Goal: Task Accomplishment & Management: Manage account settings

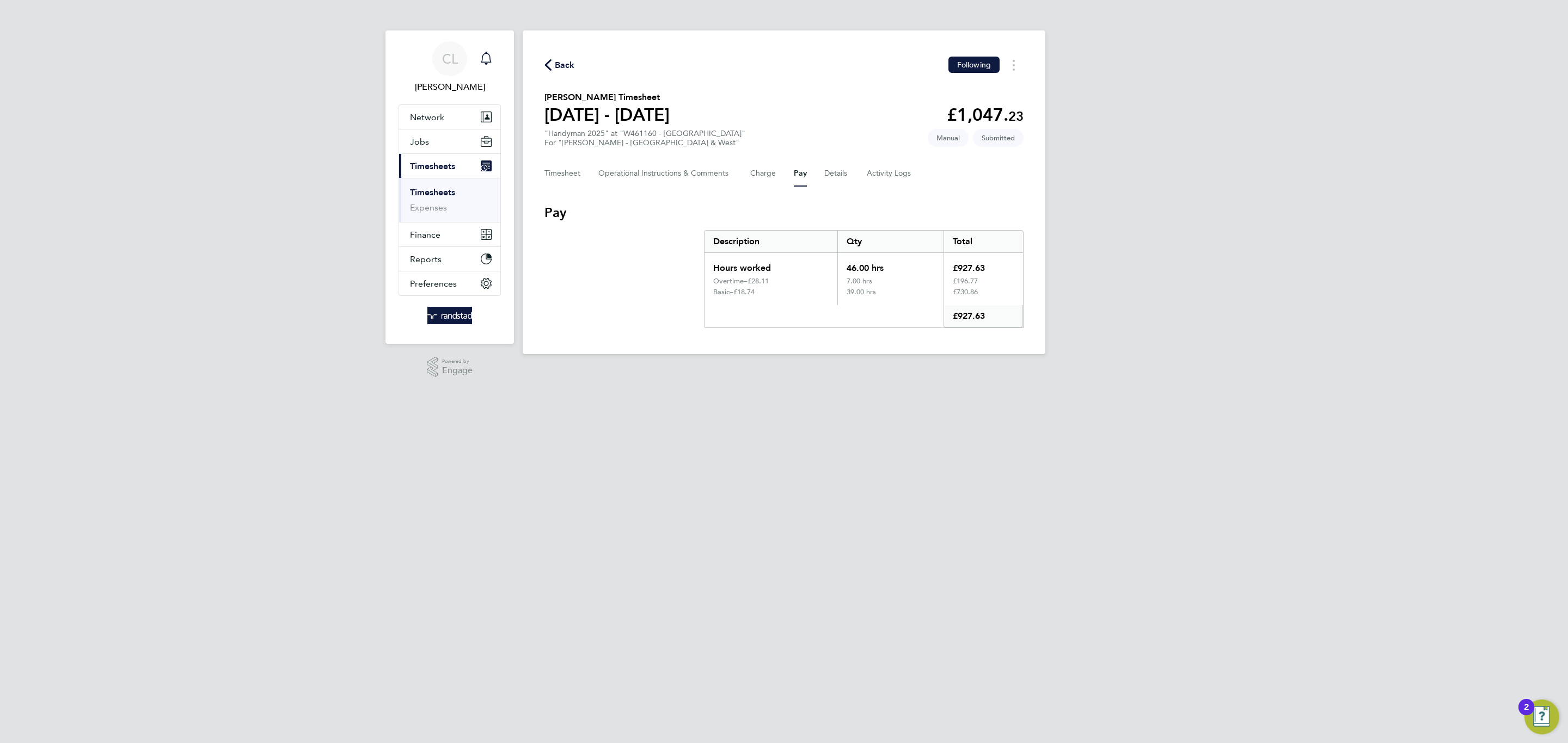
click at [484, 52] on icon "Main navigation" at bounding box center [486, 59] width 13 height 13
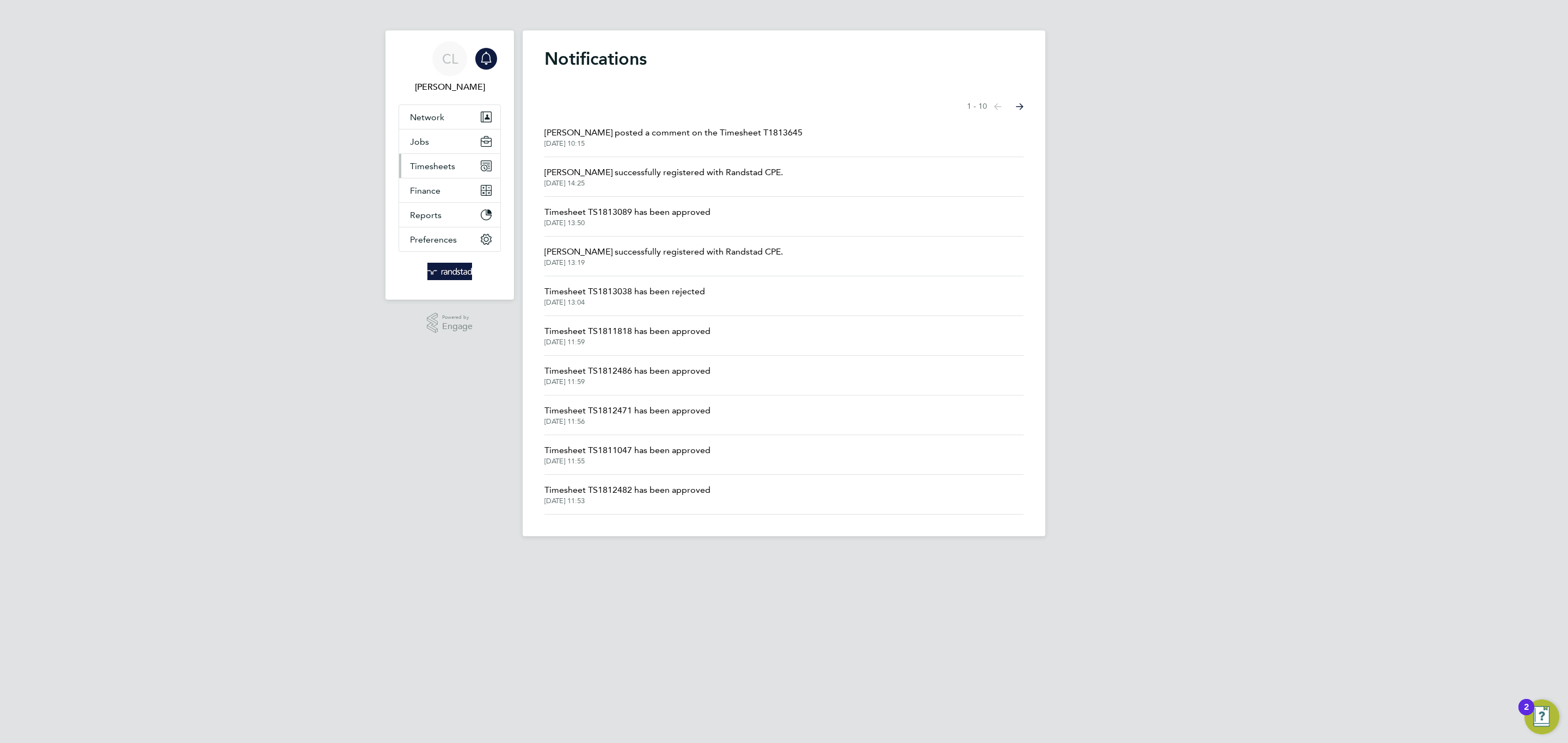
click at [440, 168] on span "Timesheets" at bounding box center [432, 166] width 45 height 10
click at [436, 190] on link "Timesheets" at bounding box center [432, 192] width 45 height 10
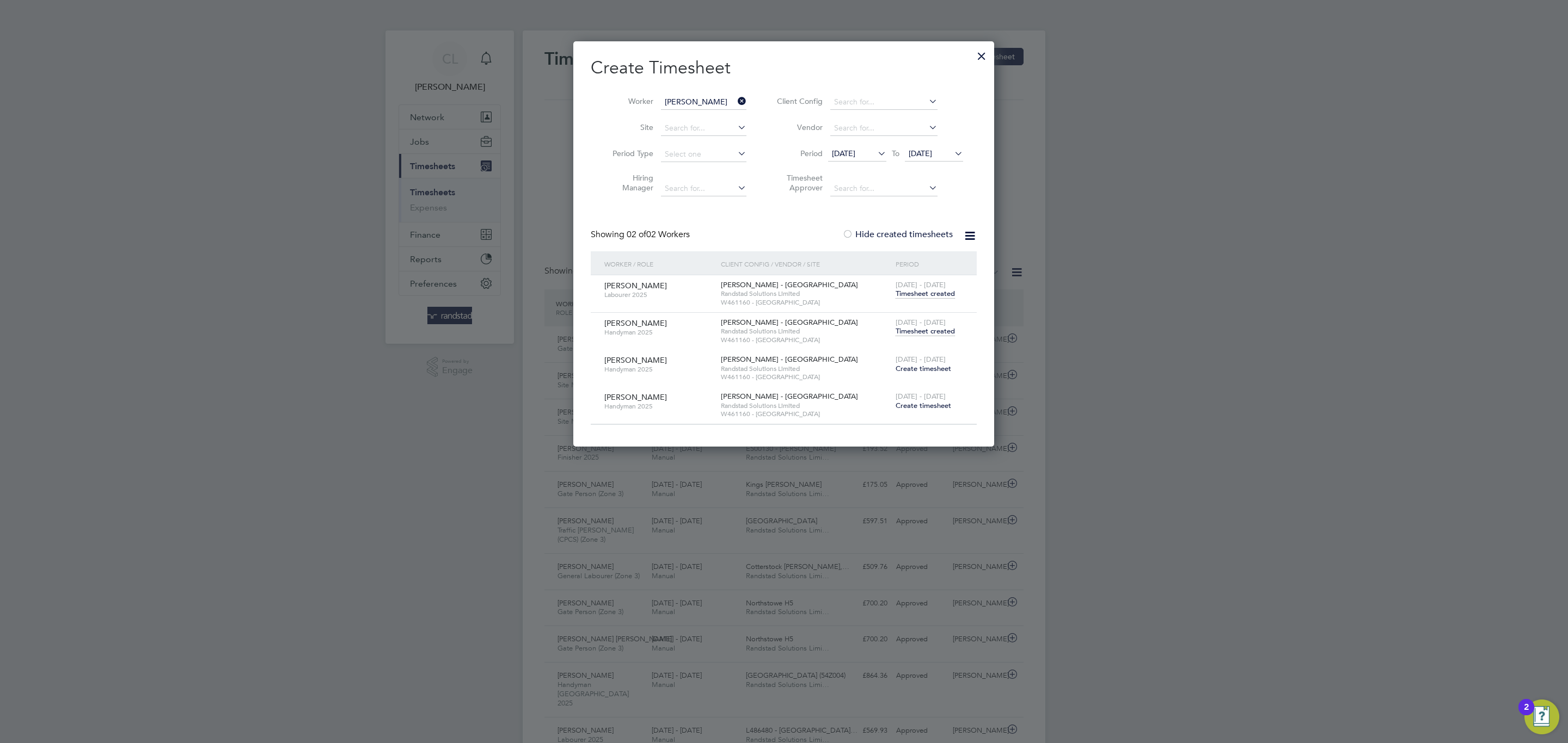
click at [926, 333] on span "Timesheet created" at bounding box center [925, 331] width 59 height 10
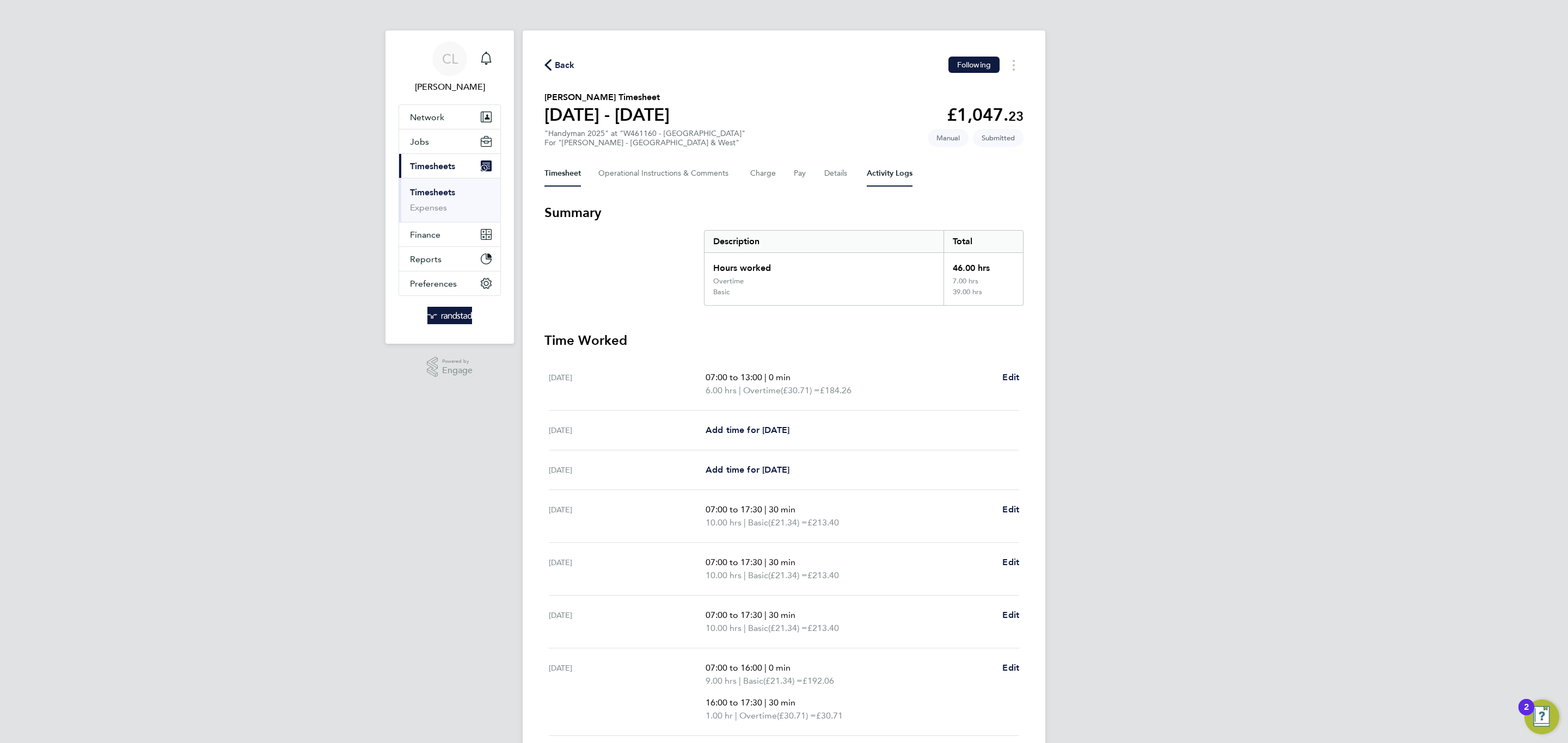
click at [891, 178] on Logs-tab "Activity Logs" at bounding box center [890, 173] width 46 height 26
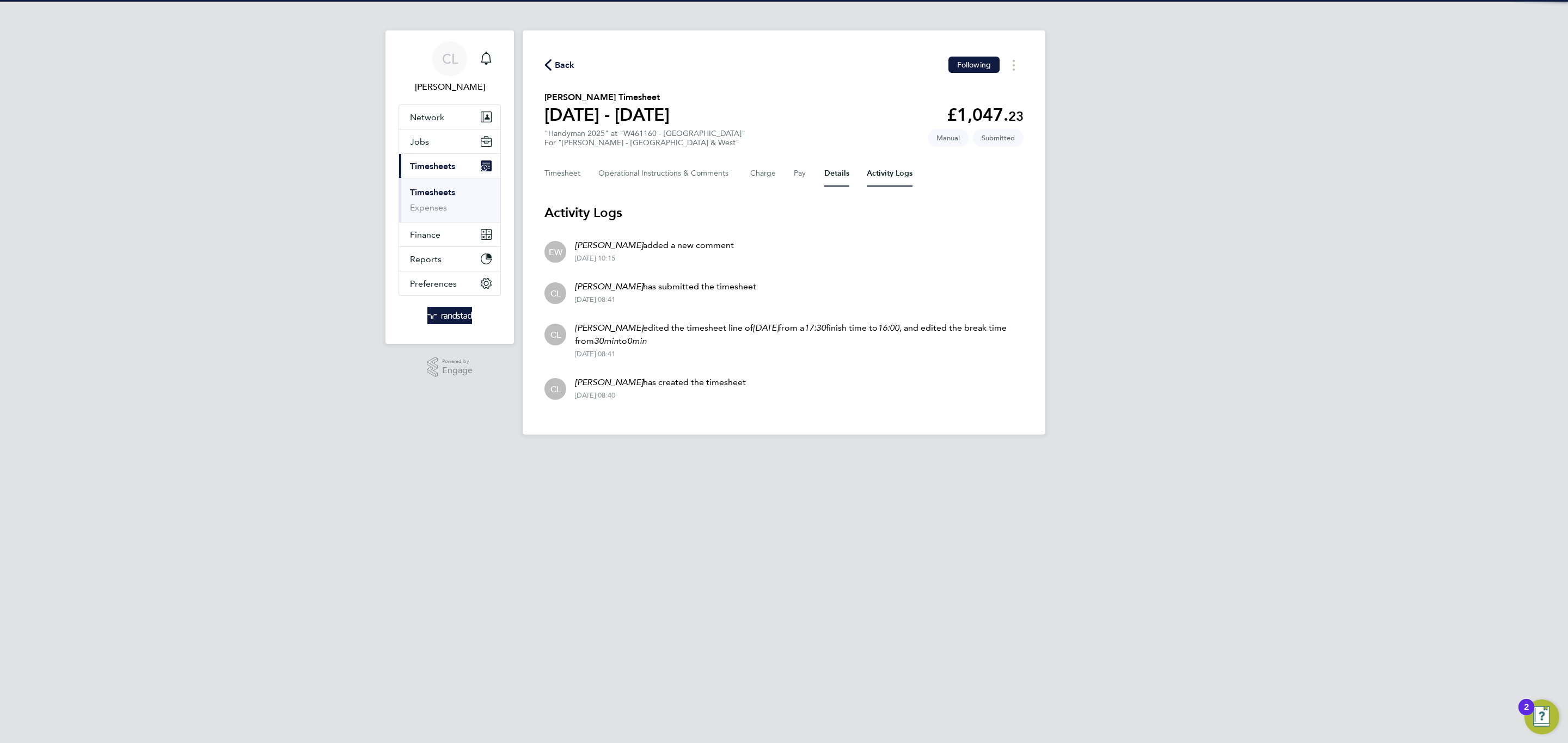
click at [839, 182] on button "Details" at bounding box center [836, 173] width 25 height 26
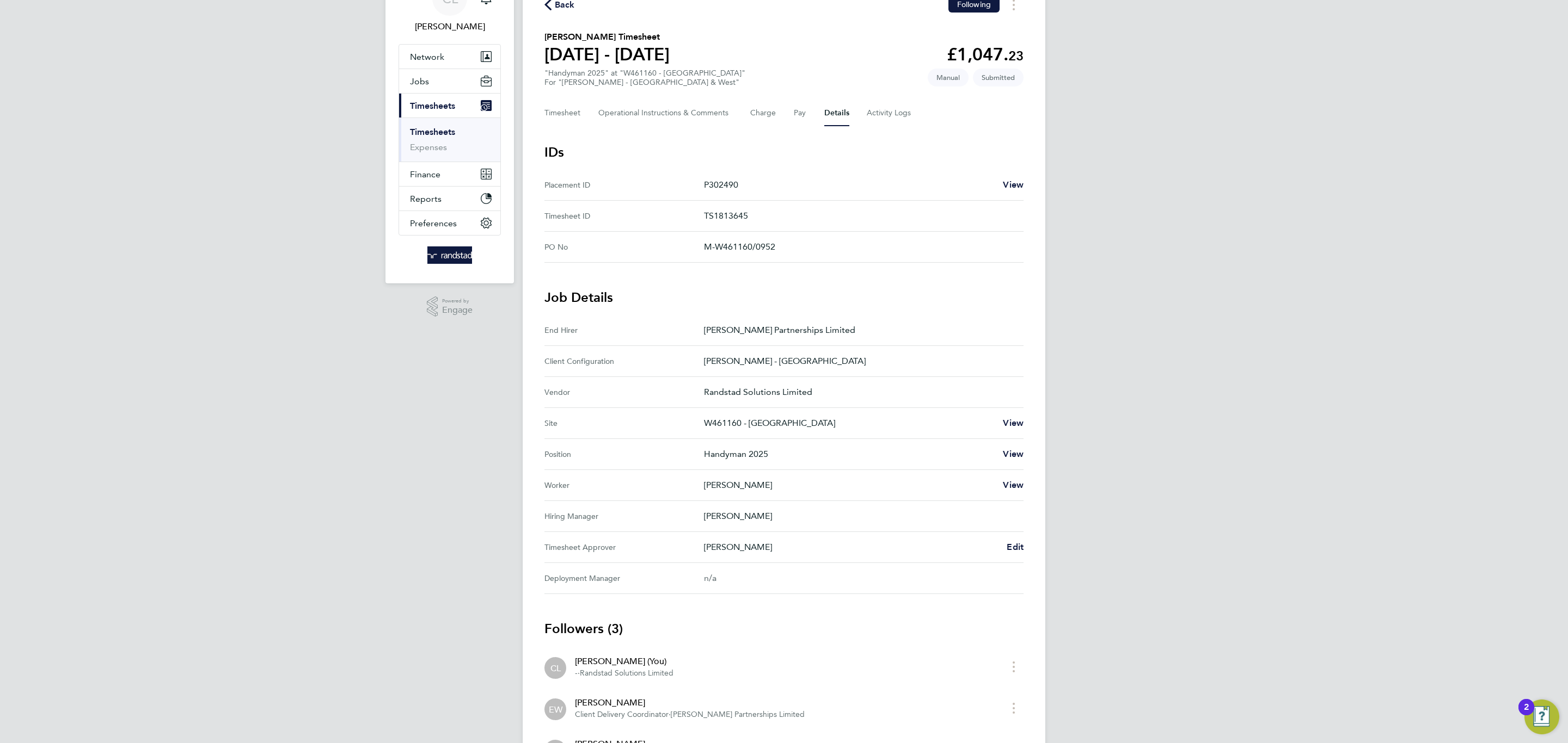
click at [1011, 537] on Approver "Timesheet Approver Neil Palmer Edit" at bounding box center [784, 548] width 479 height 31
click at [1013, 540] on Approver "Timesheet Approver Neil Palmer Edit" at bounding box center [784, 548] width 479 height 31
click at [1003, 543] on div "Neil Palmer Edit" at bounding box center [864, 548] width 320 height 13
click at [1007, 548] on span "Edit" at bounding box center [1015, 547] width 17 height 10
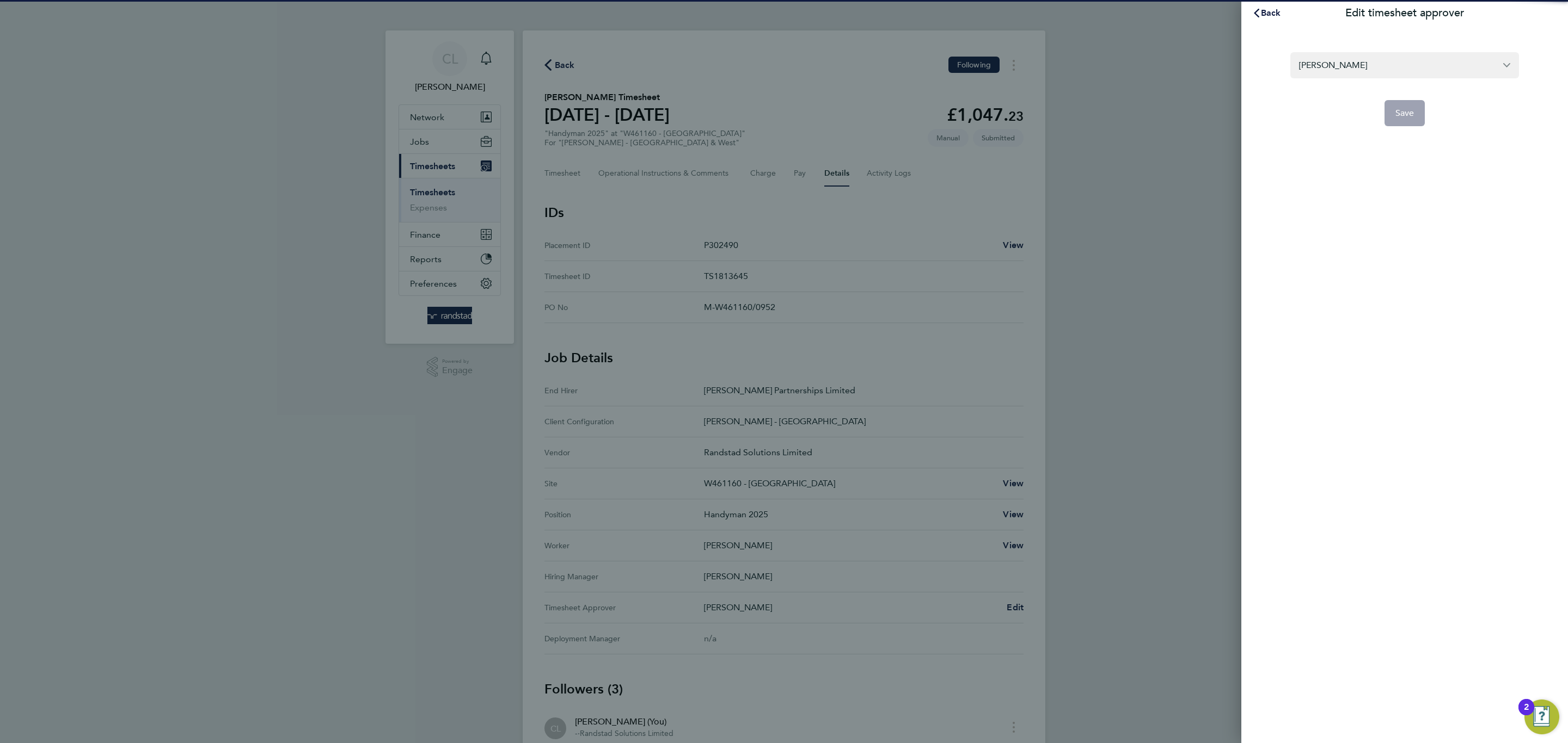
click at [1407, 50] on section "Neil Palmer Save" at bounding box center [1404, 82] width 265 height 87
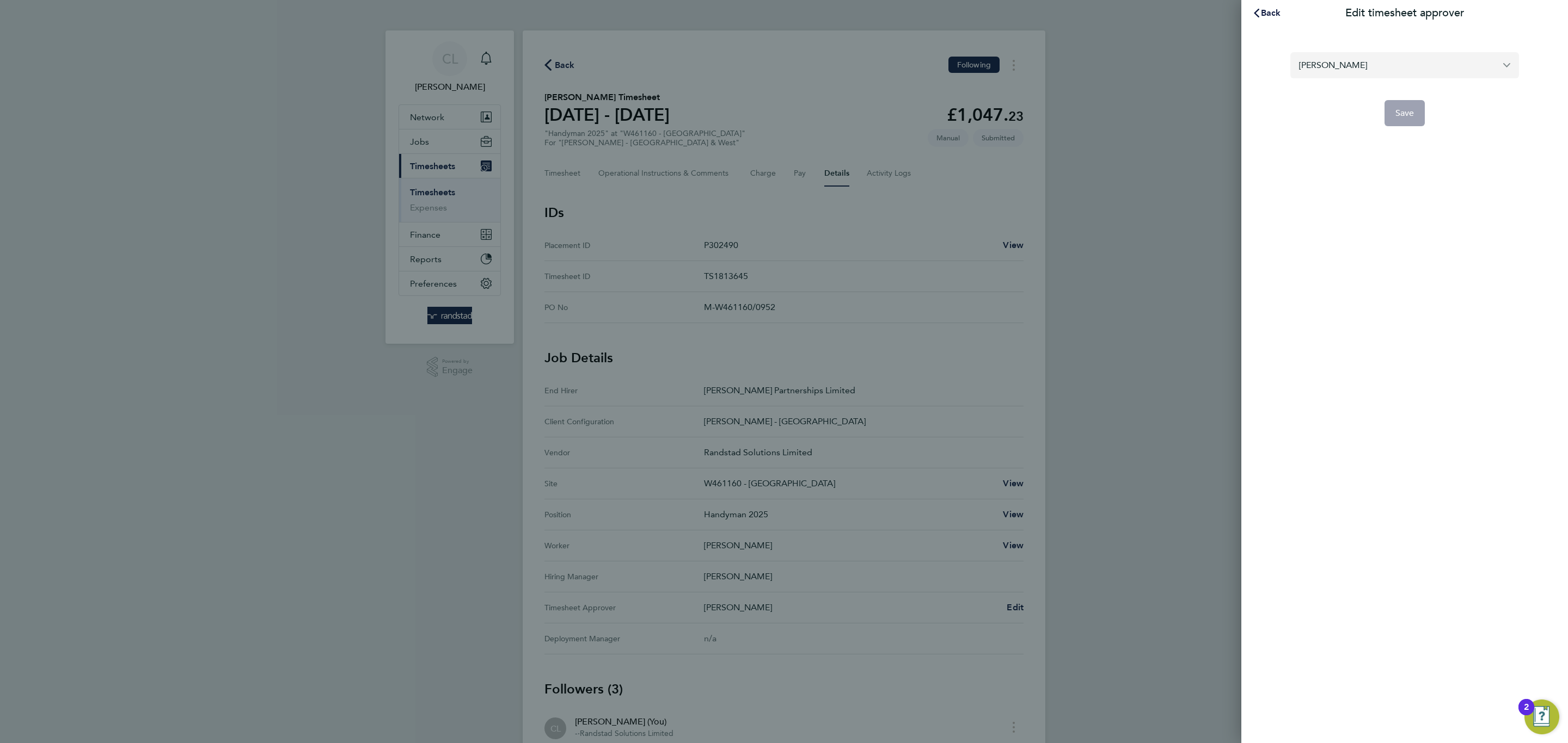
click at [1401, 56] on input "[PERSON_NAME]" at bounding box center [1404, 65] width 229 height 25
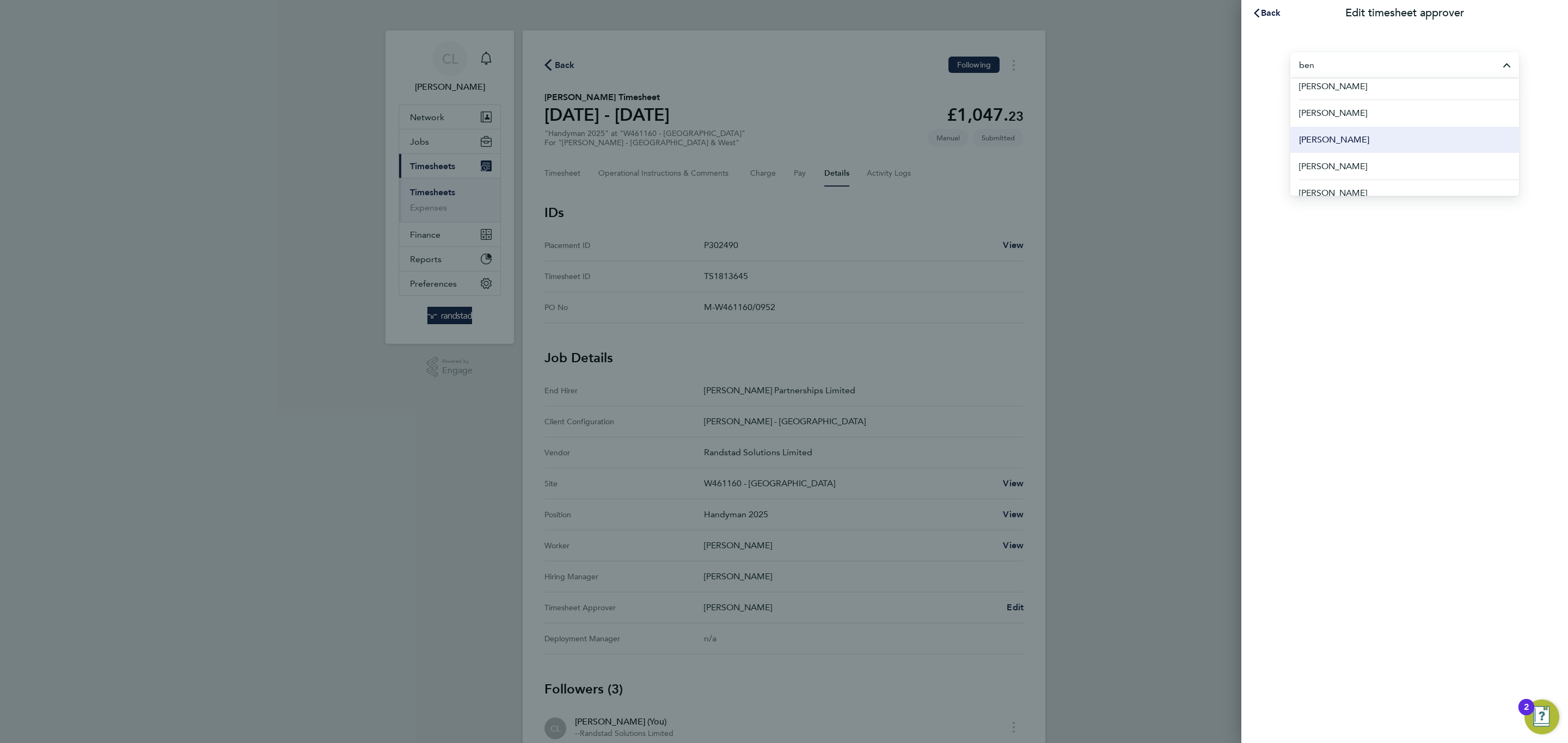
click at [1382, 140] on li "[PERSON_NAME]" at bounding box center [1404, 140] width 229 height 27
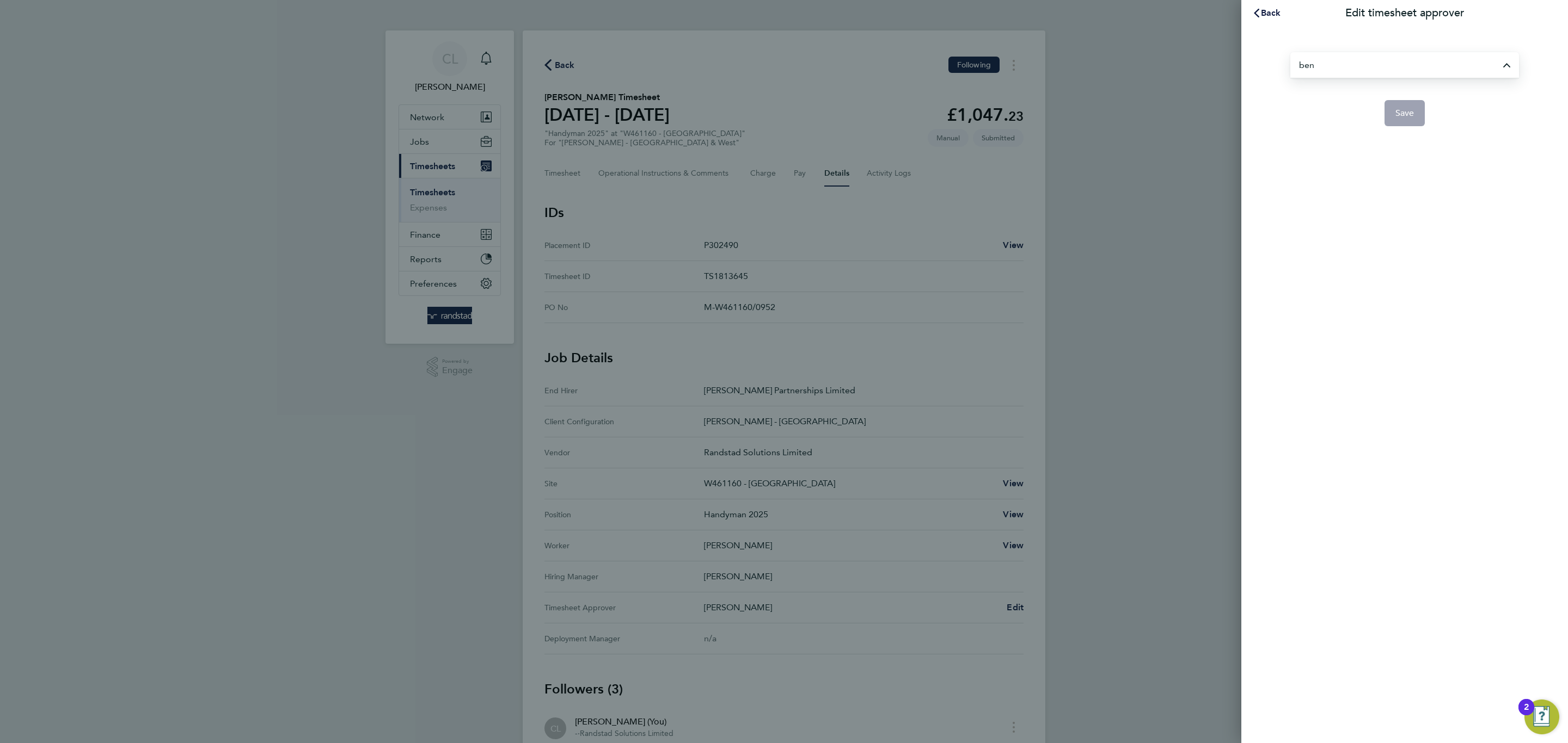
type input "[PERSON_NAME]"
click at [1396, 108] on span "Save" at bounding box center [1405, 113] width 19 height 11
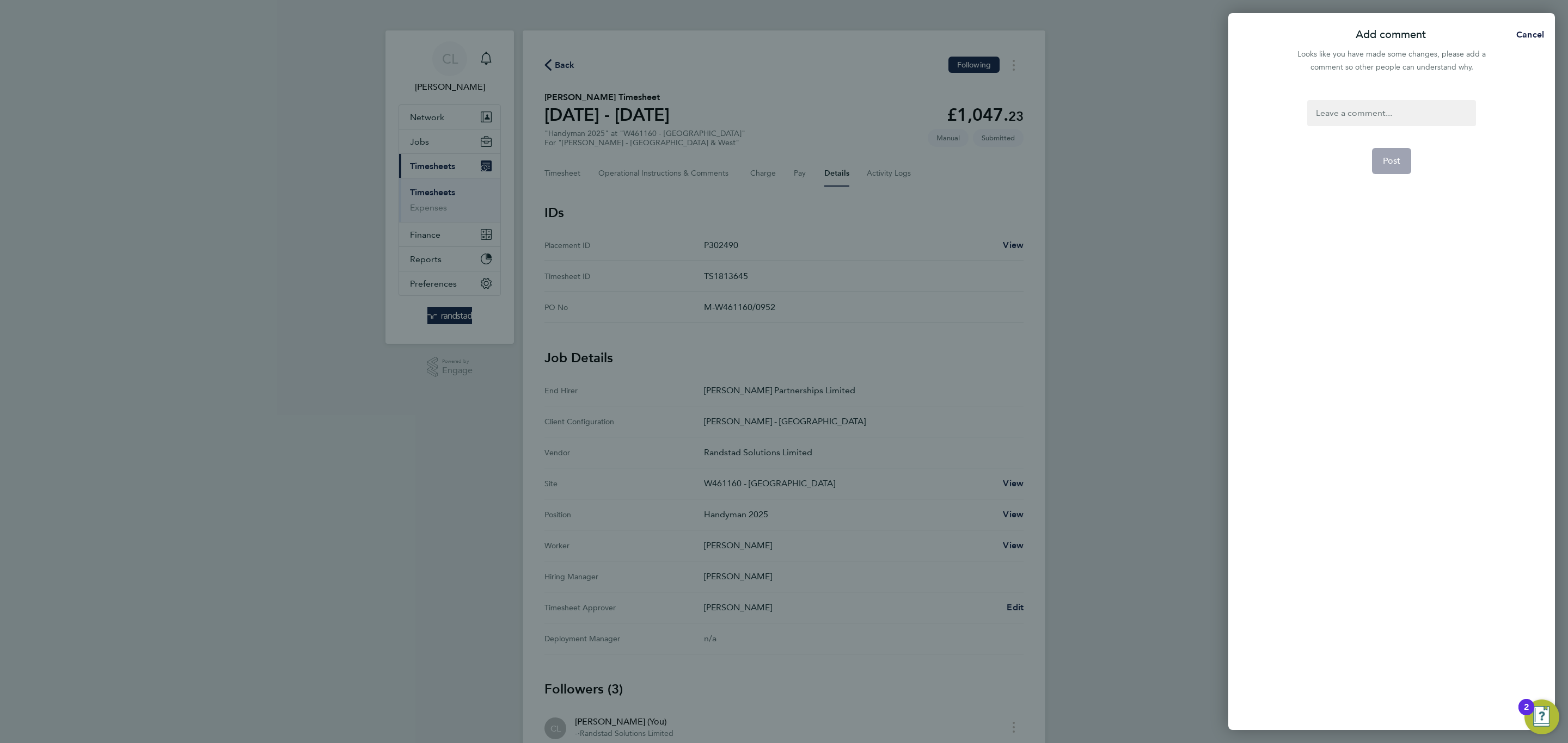
click at [1395, 117] on div at bounding box center [1391, 113] width 168 height 26
click at [1401, 157] on button "Post" at bounding box center [1391, 160] width 39 height 26
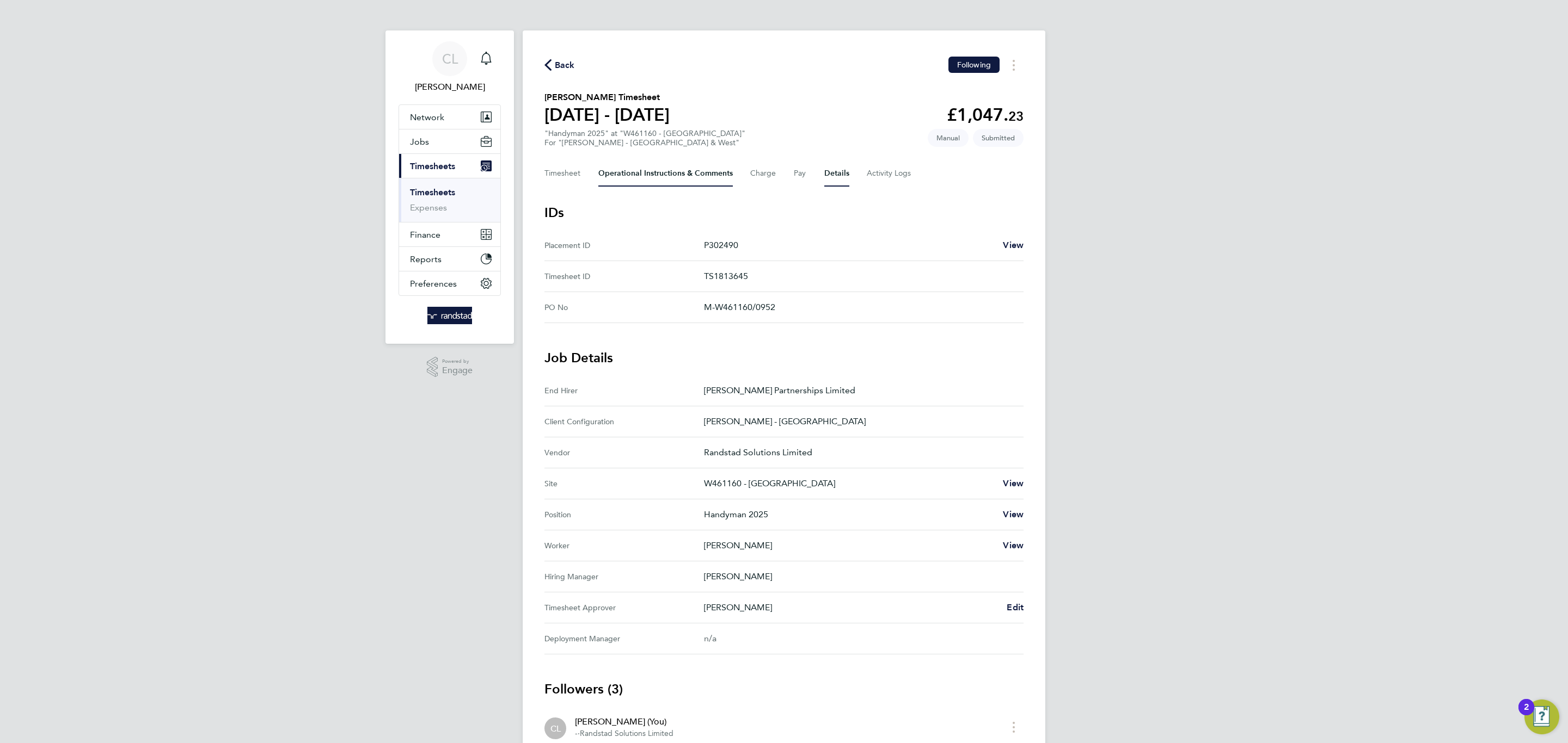
click at [659, 171] on Comments-tab "Operational Instructions & Comments" at bounding box center [665, 173] width 135 height 26
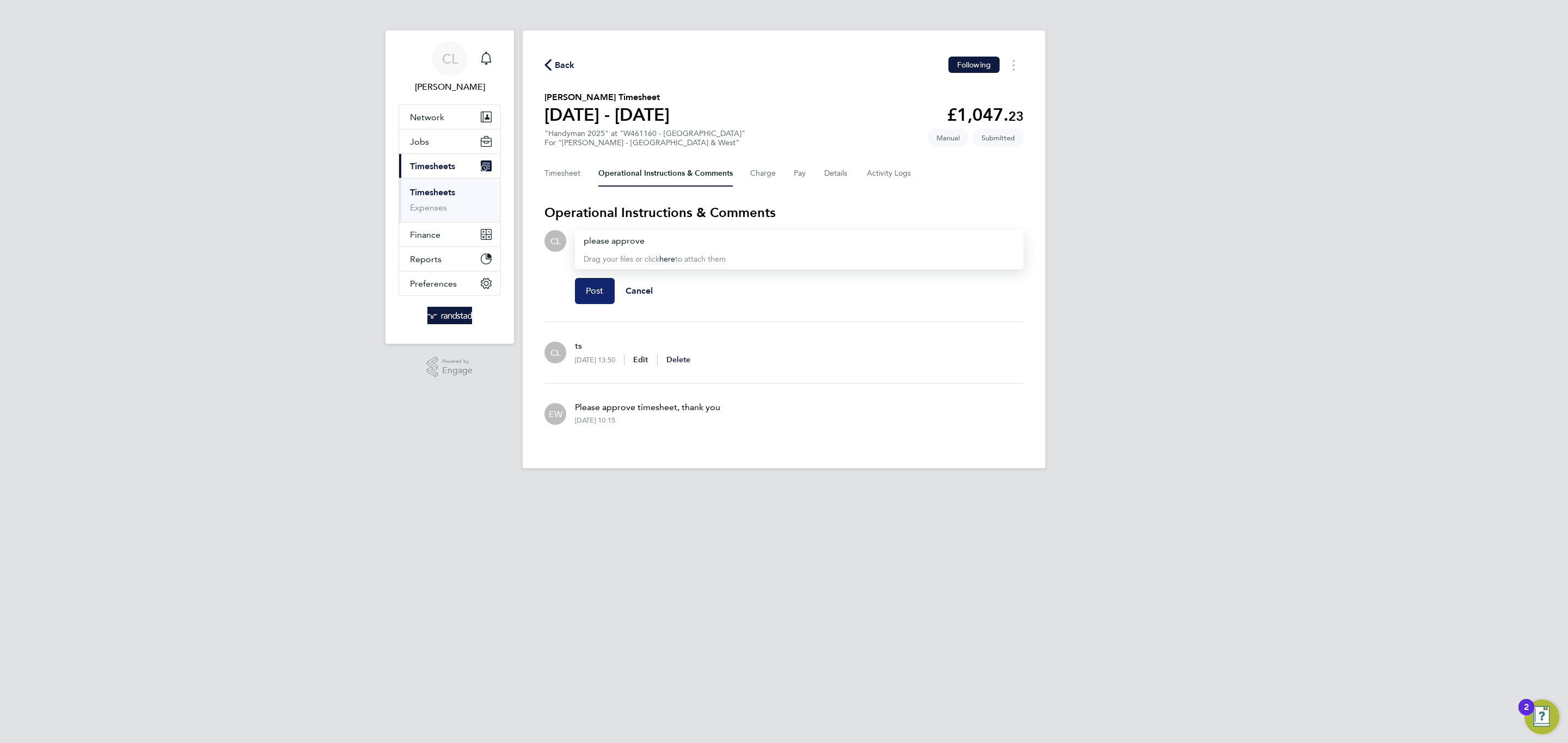
click at [584, 302] on button "Post" at bounding box center [594, 291] width 39 height 26
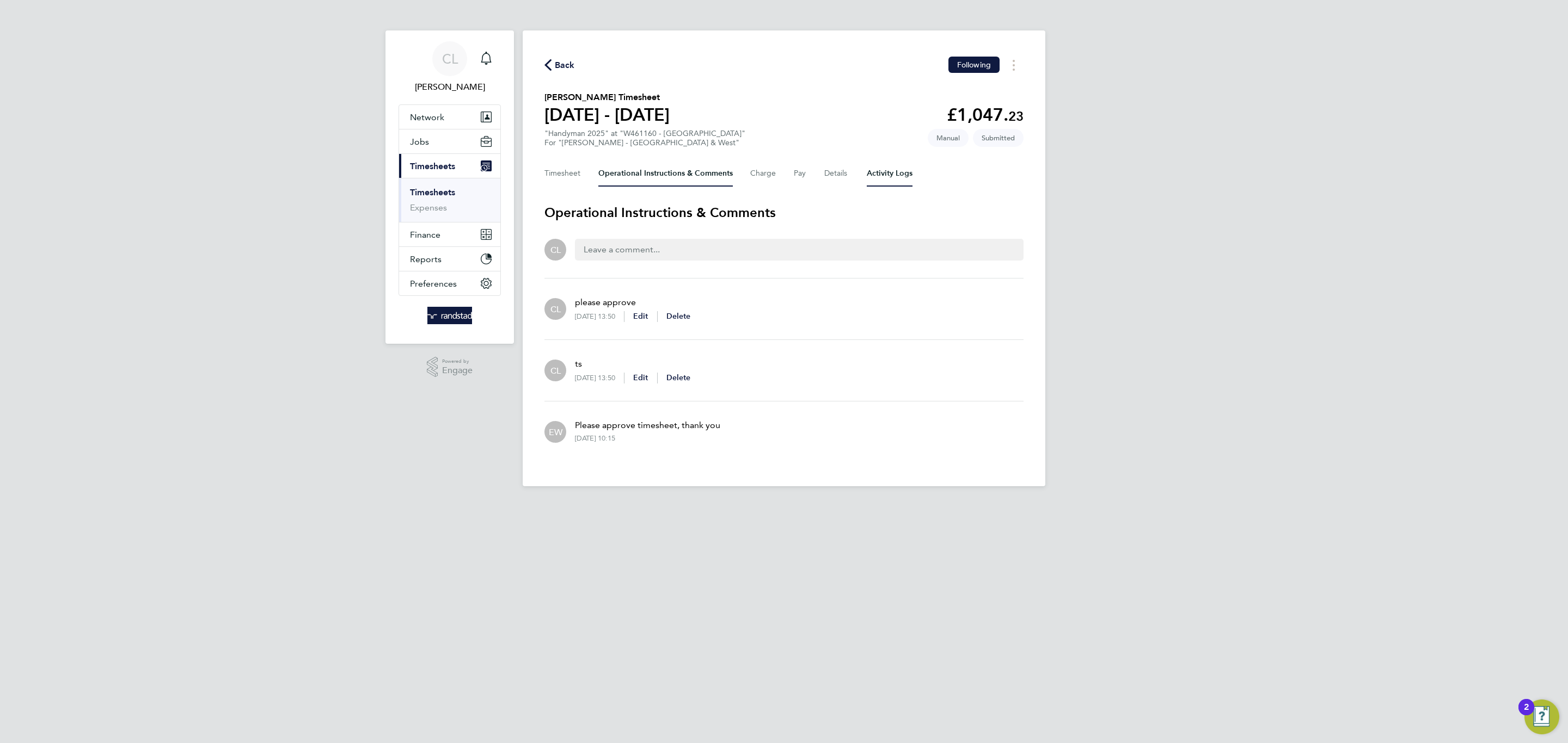
click at [869, 172] on Logs-tab "Activity Logs" at bounding box center [890, 173] width 46 height 26
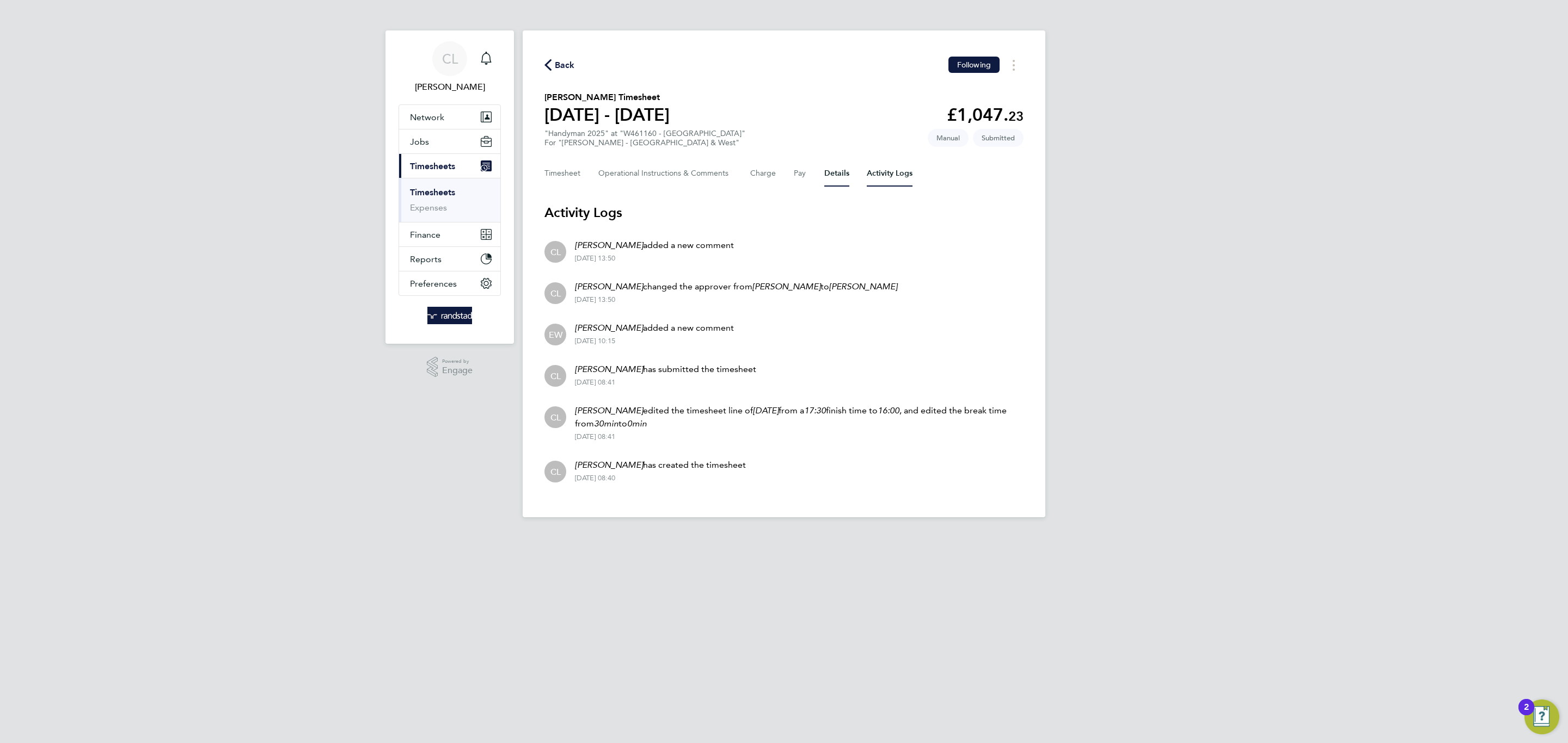
click at [843, 178] on button "Details" at bounding box center [836, 173] width 25 height 26
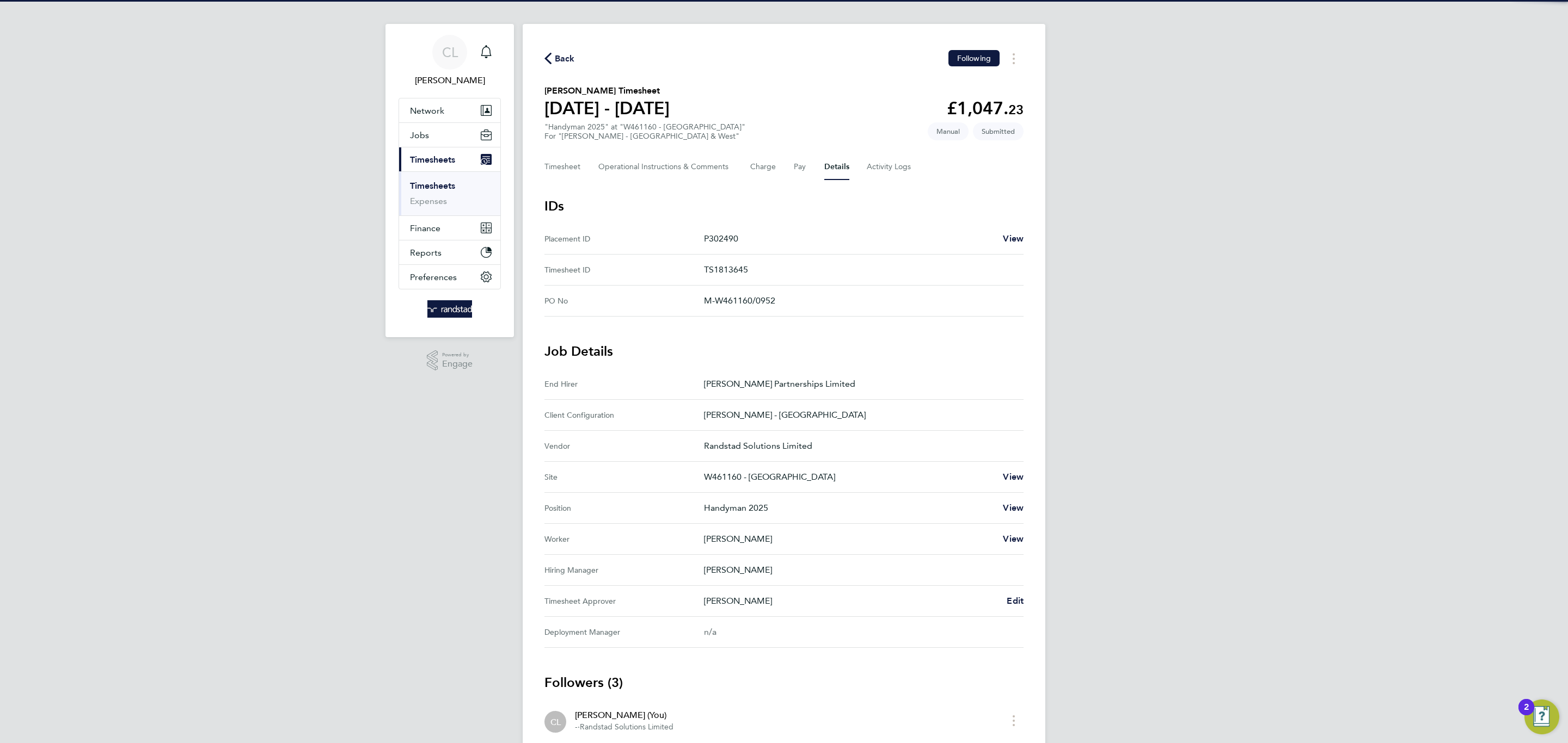
scroll to position [10, 0]
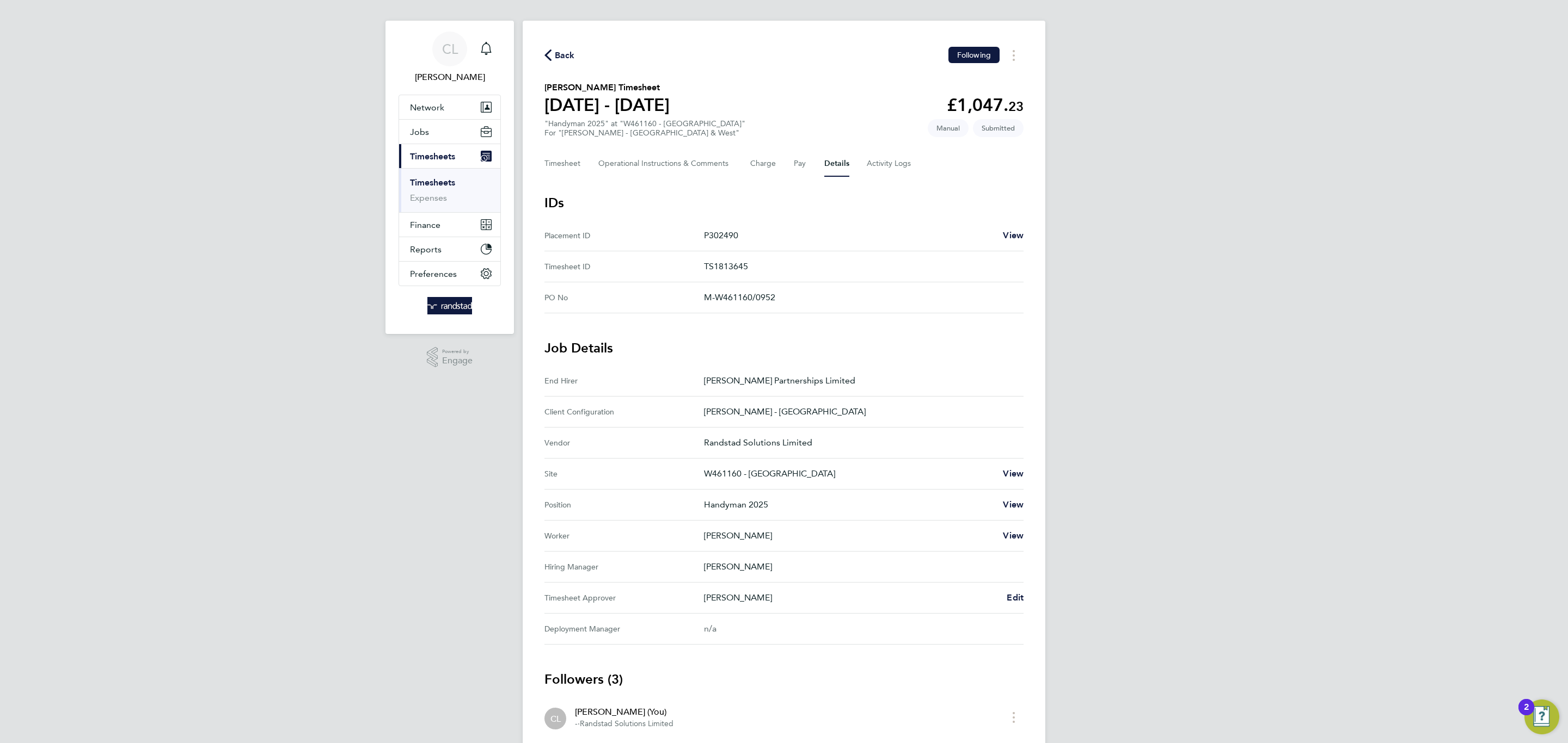
click at [1005, 599] on div "Benjamin Howell Edit" at bounding box center [864, 598] width 320 height 13
click at [1011, 599] on span "Edit" at bounding box center [1015, 597] width 17 height 10
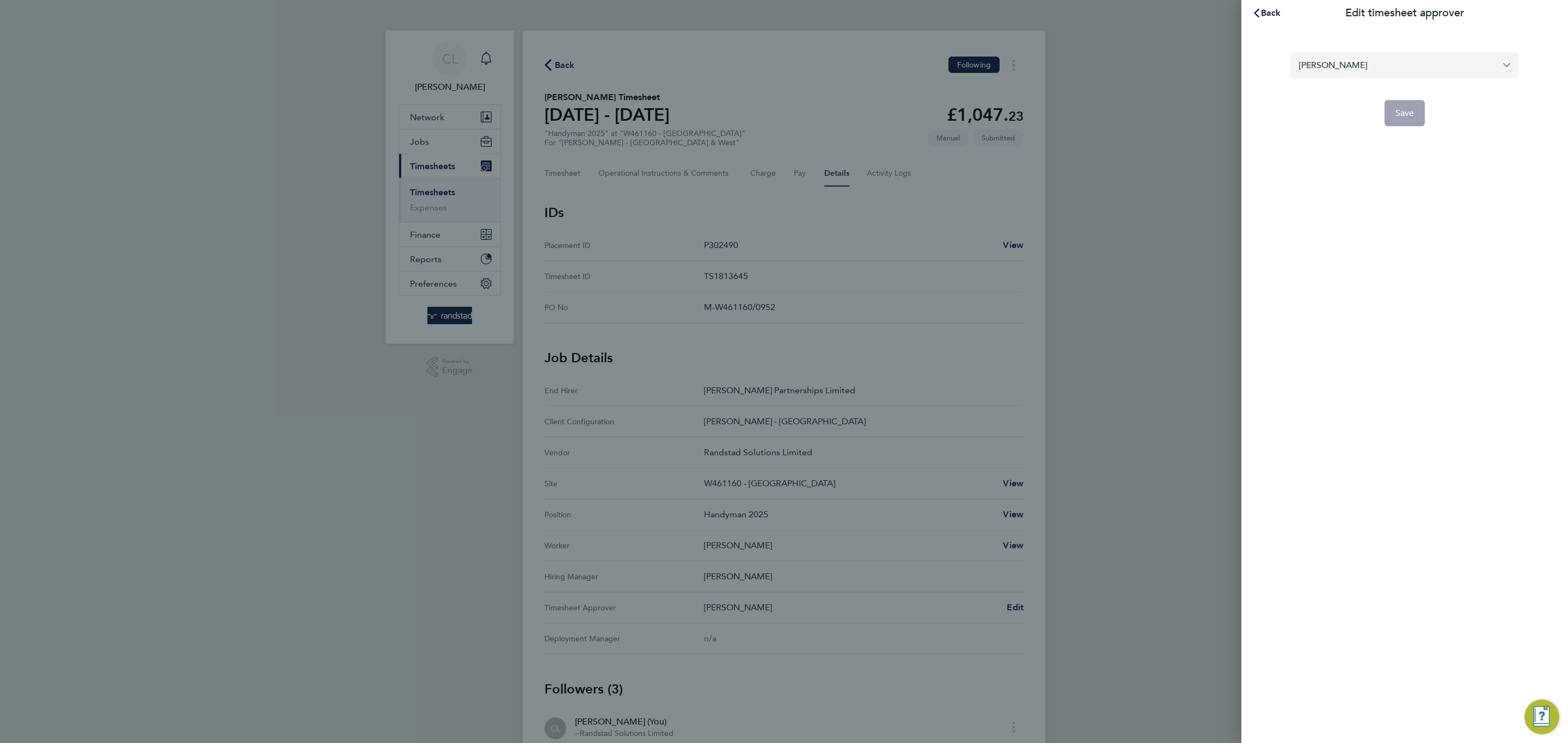
click at [1335, 58] on input "[PERSON_NAME]" at bounding box center [1404, 65] width 229 height 25
click at [1336, 147] on div "Back Edit timesheet approver ben reg No results found Save" at bounding box center [1404, 372] width 326 height 743
type input "[PERSON_NAME]"
click at [1271, 18] on button "Back" at bounding box center [1266, 13] width 51 height 22
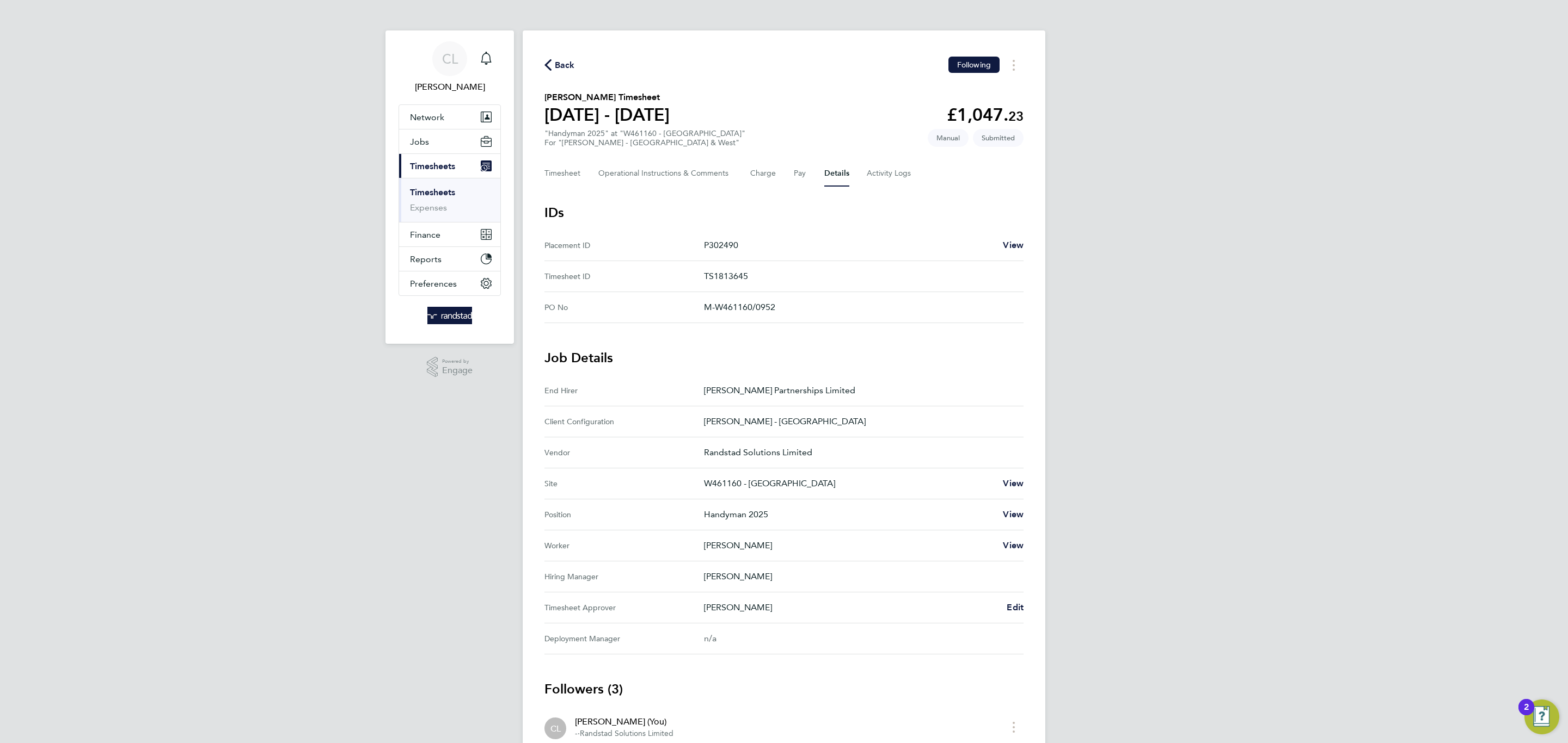
click at [589, 177] on div "Timesheet Operational Instructions & Comments Charge Pay Details Activity Logs" at bounding box center [784, 173] width 479 height 26
click at [563, 175] on button "Timesheet" at bounding box center [562, 173] width 36 height 26
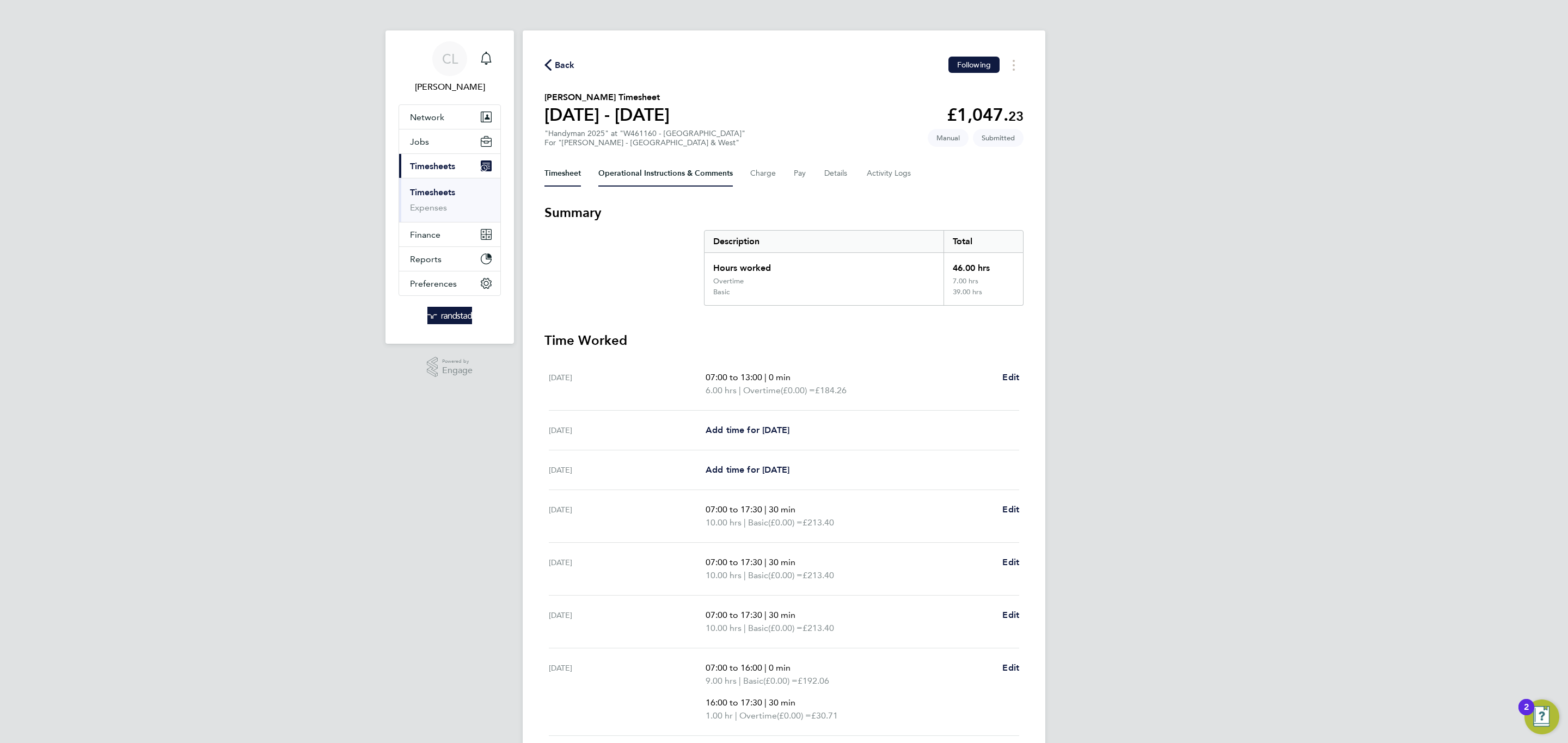
click at [671, 171] on Comments-tab "Operational Instructions & Comments" at bounding box center [665, 173] width 135 height 26
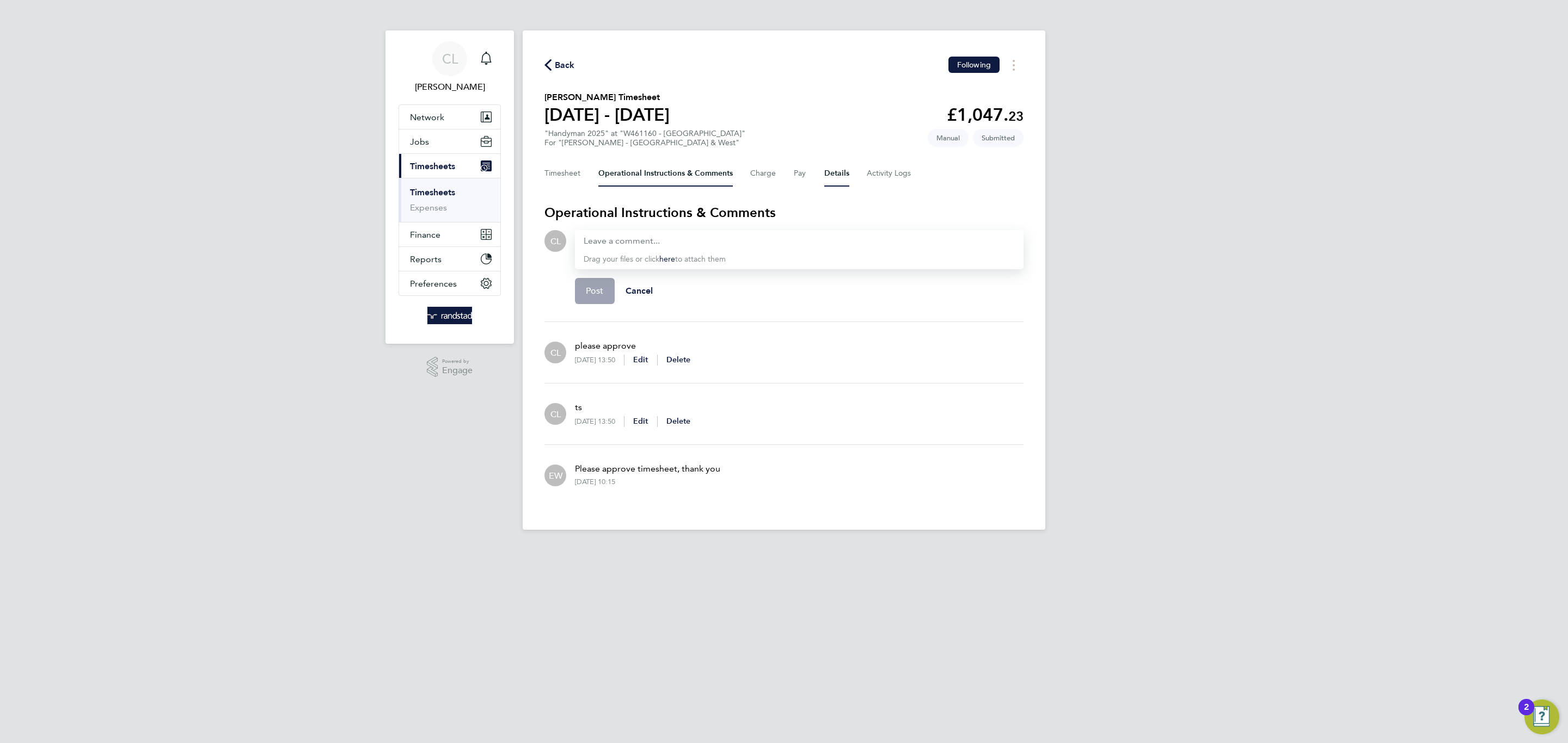
click at [824, 173] on button "Details" at bounding box center [836, 173] width 25 height 26
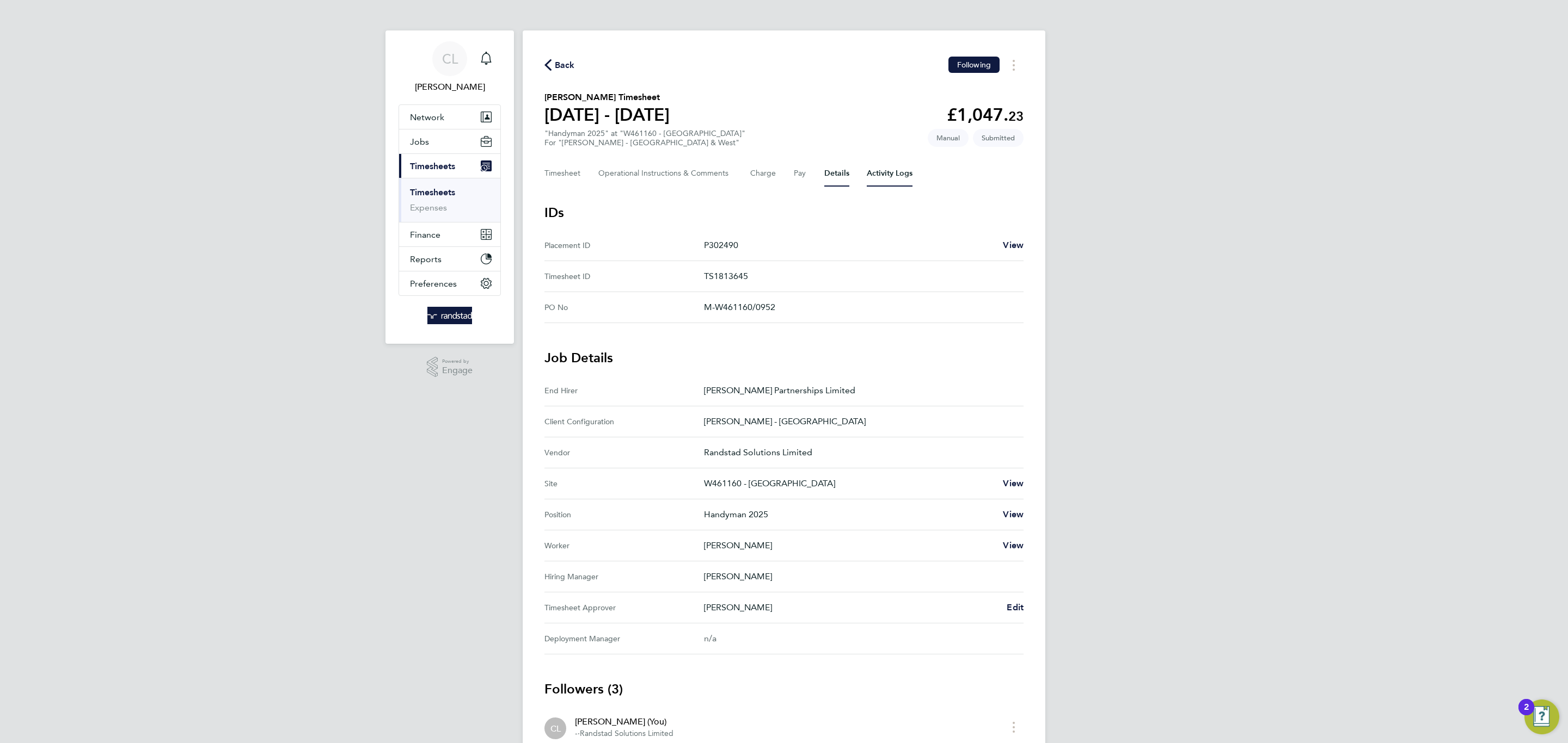
click at [889, 179] on Logs-tab "Activity Logs" at bounding box center [890, 173] width 46 height 26
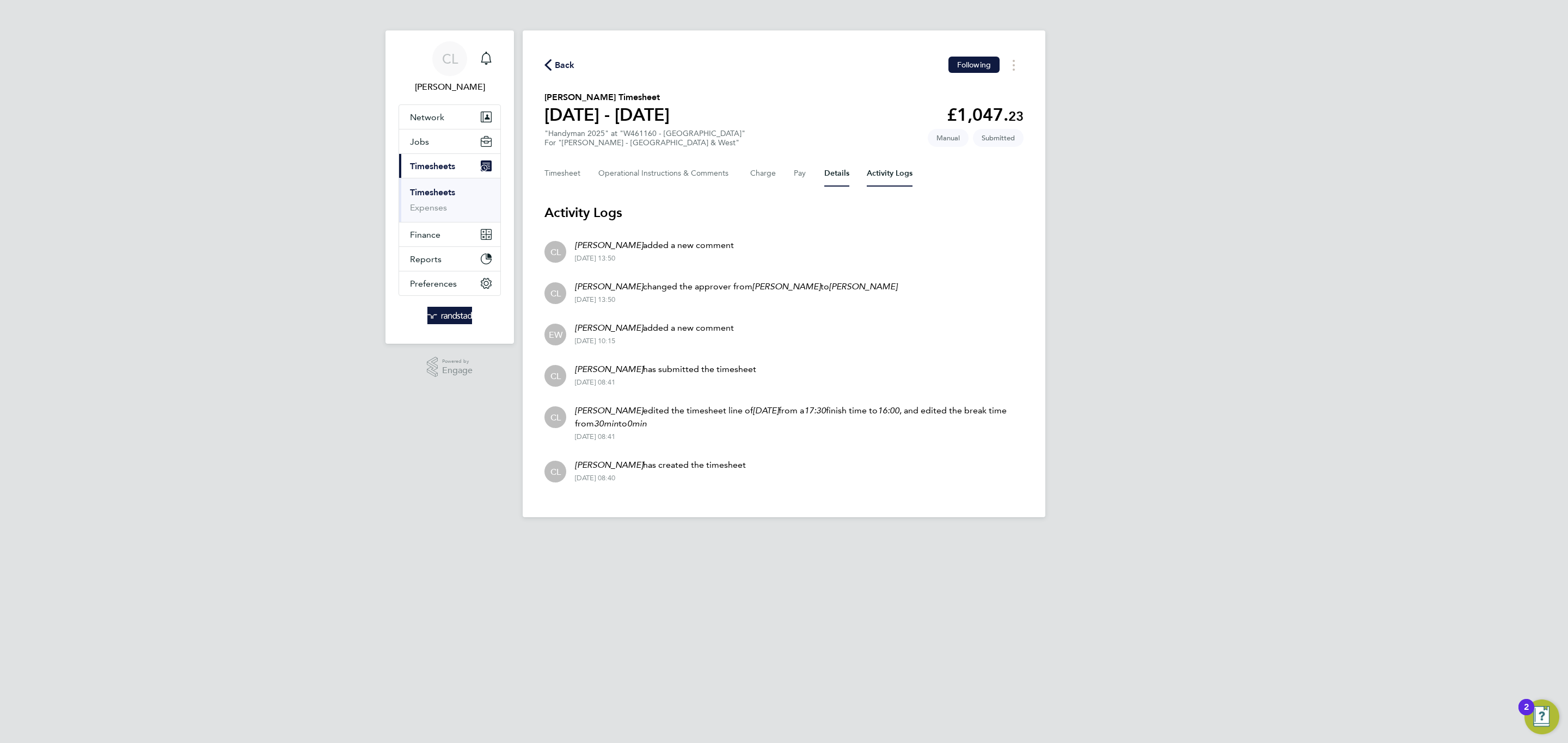
click at [833, 182] on button "Details" at bounding box center [836, 173] width 25 height 26
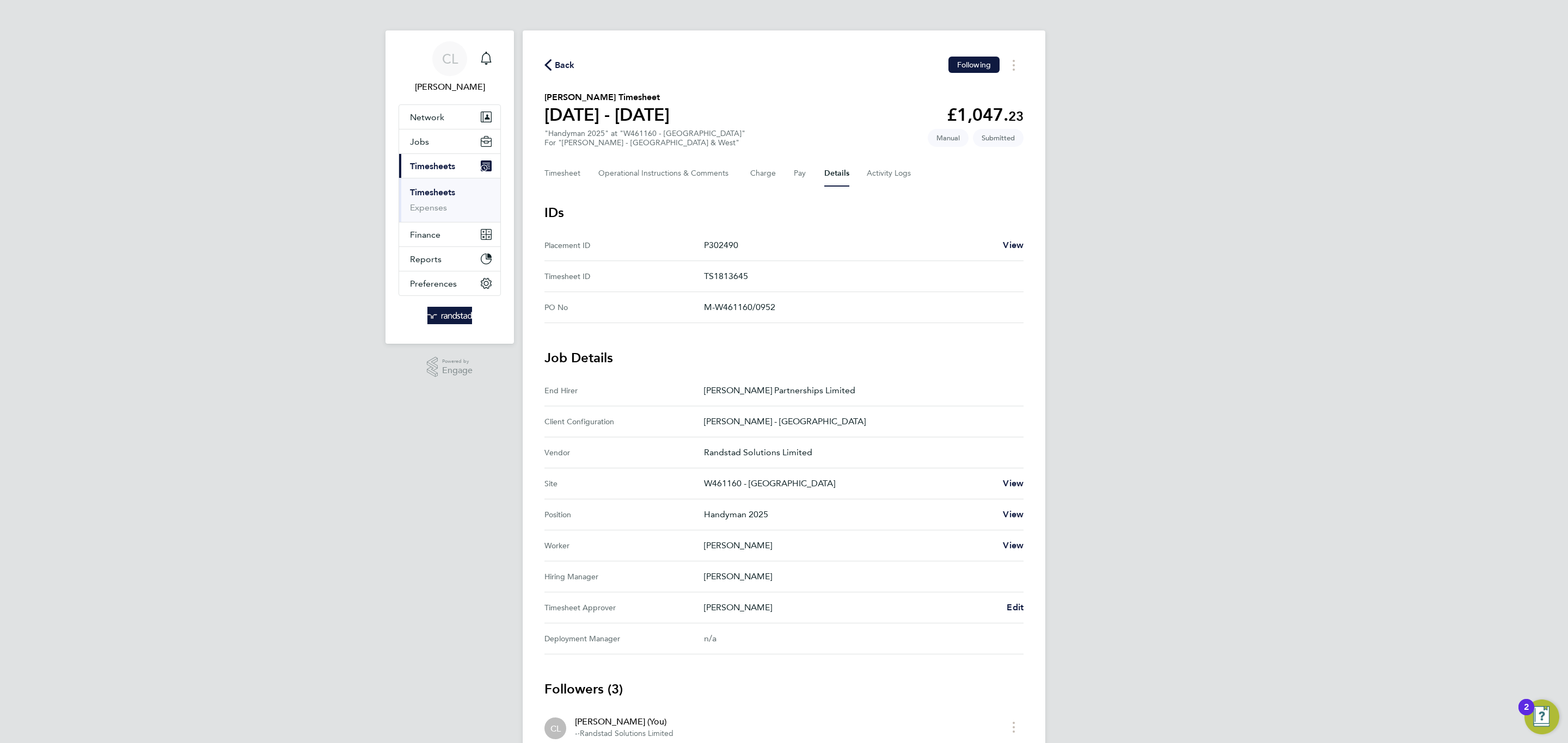
click at [781, 172] on div "Timesheet Operational Instructions & Comments Charge Pay Details Activity Logs" at bounding box center [784, 173] width 479 height 26
click at [796, 175] on button "Pay" at bounding box center [800, 173] width 13 height 26
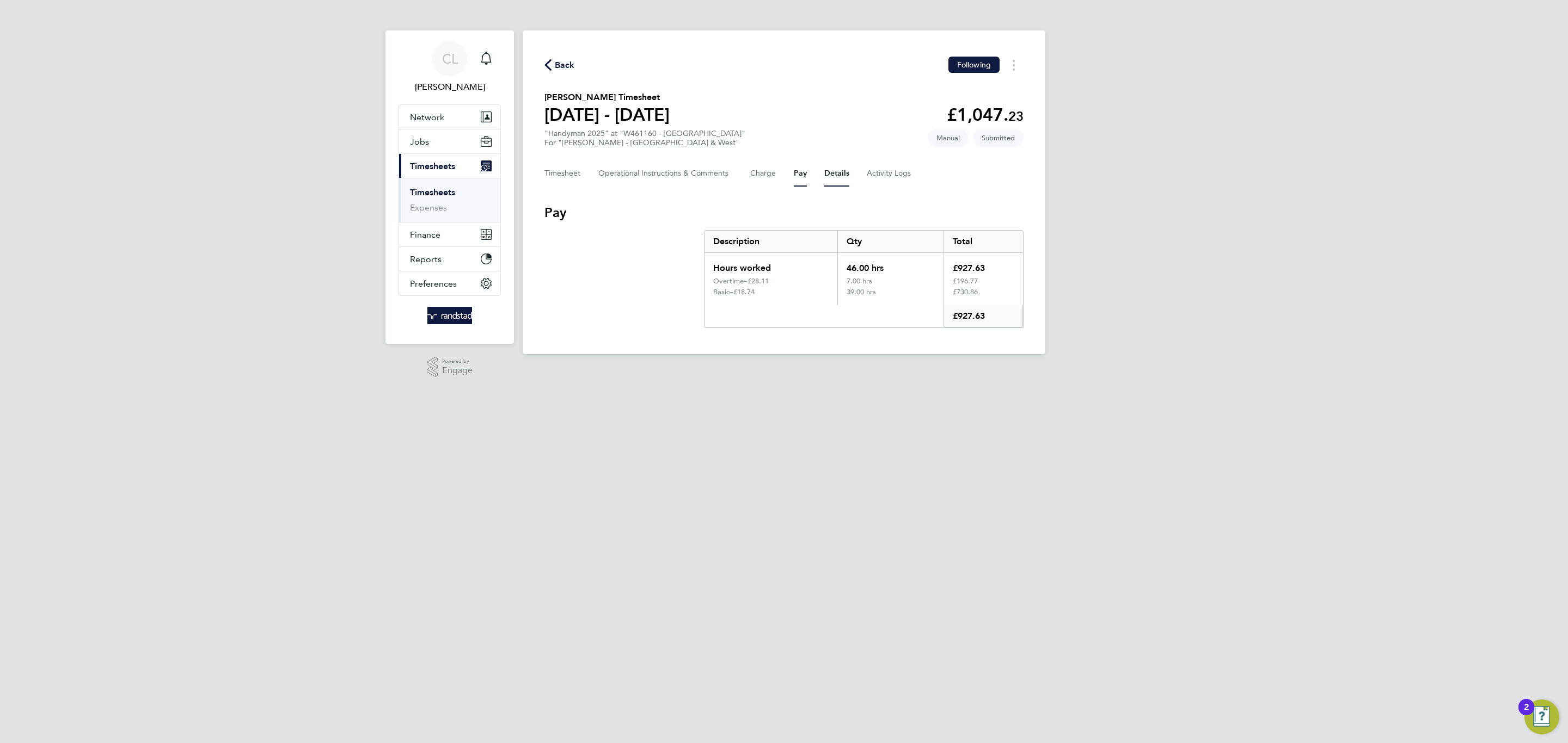
click at [833, 170] on button "Details" at bounding box center [836, 173] width 25 height 26
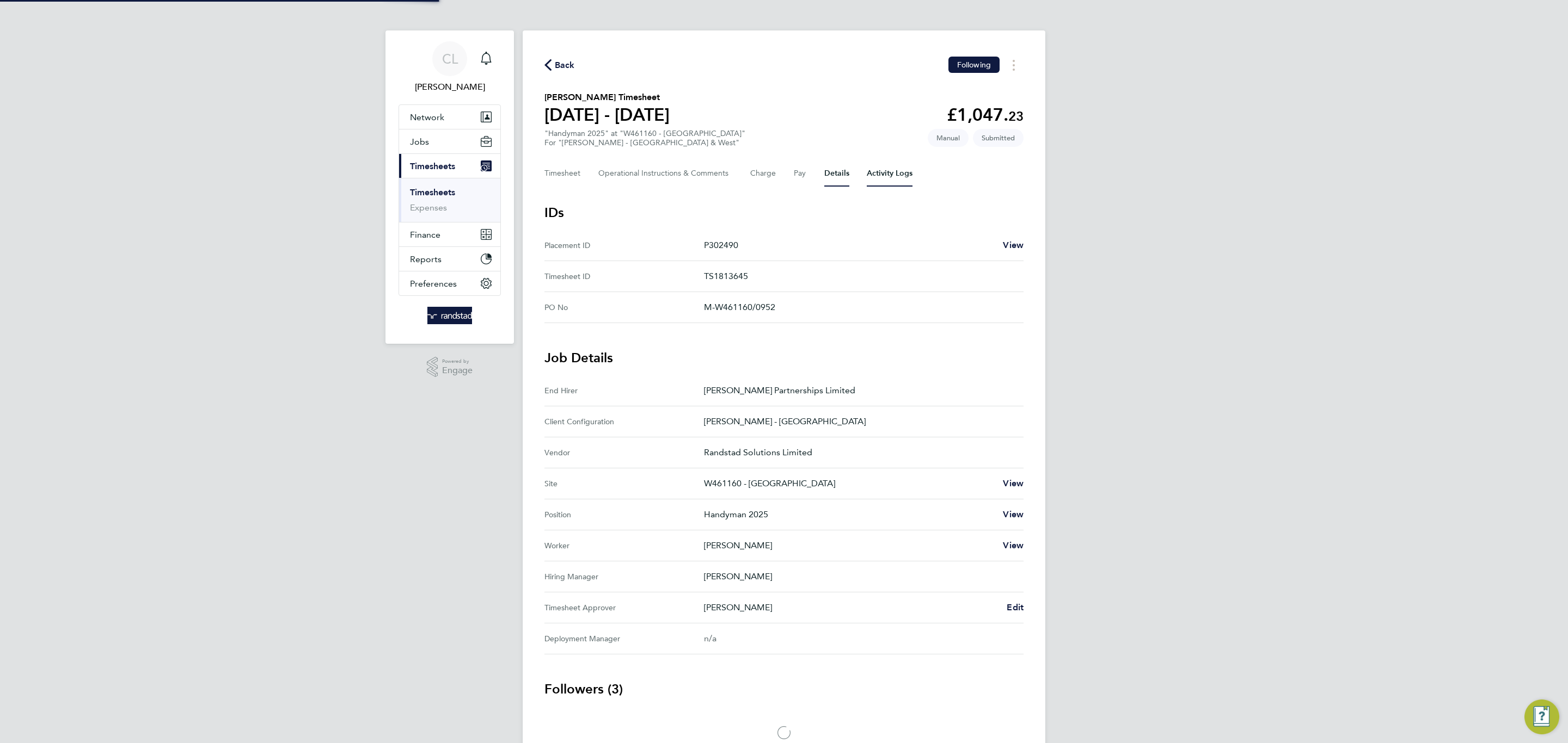
click at [888, 182] on Logs-tab "Activity Logs" at bounding box center [890, 173] width 46 height 26
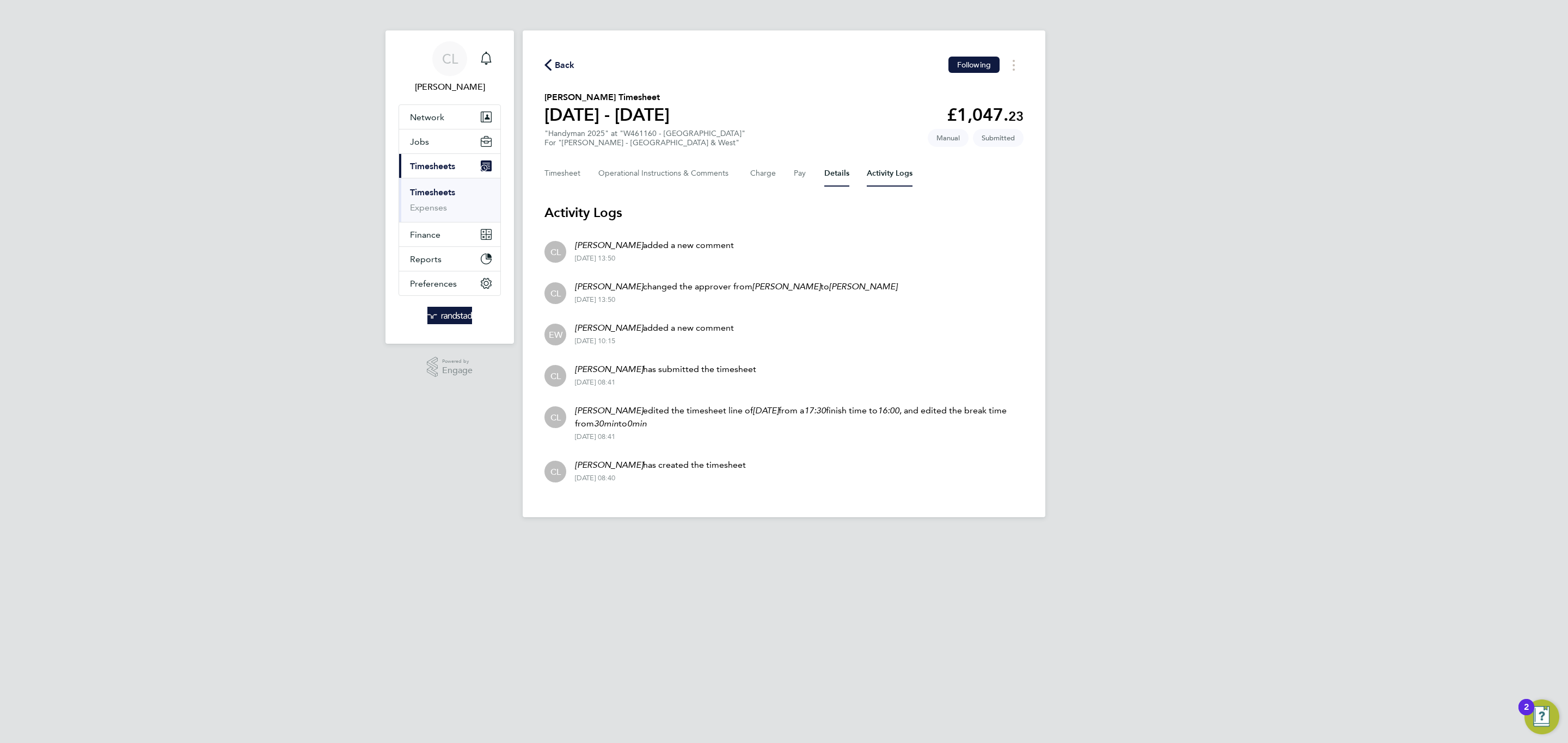
click at [839, 175] on button "Details" at bounding box center [836, 173] width 25 height 26
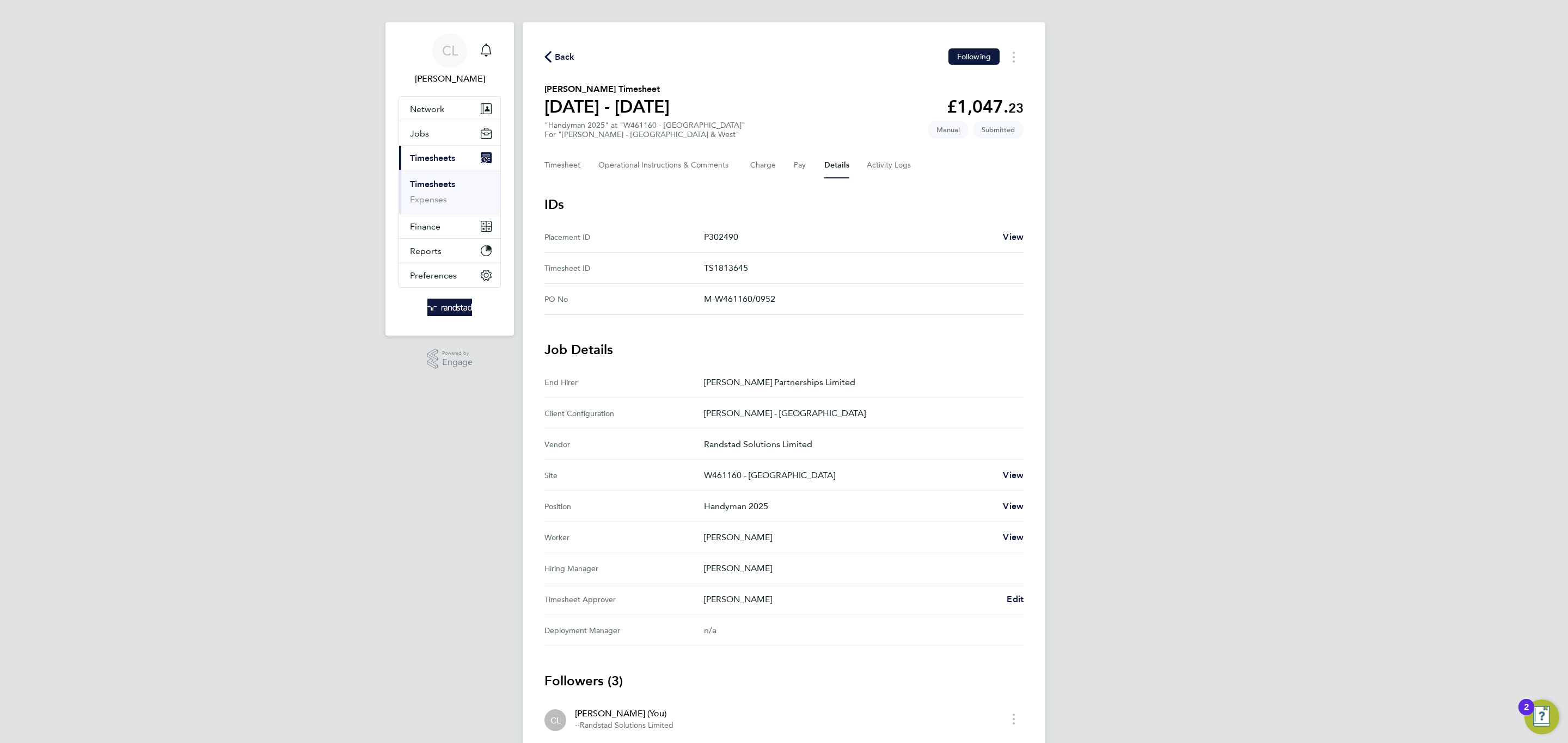
scroll to position [17, 0]
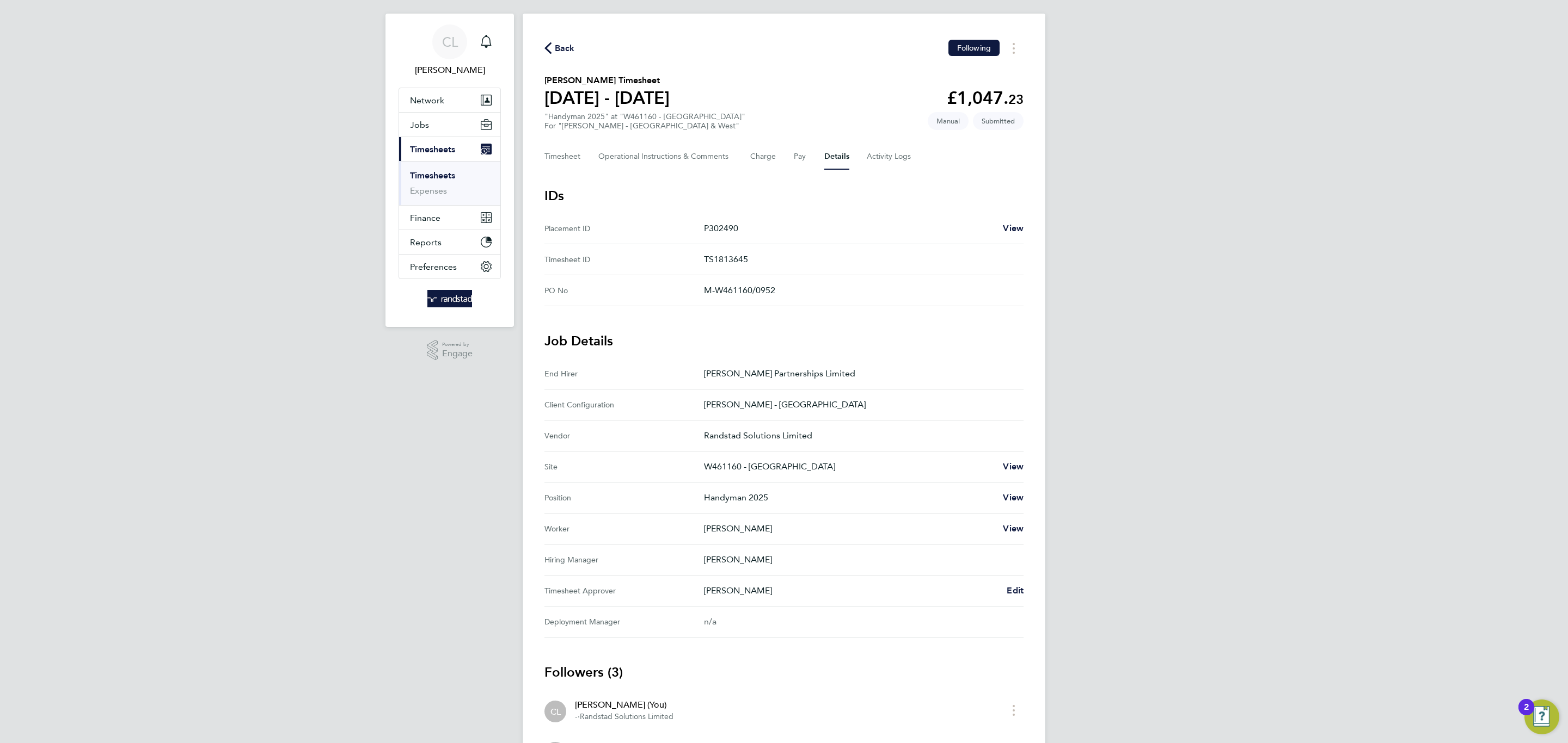
click at [1117, 675] on div "CL Charlotte Lockeridge Notifications Applications: Network Team Members Busine…" at bounding box center [784, 435] width 1568 height 905
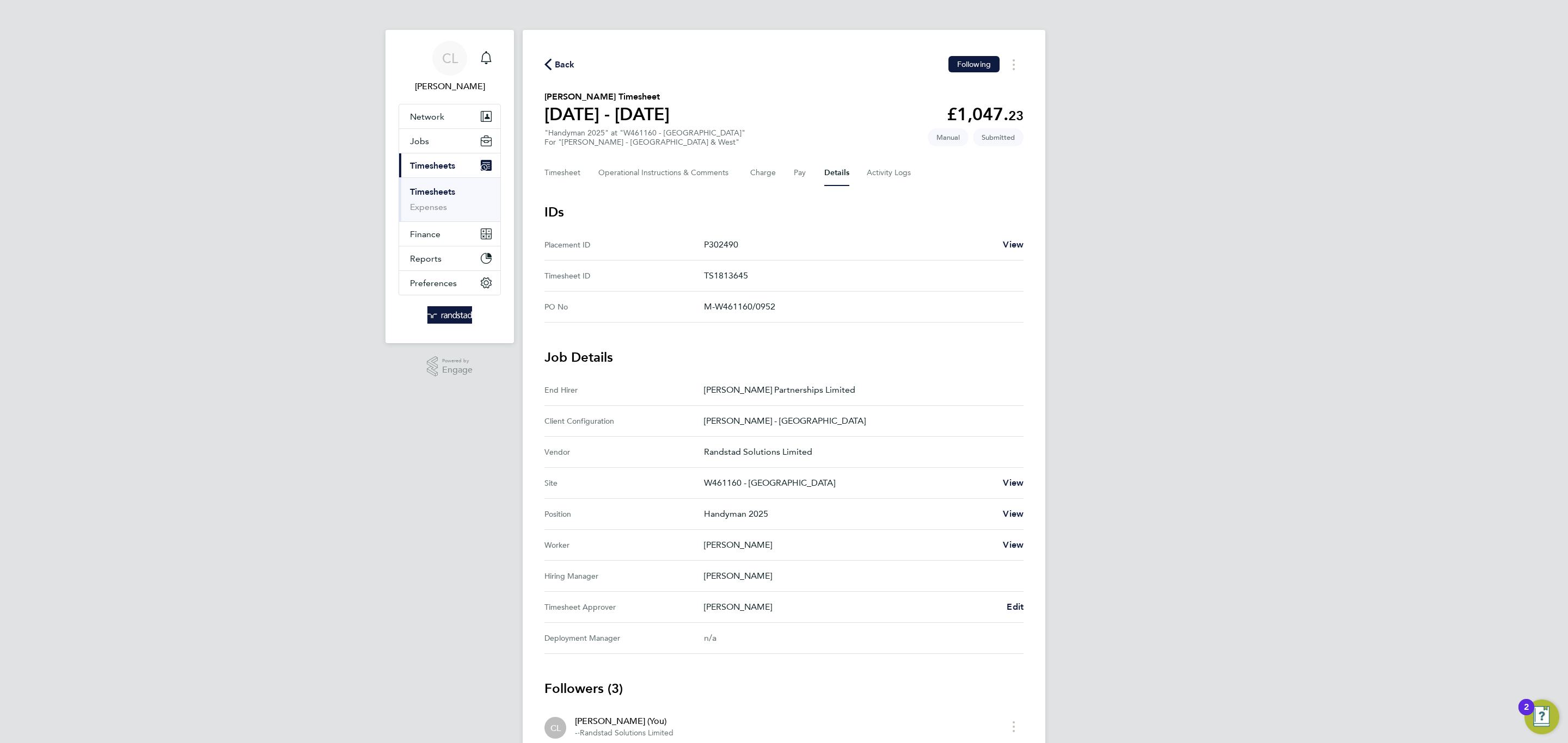
scroll to position [0, 0]
click at [554, 178] on button "Timesheet" at bounding box center [562, 173] width 36 height 26
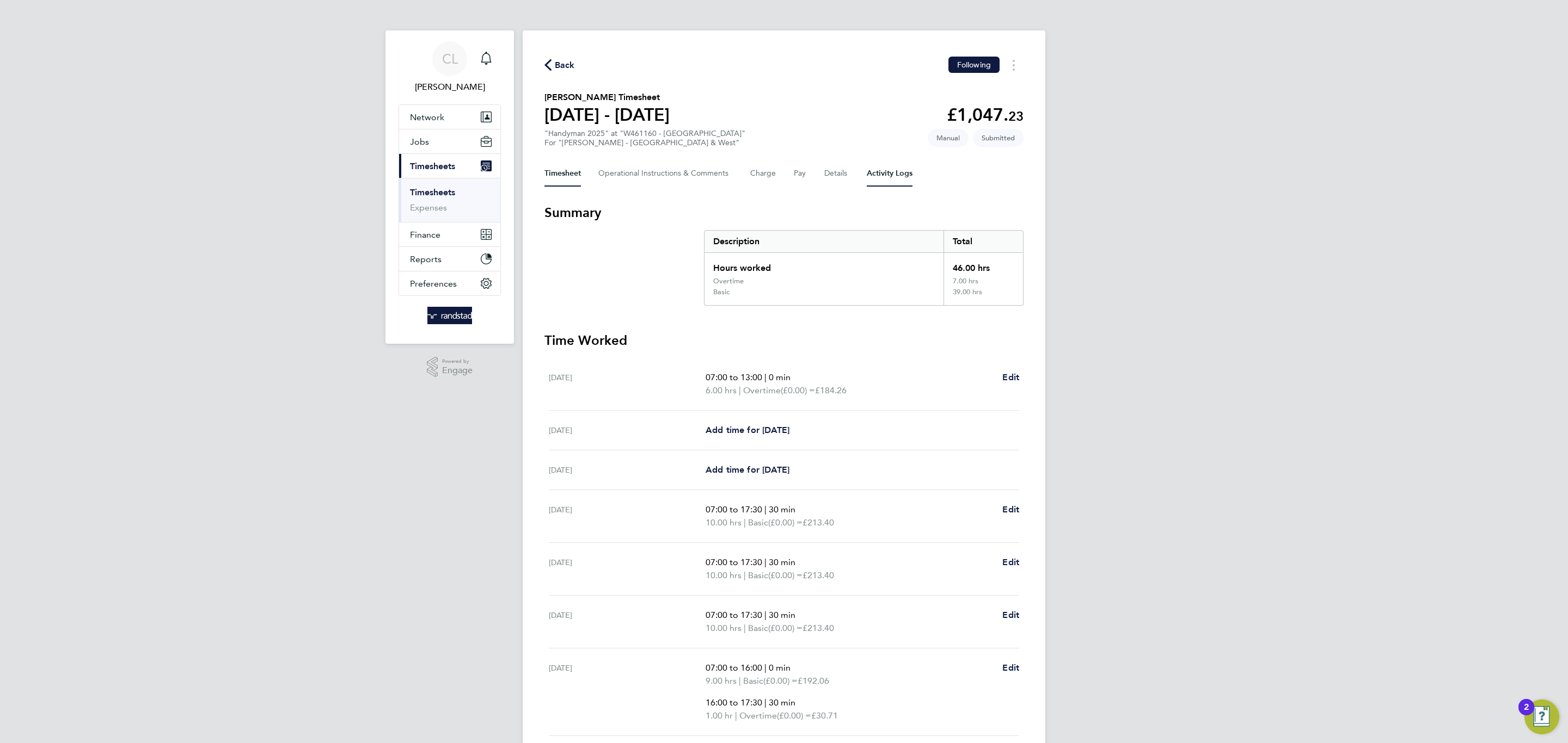
click at [908, 178] on Logs-tab "Activity Logs" at bounding box center [890, 173] width 46 height 26
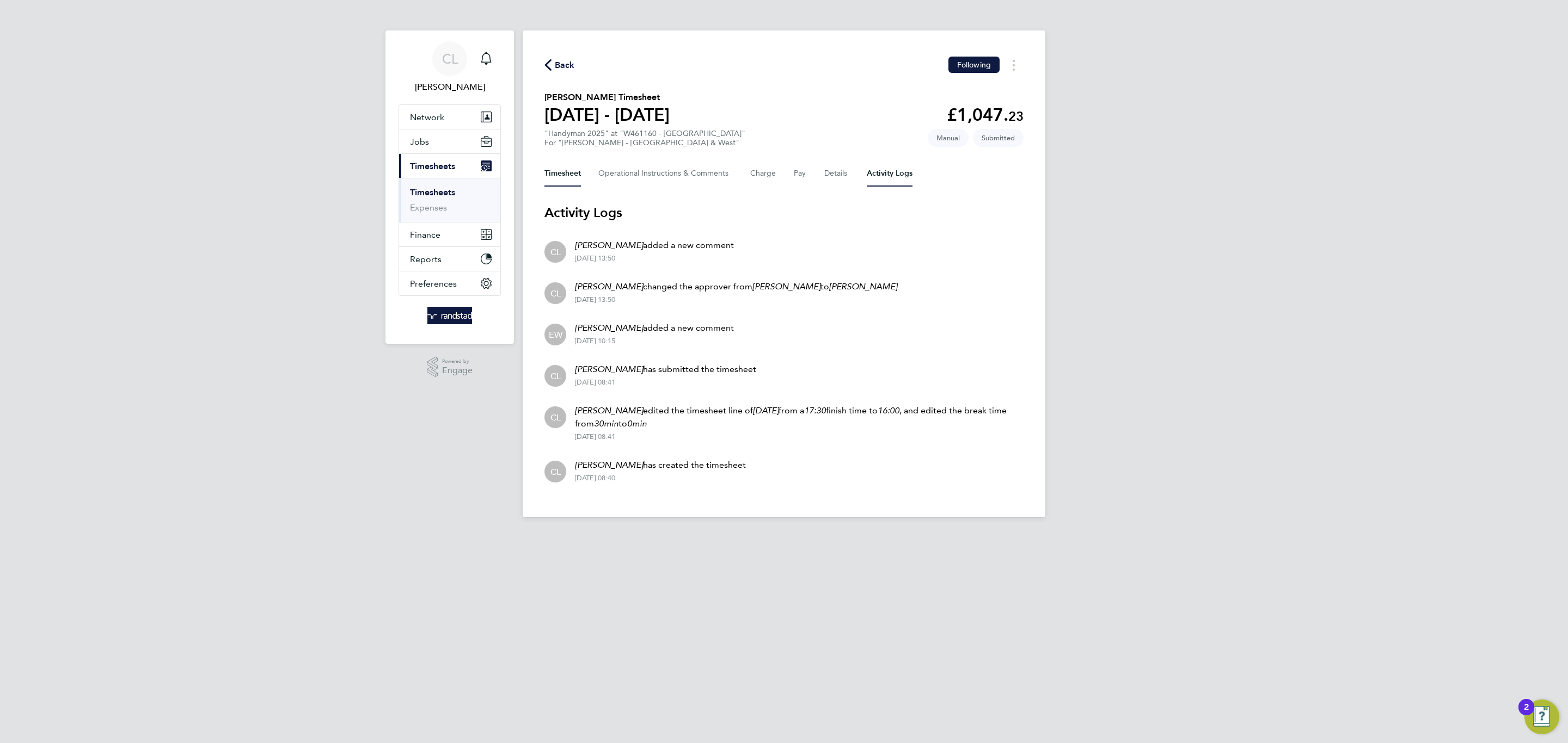
click at [551, 182] on button "Timesheet" at bounding box center [562, 173] width 36 height 26
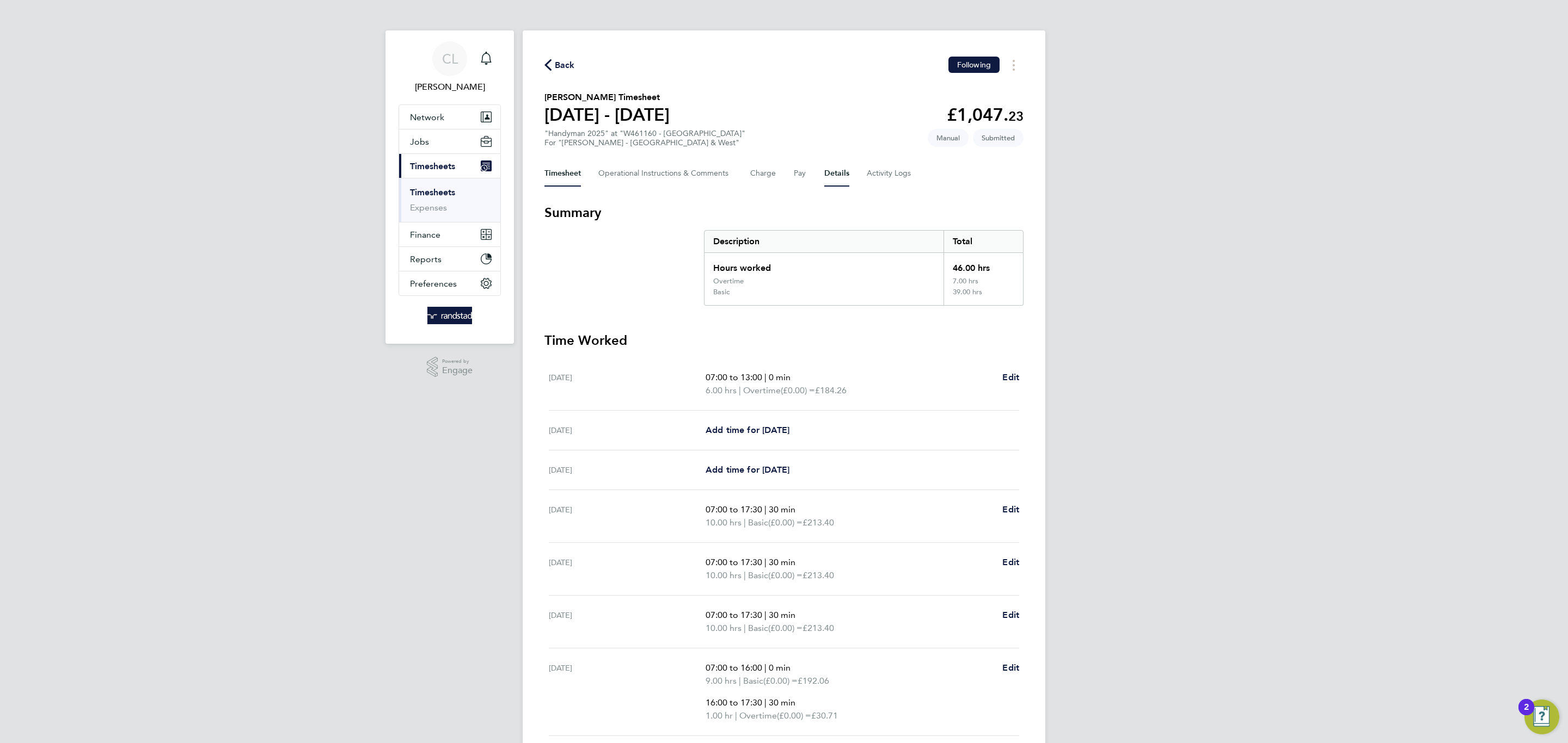
click at [831, 178] on button "Details" at bounding box center [836, 173] width 25 height 26
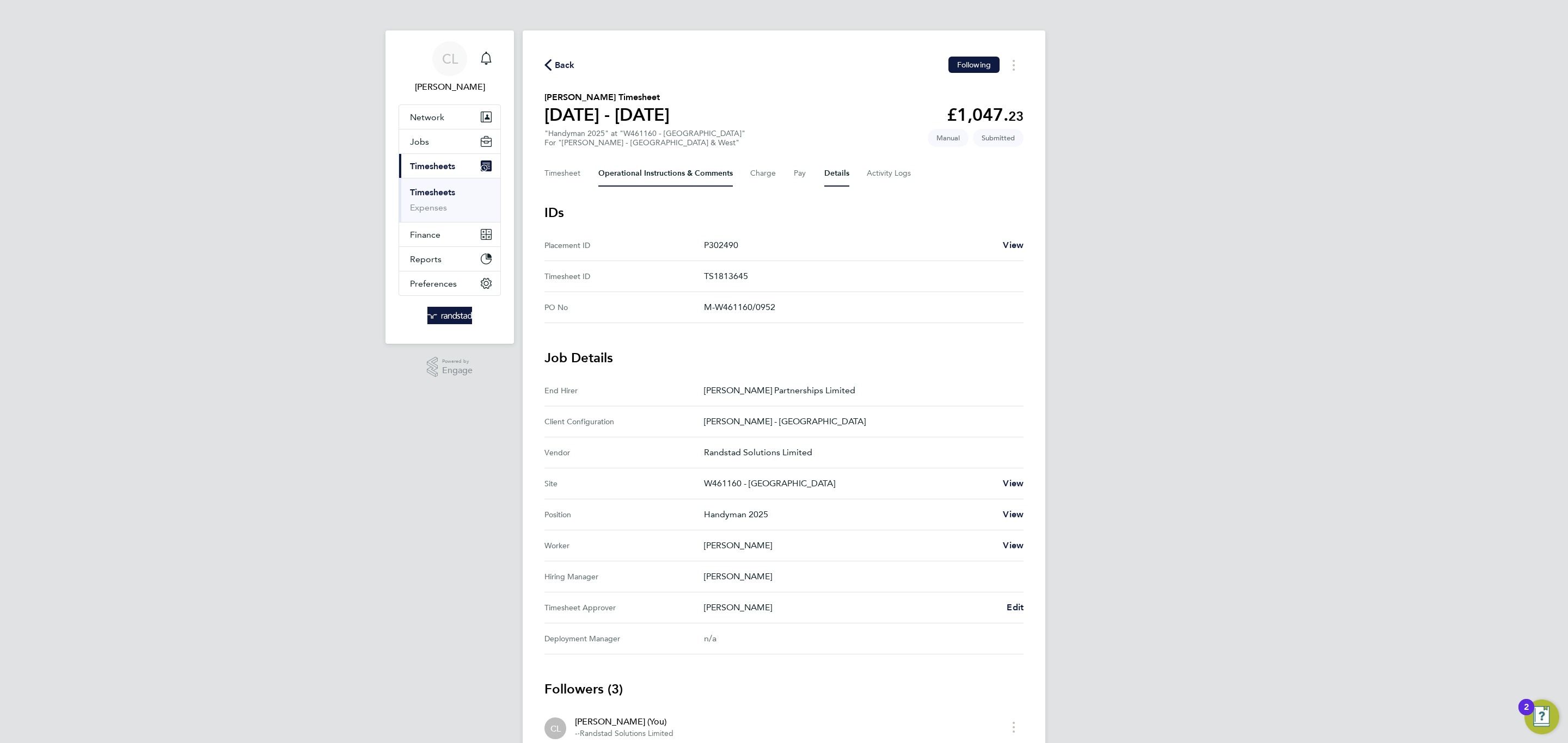
click at [642, 175] on Comments-tab "Operational Instructions & Comments" at bounding box center [665, 173] width 135 height 26
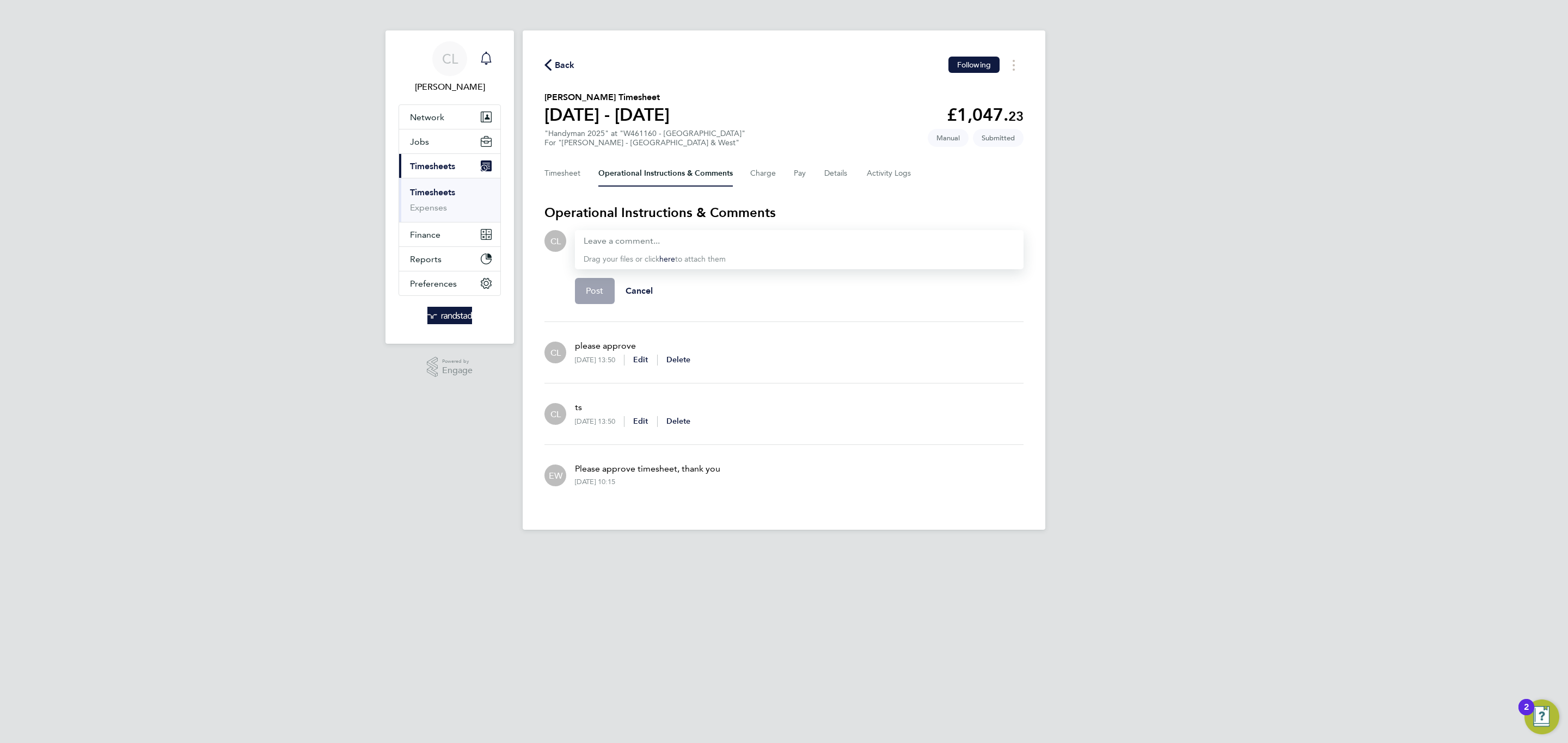
click at [477, 56] on div "Main navigation" at bounding box center [485, 58] width 22 height 22
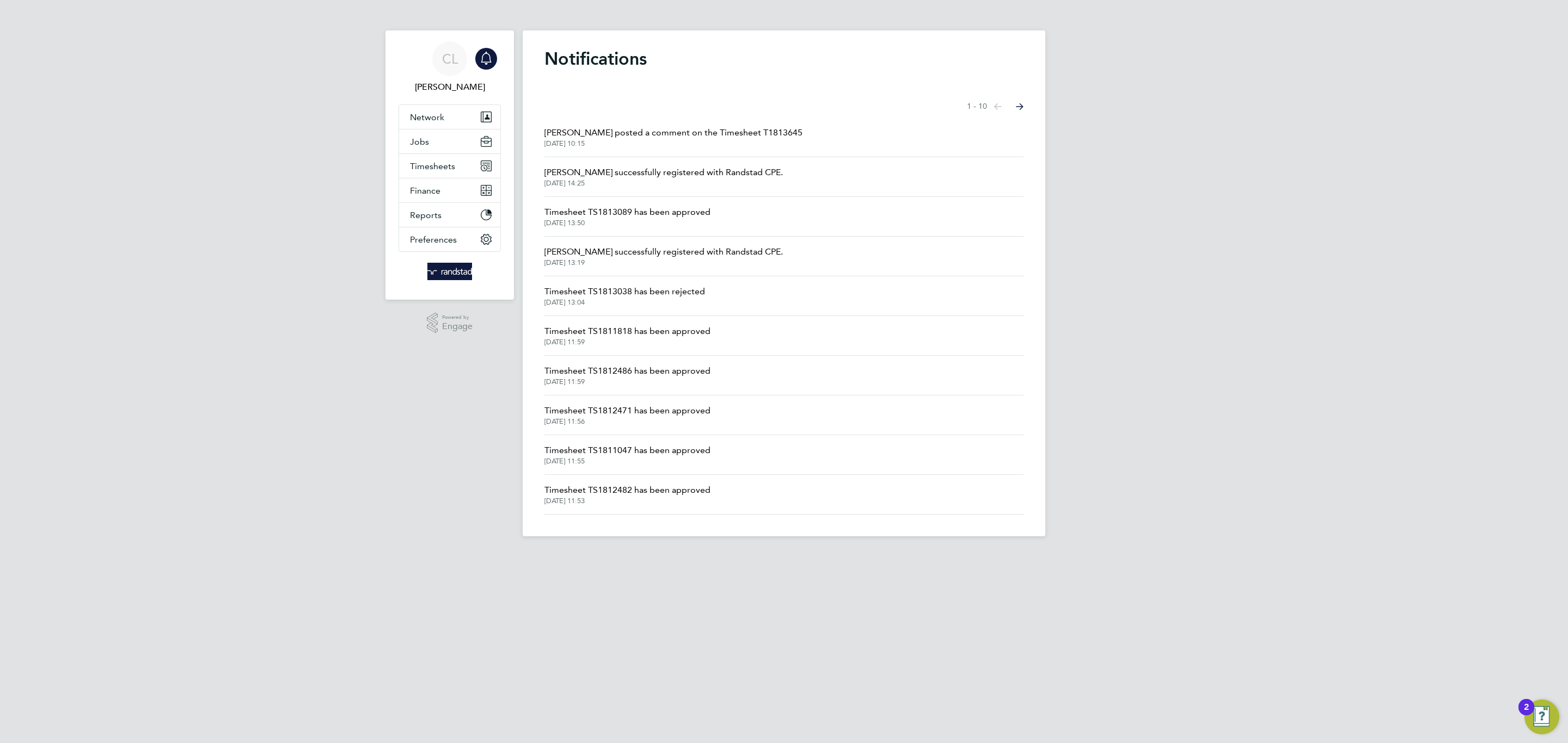
click at [607, 149] on li "Emma Wells posted a comment on the Timesheet T1813645 02 Sep 2025, 10:15" at bounding box center [784, 137] width 479 height 39
click at [615, 136] on span "[PERSON_NAME] posted a comment on the Timesheet T1813645" at bounding box center [673, 133] width 258 height 13
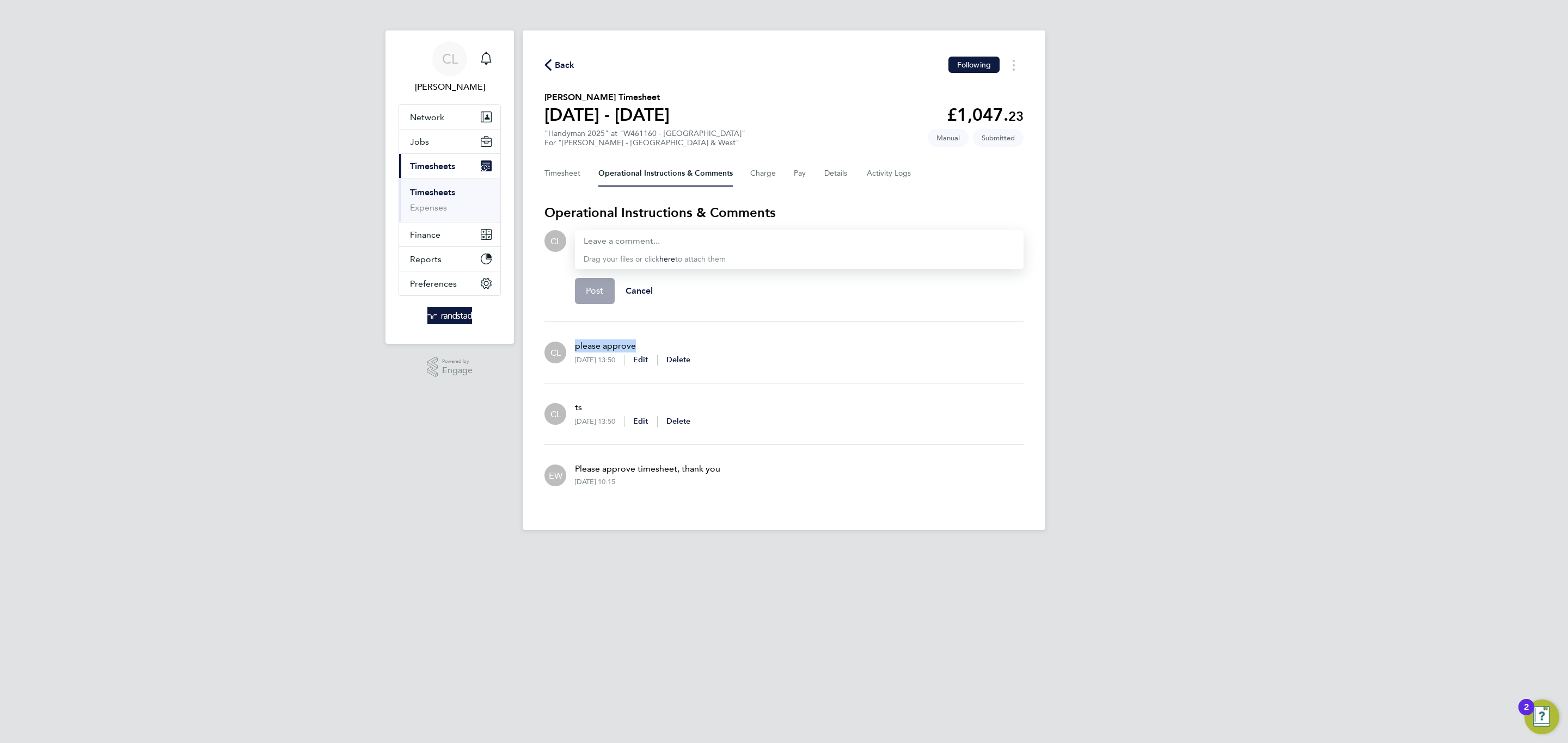
drag, startPoint x: 645, startPoint y: 340, endPoint x: 577, endPoint y: 344, distance: 68.1
click at [575, 343] on p "please approve" at bounding box center [632, 346] width 115 height 13
copy p "please approve"
click at [622, 242] on div at bounding box center [799, 241] width 431 height 13
click at [622, 240] on div at bounding box center [799, 241] width 431 height 13
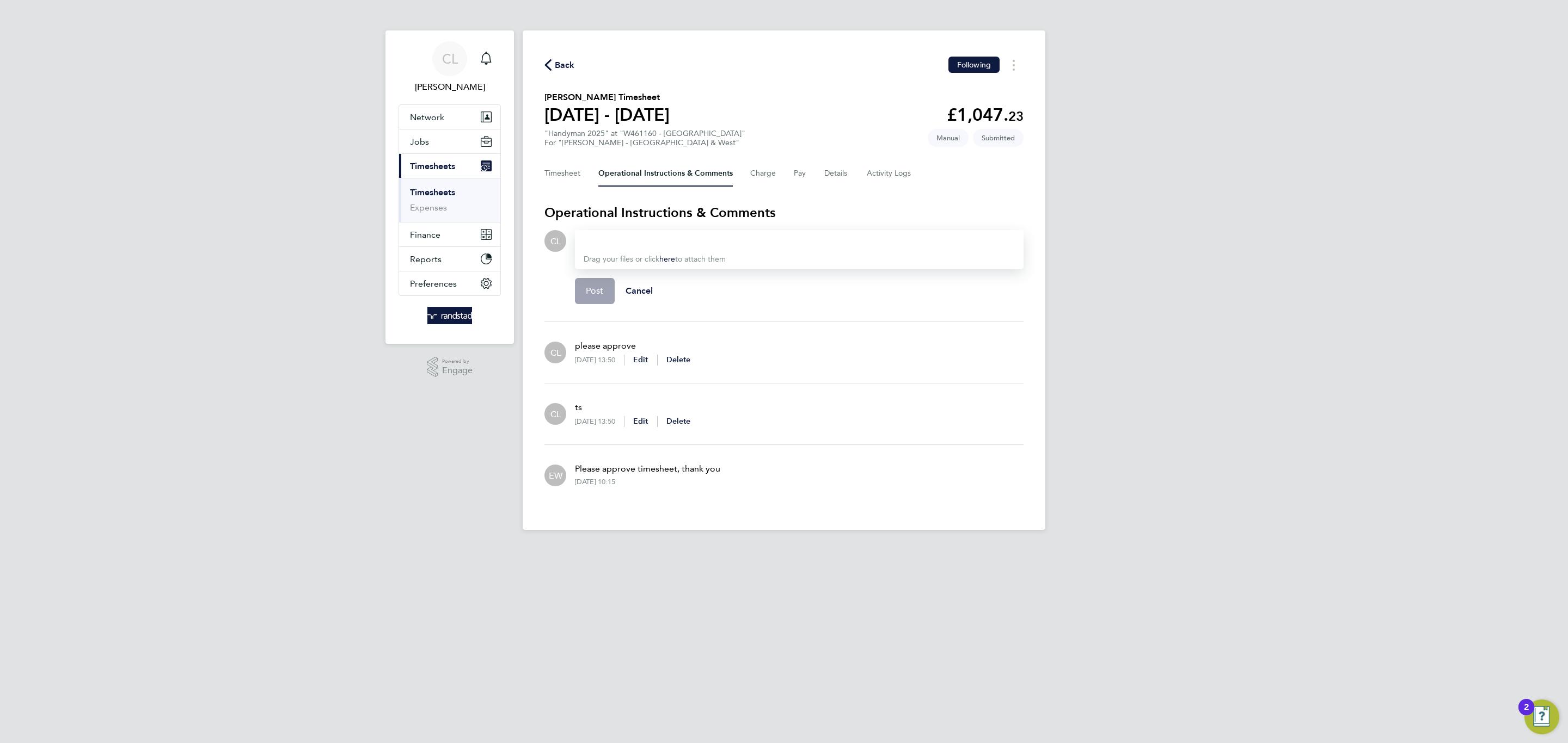
paste div
click at [600, 278] on button "Post" at bounding box center [594, 291] width 39 height 26
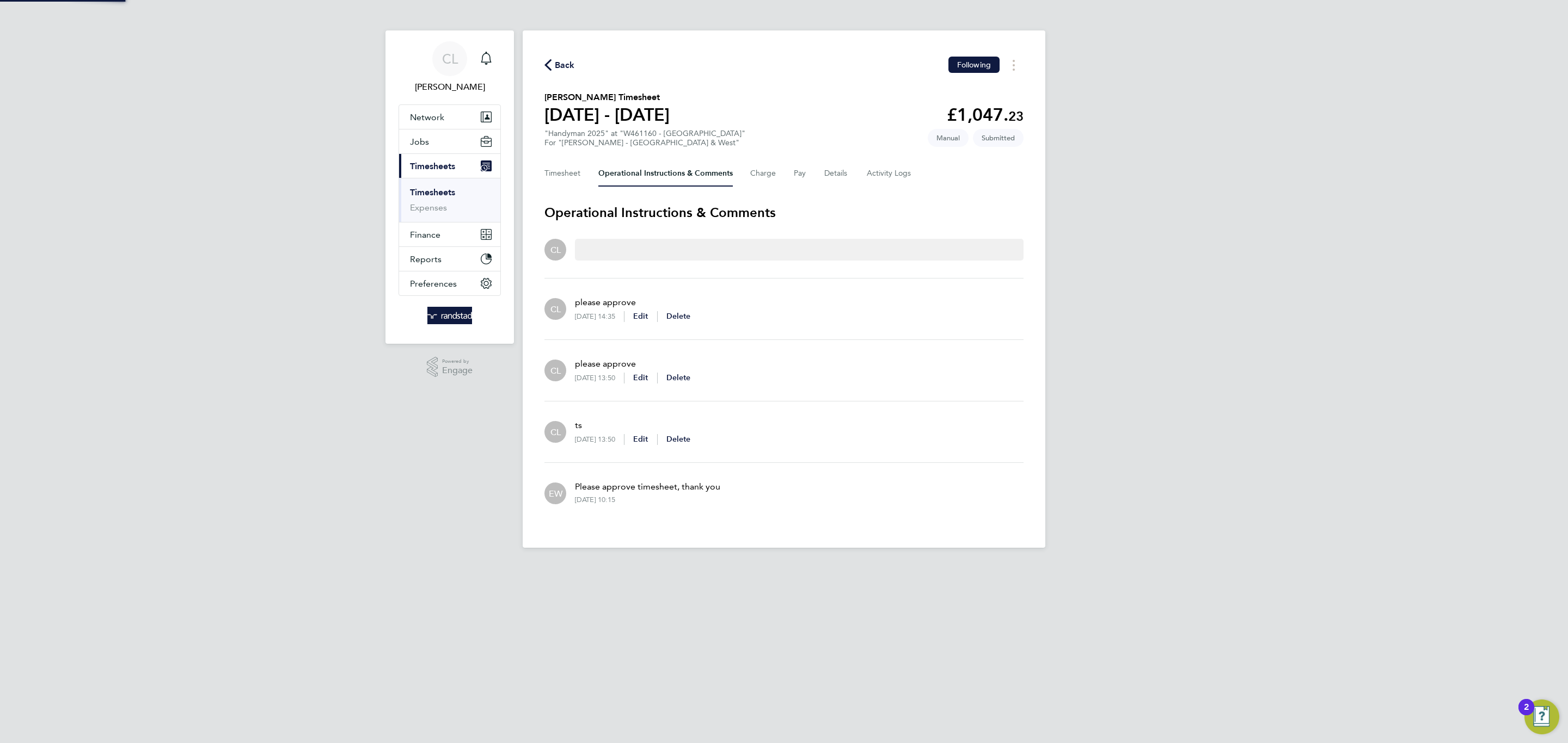
click at [599, 284] on li "CL please approve 02 Sep 2025, 14:35 Edit Delete" at bounding box center [784, 309] width 479 height 62
click at [485, 71] on link "Notifications" at bounding box center [485, 59] width 22 height 35
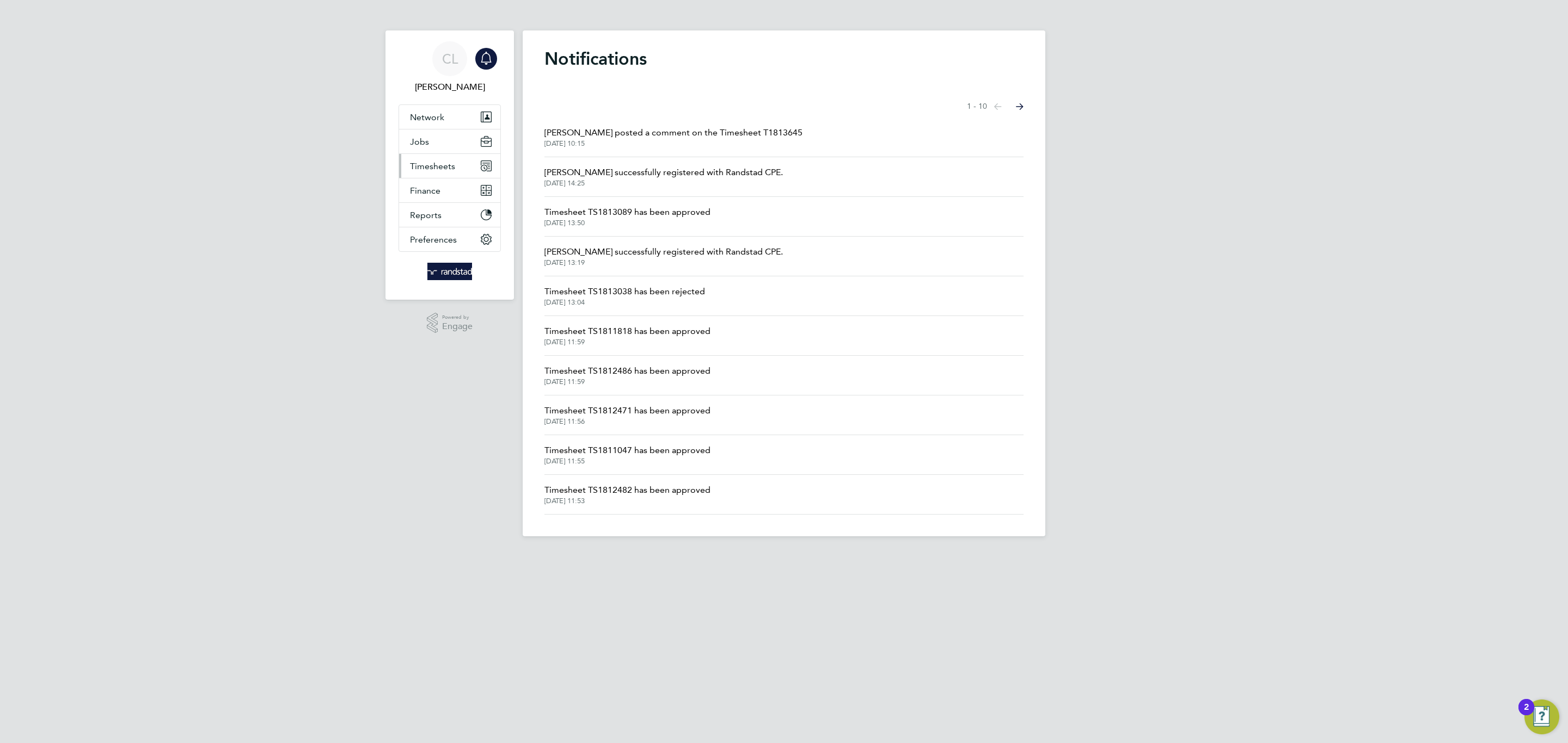
click at [428, 163] on span "Timesheets" at bounding box center [432, 166] width 45 height 10
click at [436, 186] on ul "Timesheets Expenses" at bounding box center [450, 199] width 101 height 44
click at [440, 190] on link "Timesheets" at bounding box center [432, 192] width 45 height 10
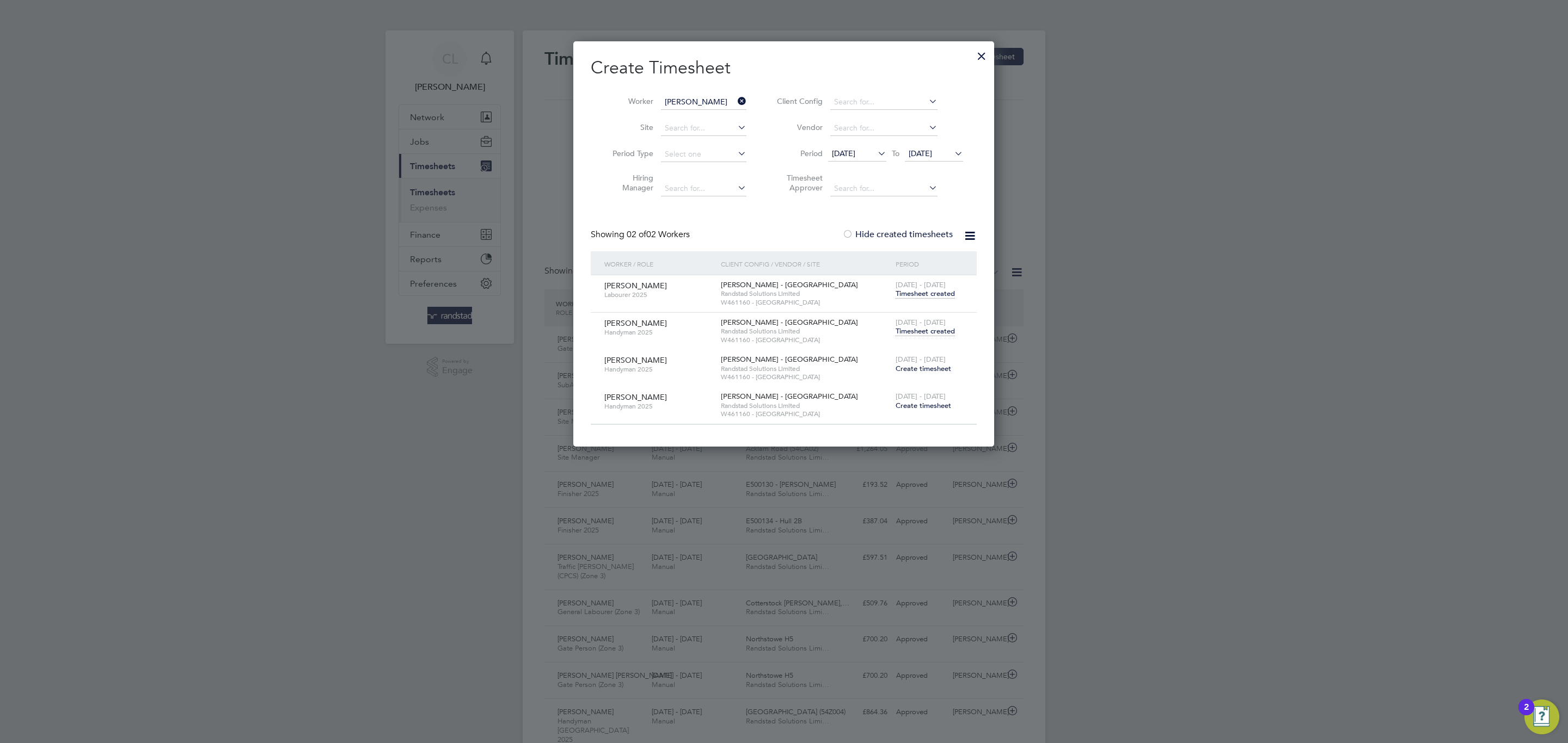
scroll to position [27, 94]
click at [990, 62] on div at bounding box center [981, 53] width 19 height 19
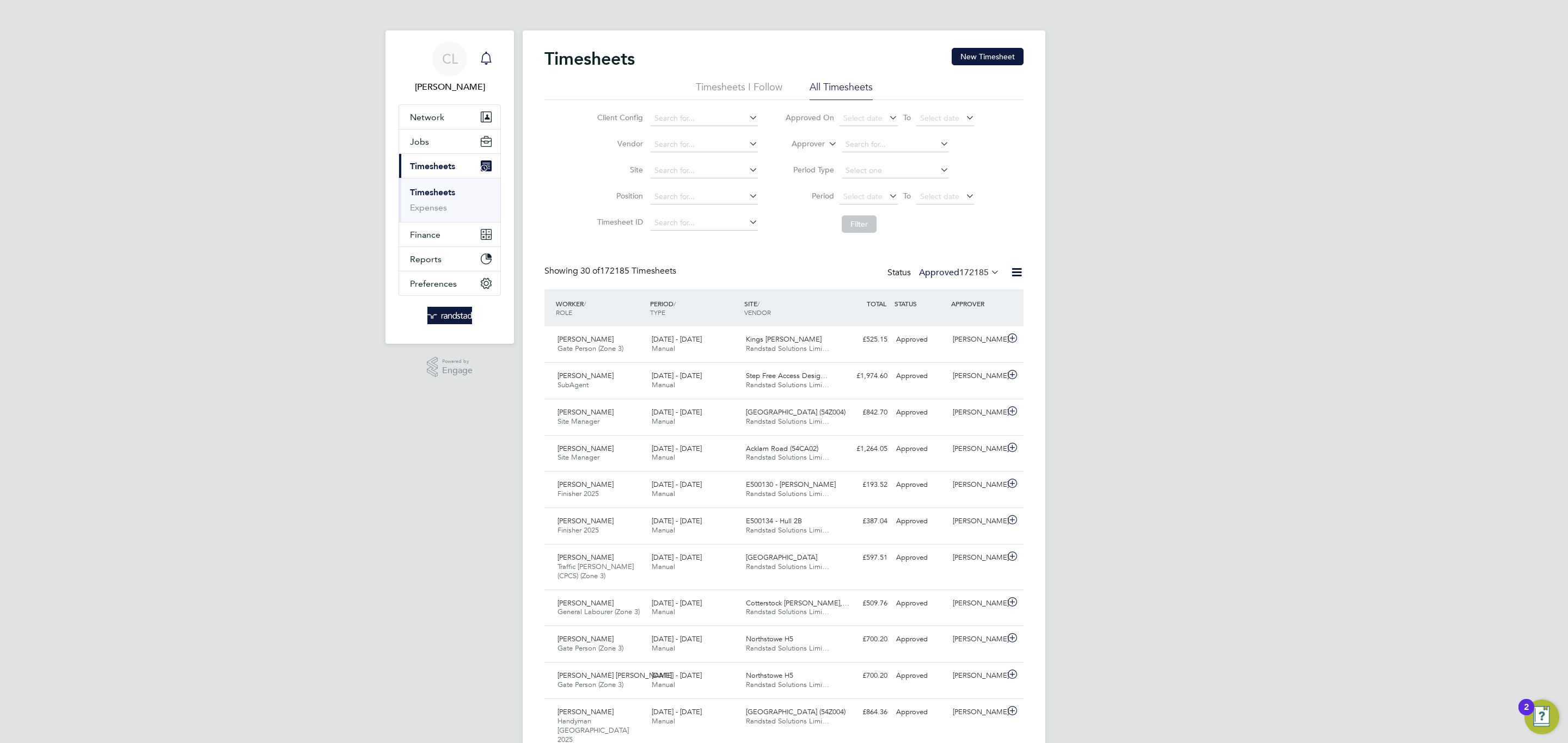
click at [493, 58] on div "Main navigation" at bounding box center [485, 58] width 22 height 22
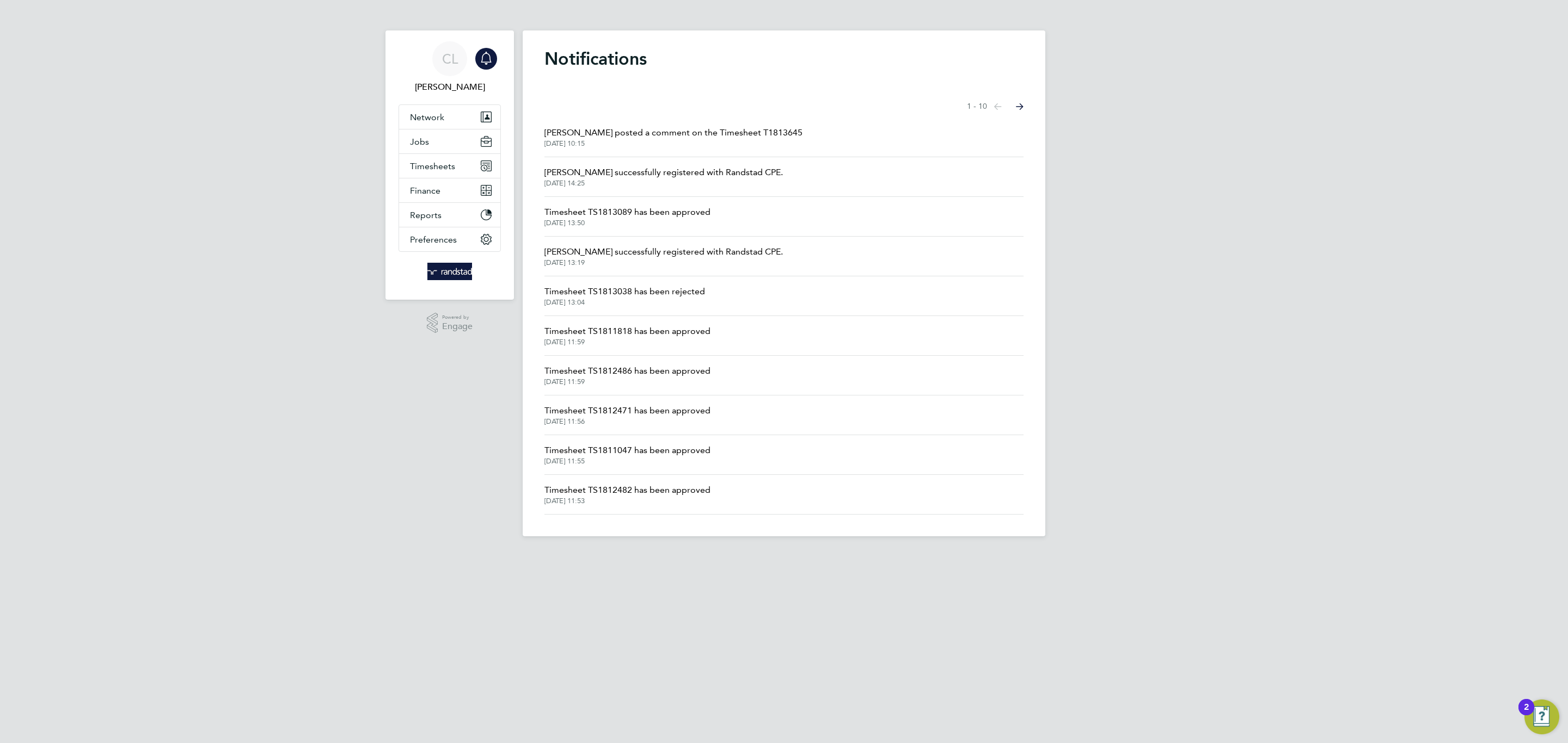
click at [747, 139] on span "[DATE] 10:15" at bounding box center [673, 143] width 258 height 9
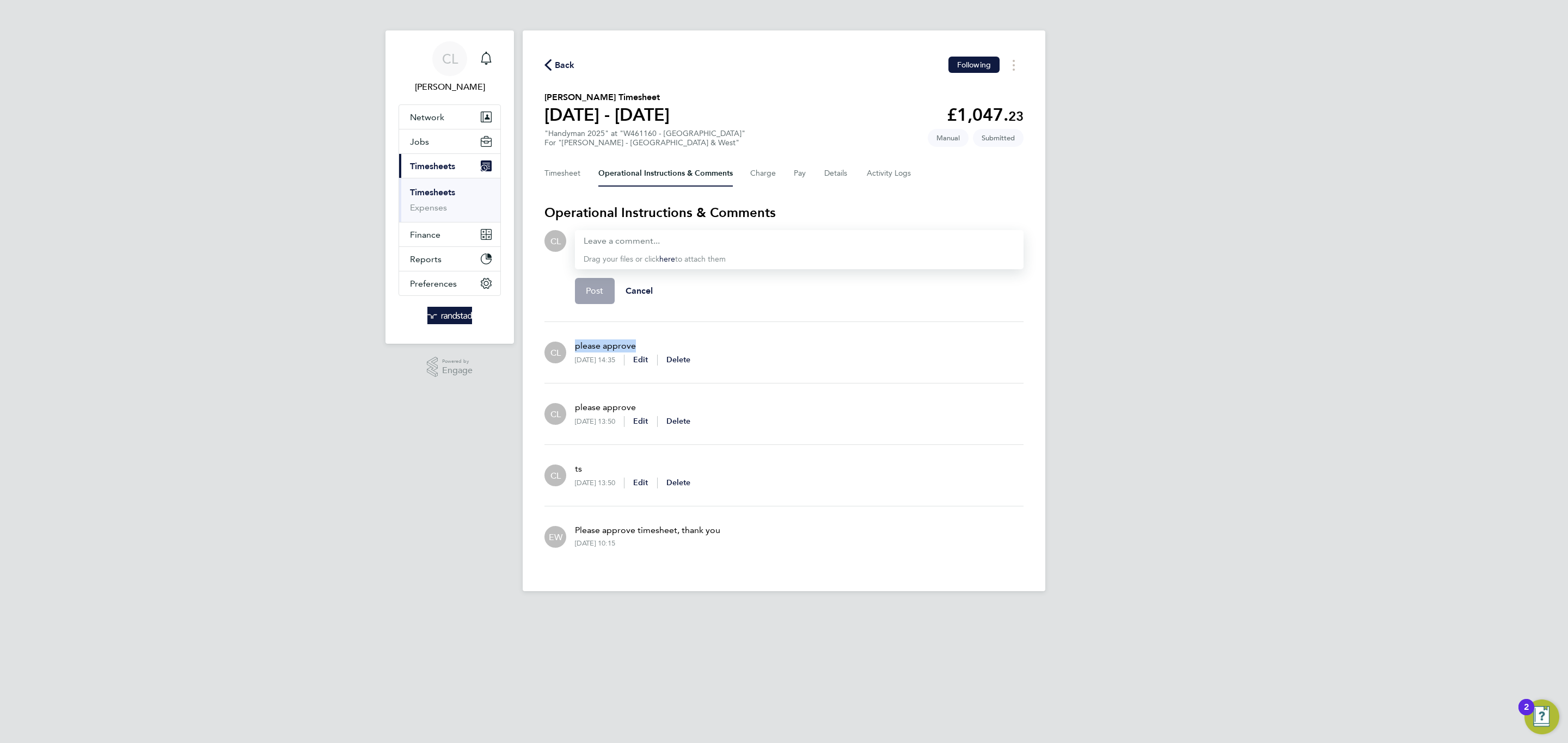
drag, startPoint x: 633, startPoint y: 345, endPoint x: 575, endPoint y: 343, distance: 58.0
click at [575, 343] on p "please approve" at bounding box center [632, 346] width 115 height 13
copy p "please approve"
click at [632, 235] on div at bounding box center [799, 241] width 431 height 13
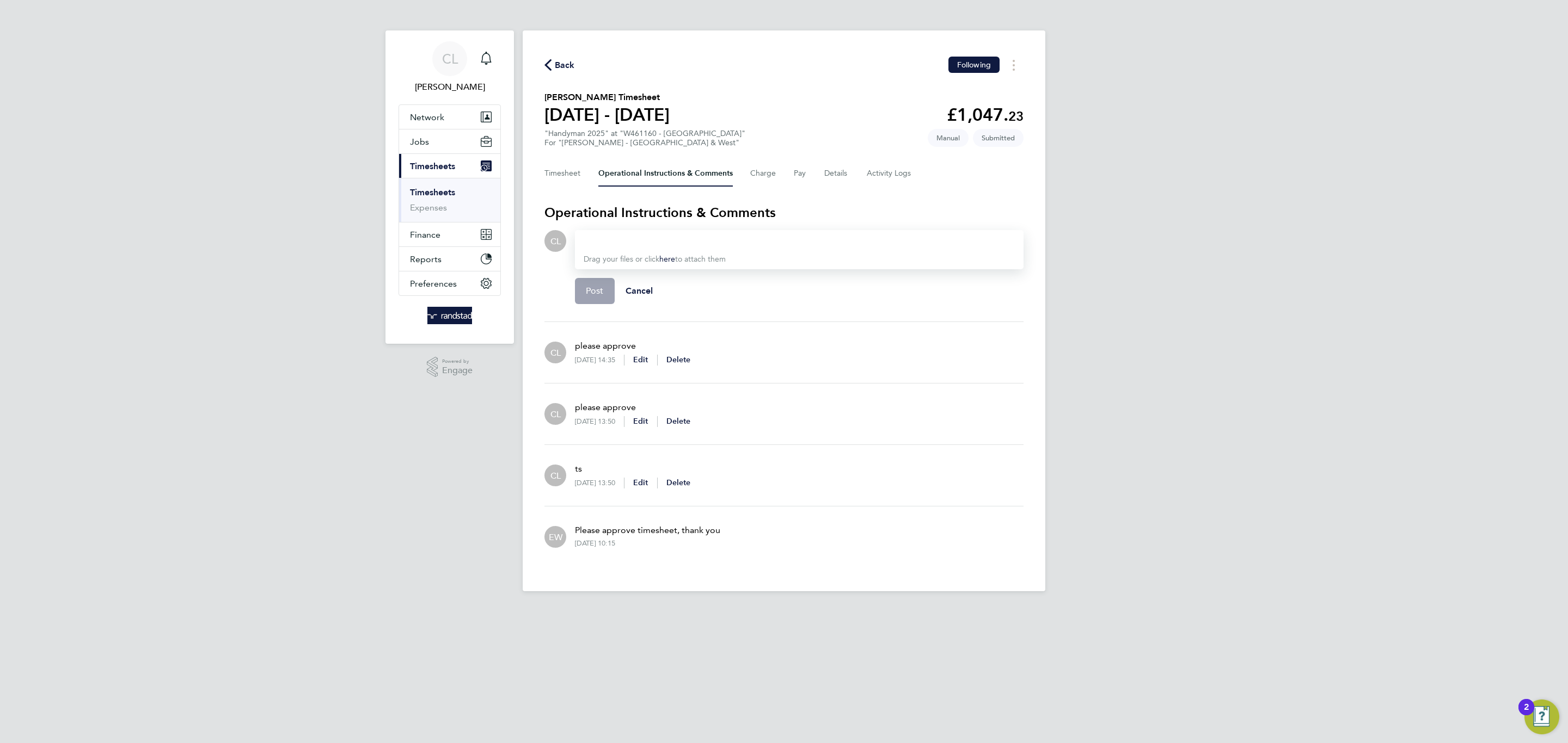
paste div
click at [577, 284] on button "Post" at bounding box center [594, 291] width 39 height 26
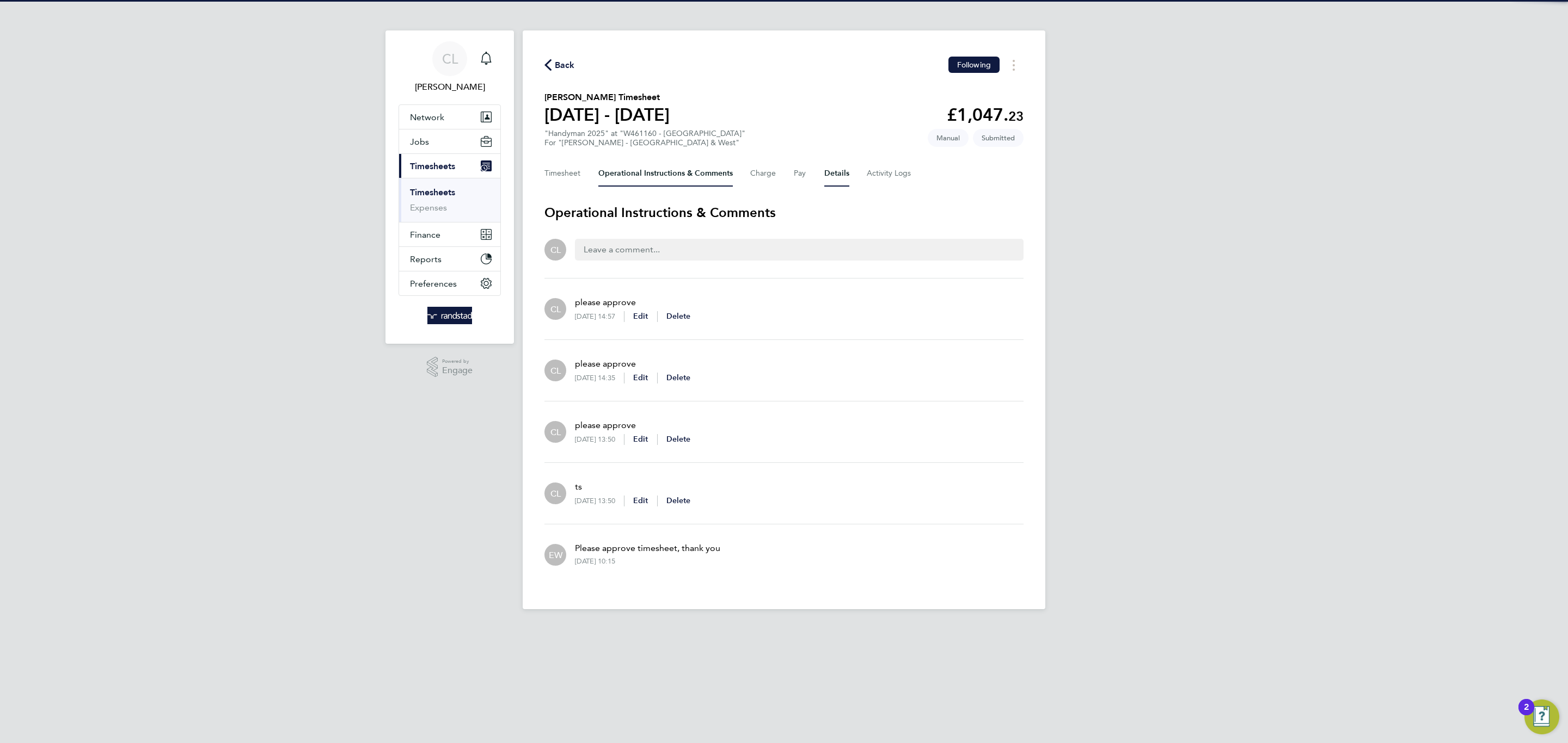
click at [827, 175] on button "Details" at bounding box center [836, 173] width 25 height 26
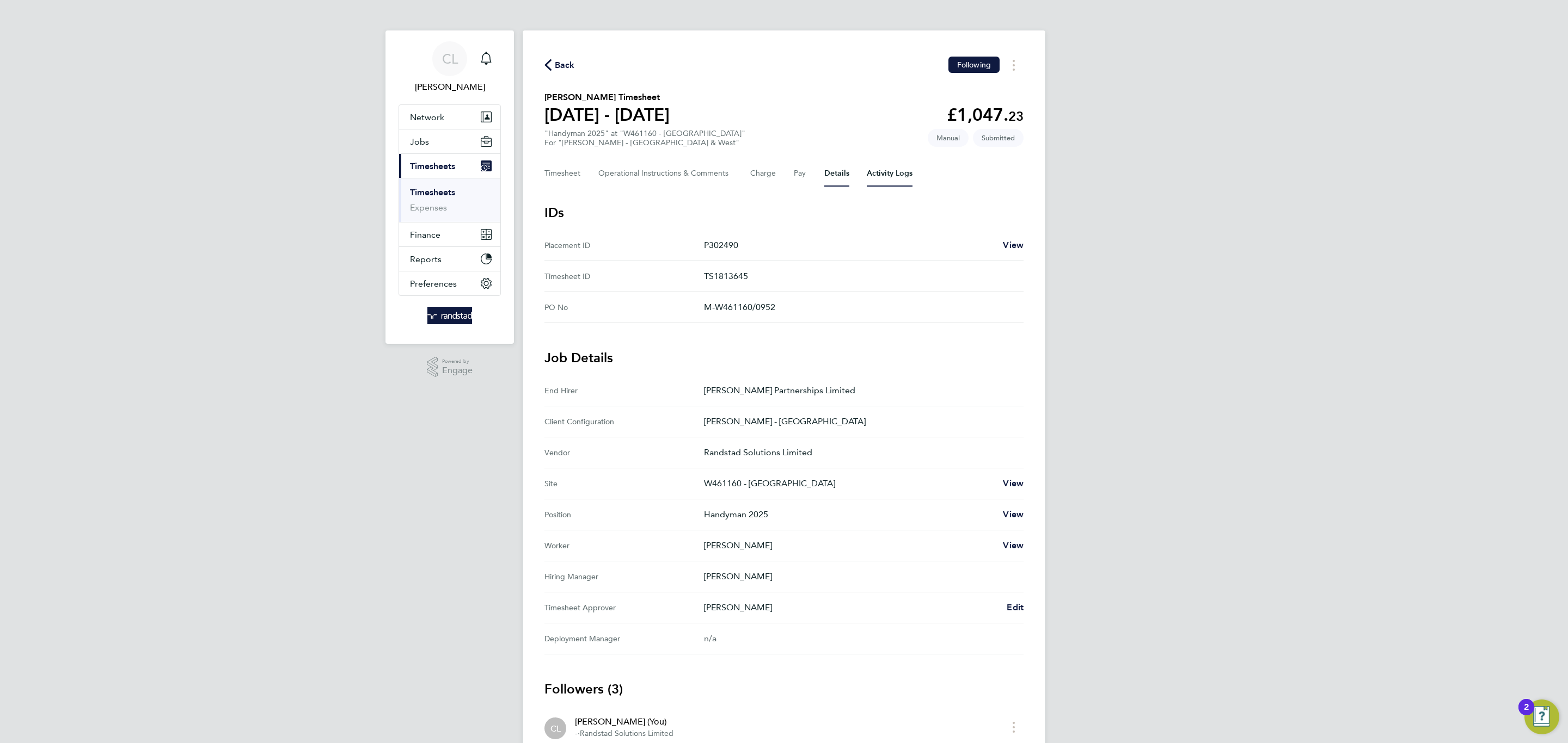
click at [889, 179] on Logs-tab "Activity Logs" at bounding box center [890, 173] width 46 height 26
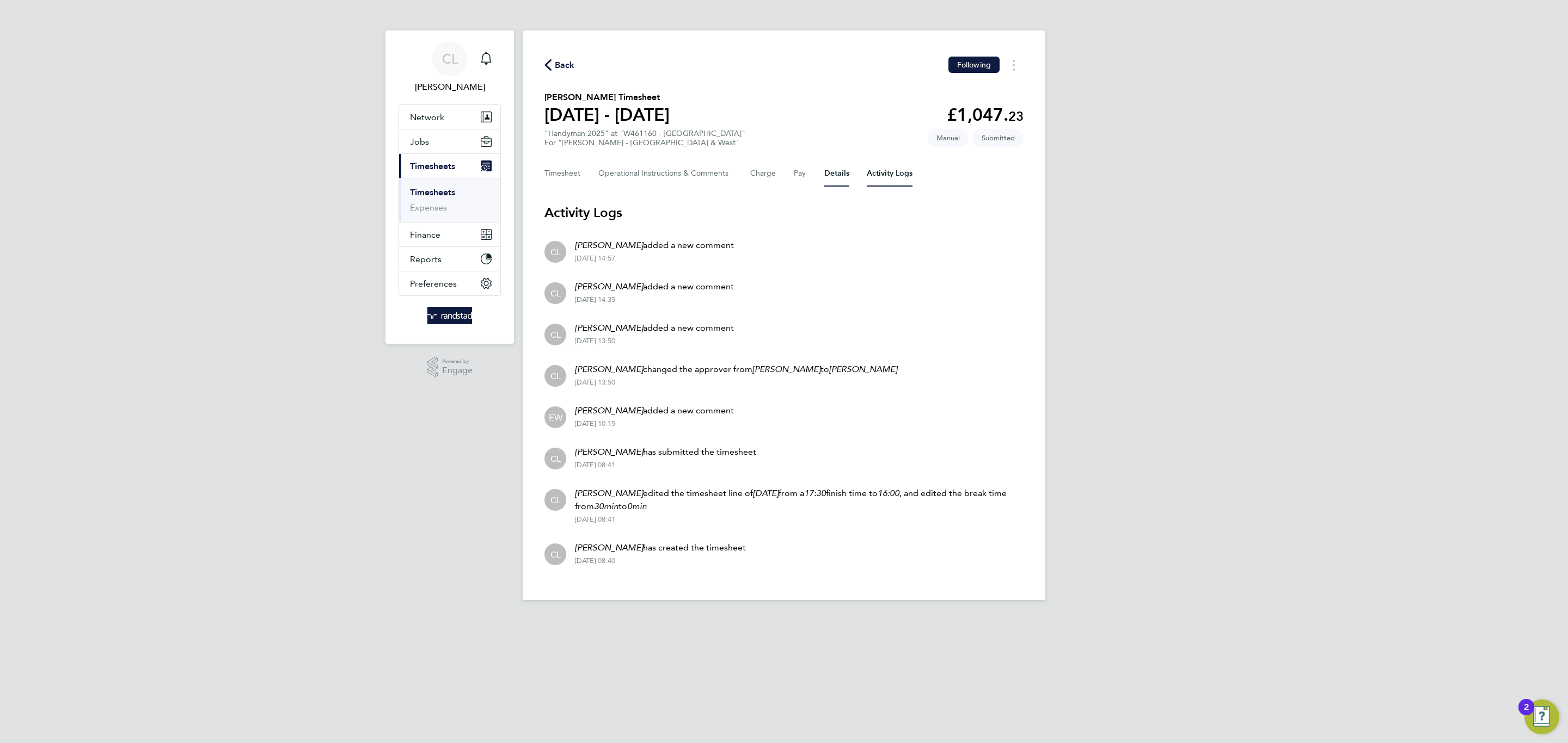
click at [839, 172] on button "Details" at bounding box center [836, 173] width 25 height 26
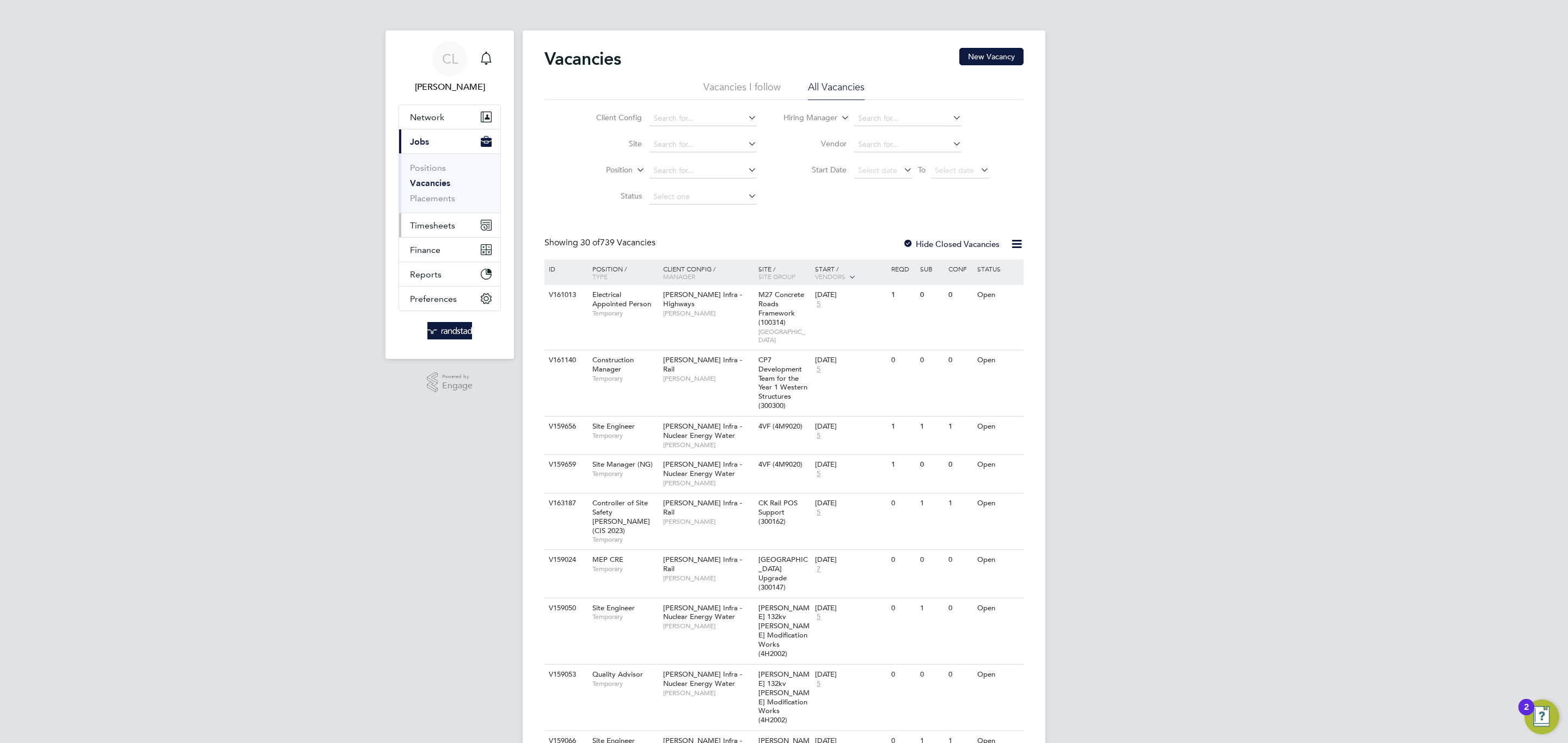
click at [435, 232] on button "Timesheets" at bounding box center [450, 225] width 101 height 24
click at [419, 190] on link "Timesheets" at bounding box center [432, 192] width 45 height 10
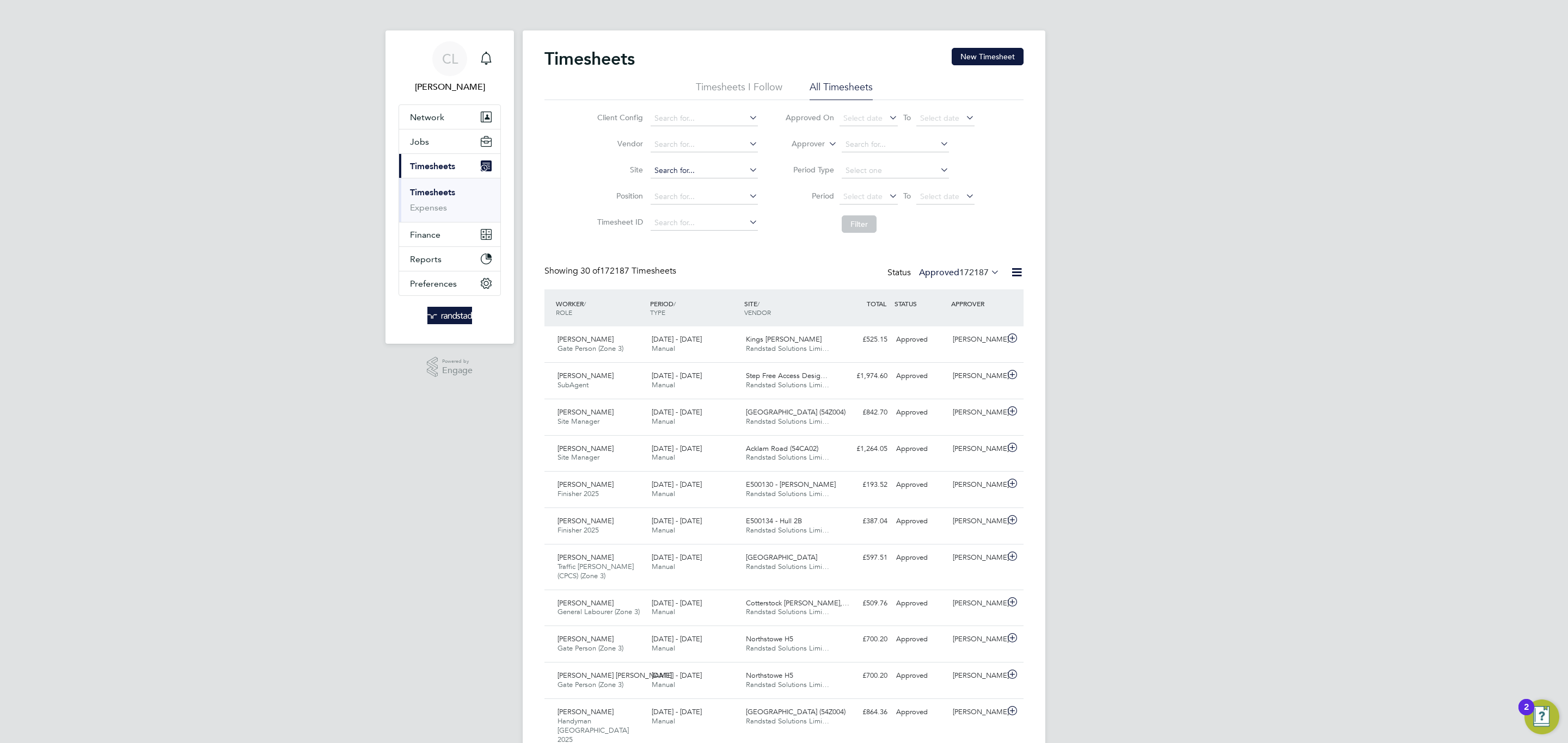
click at [668, 169] on input at bounding box center [704, 171] width 107 height 16
click at [678, 206] on li "W461160 - Oakfield Campus" at bounding box center [703, 201] width 109 height 15
type input "W461160 - Oakfield Campus"
click at [854, 227] on button "Filter" at bounding box center [859, 224] width 35 height 17
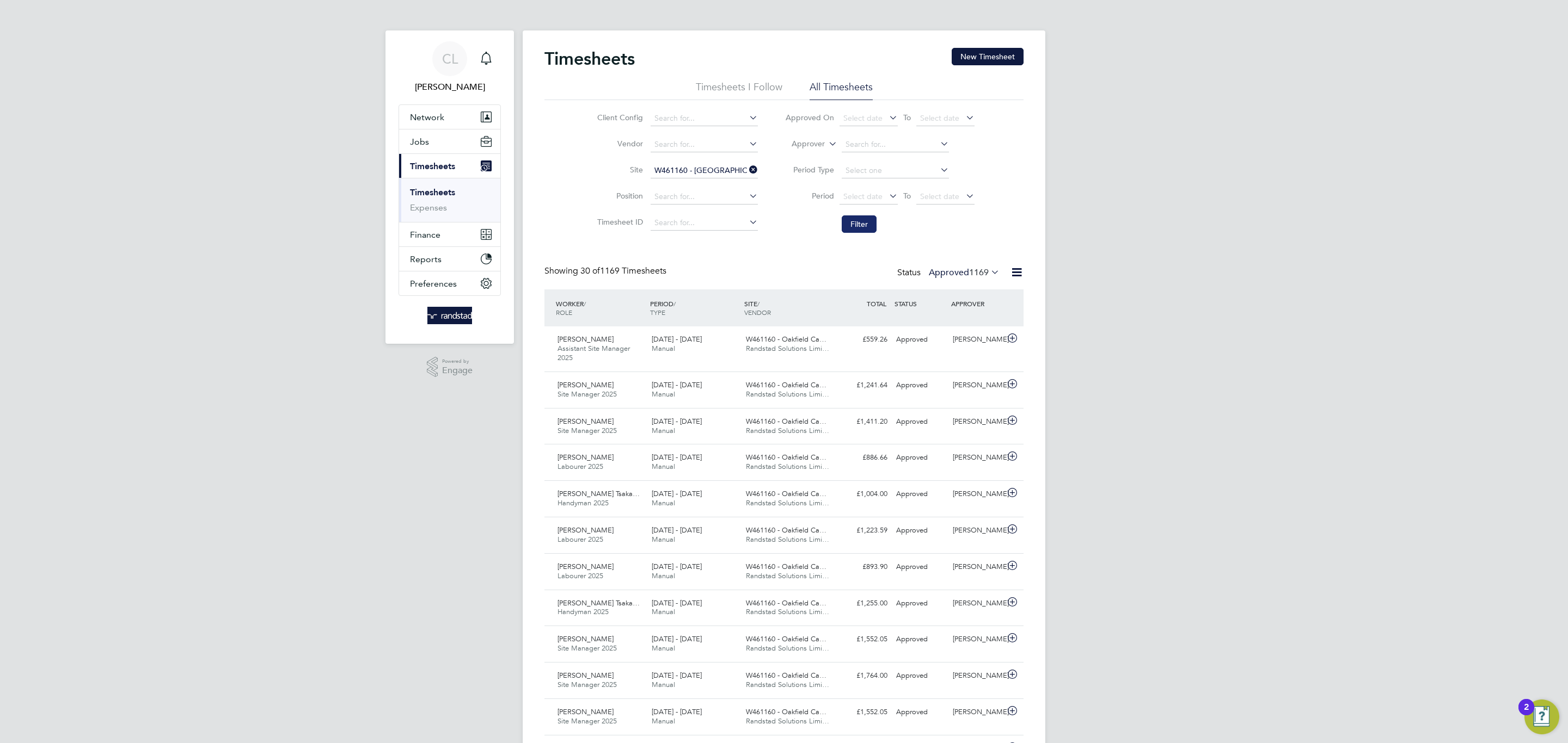
click at [856, 230] on button "Filter" at bounding box center [859, 224] width 35 height 17
click at [956, 272] on label "Approved 1169" at bounding box center [964, 272] width 71 height 11
click at [954, 322] on li "Submitted" at bounding box center [949, 324] width 50 height 16
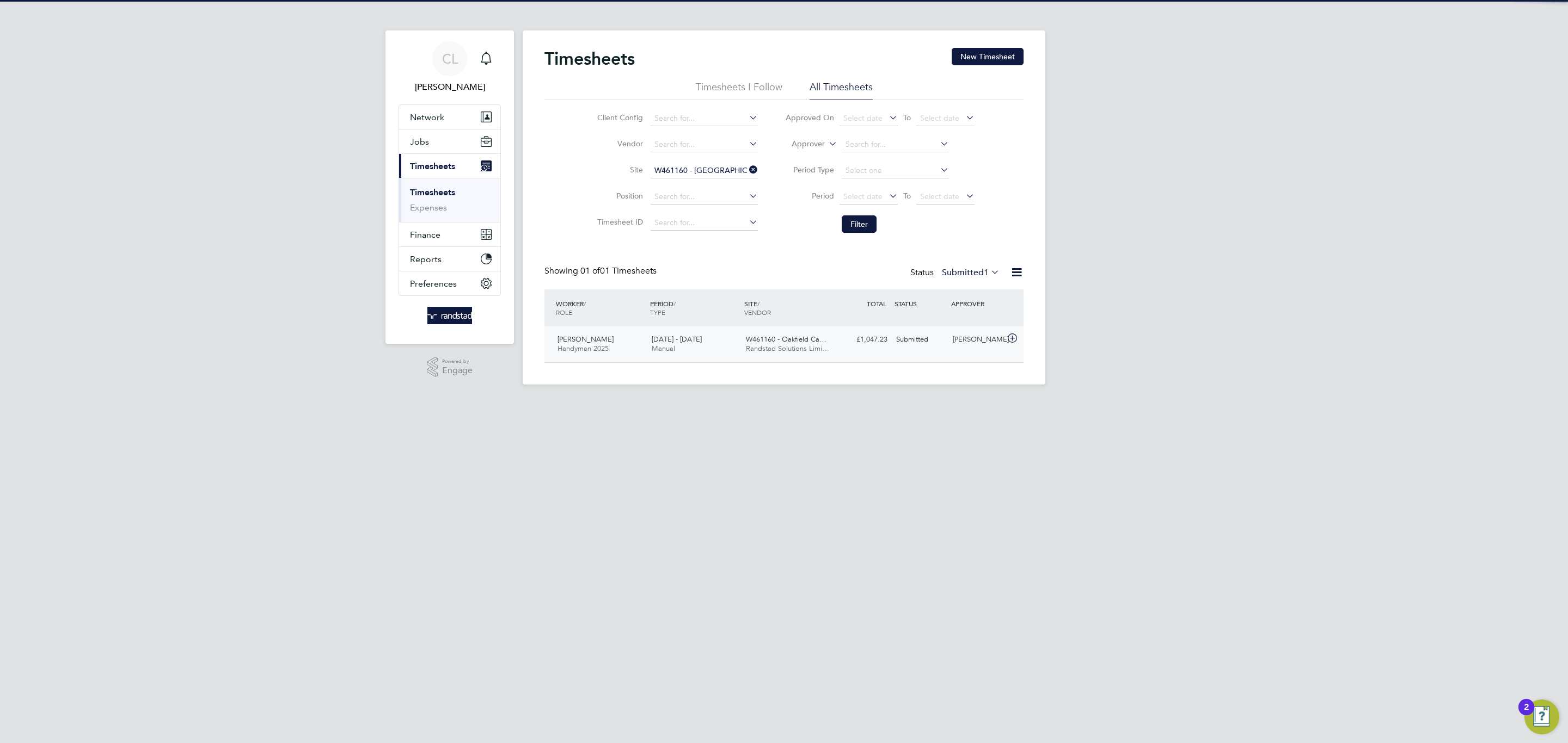
click at [794, 348] on span "Randstad Solutions Limi…" at bounding box center [787, 348] width 83 height 9
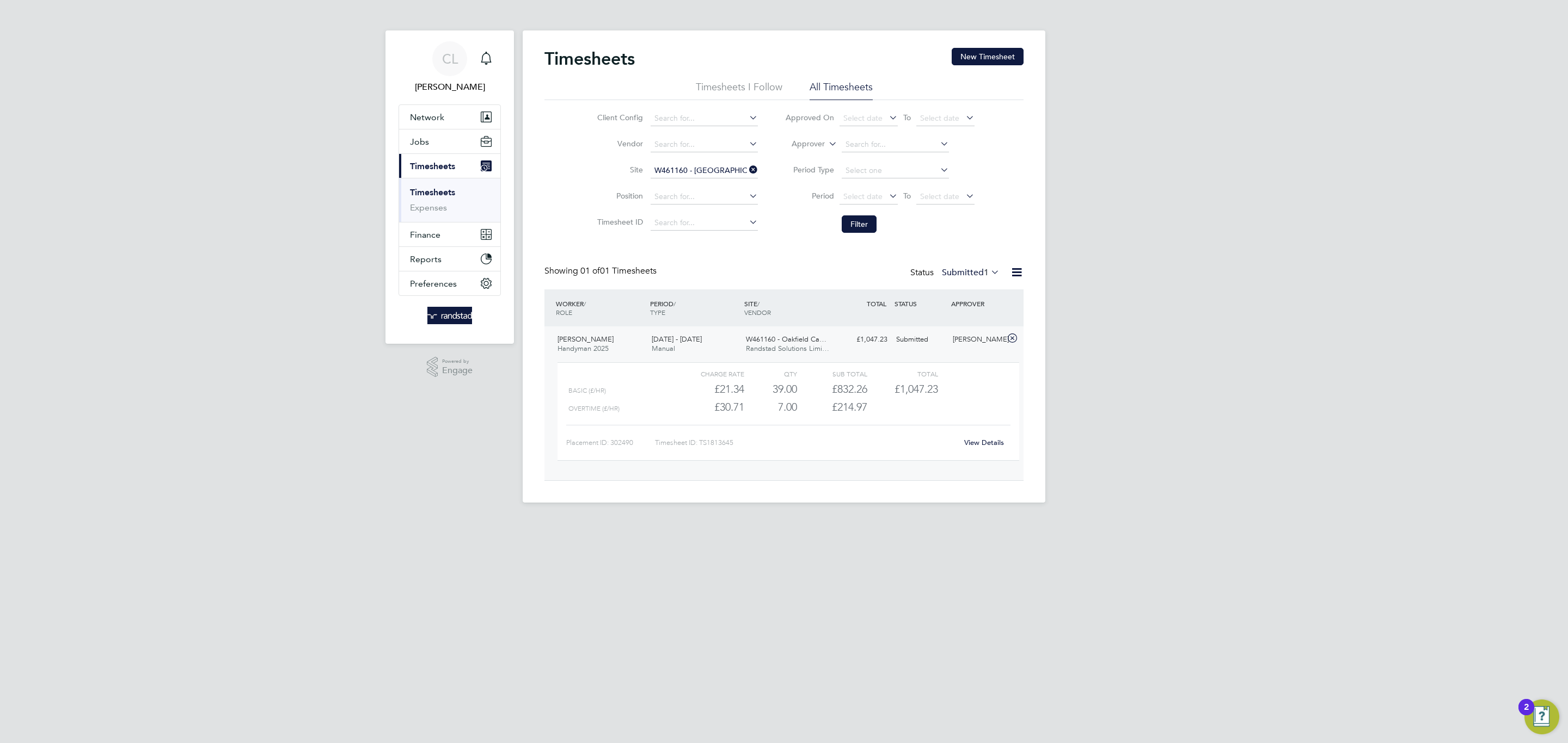
click at [985, 446] on link "View Details" at bounding box center [984, 442] width 39 height 9
click at [977, 447] on link "View Details" at bounding box center [984, 442] width 39 height 9
click at [712, 166] on input "W461160 - [GEOGRAPHIC_DATA]" at bounding box center [704, 171] width 107 height 16
click at [691, 185] on b "Fields" at bounding box center [691, 186] width 22 height 9
type input "Roman Fields, Banbury"
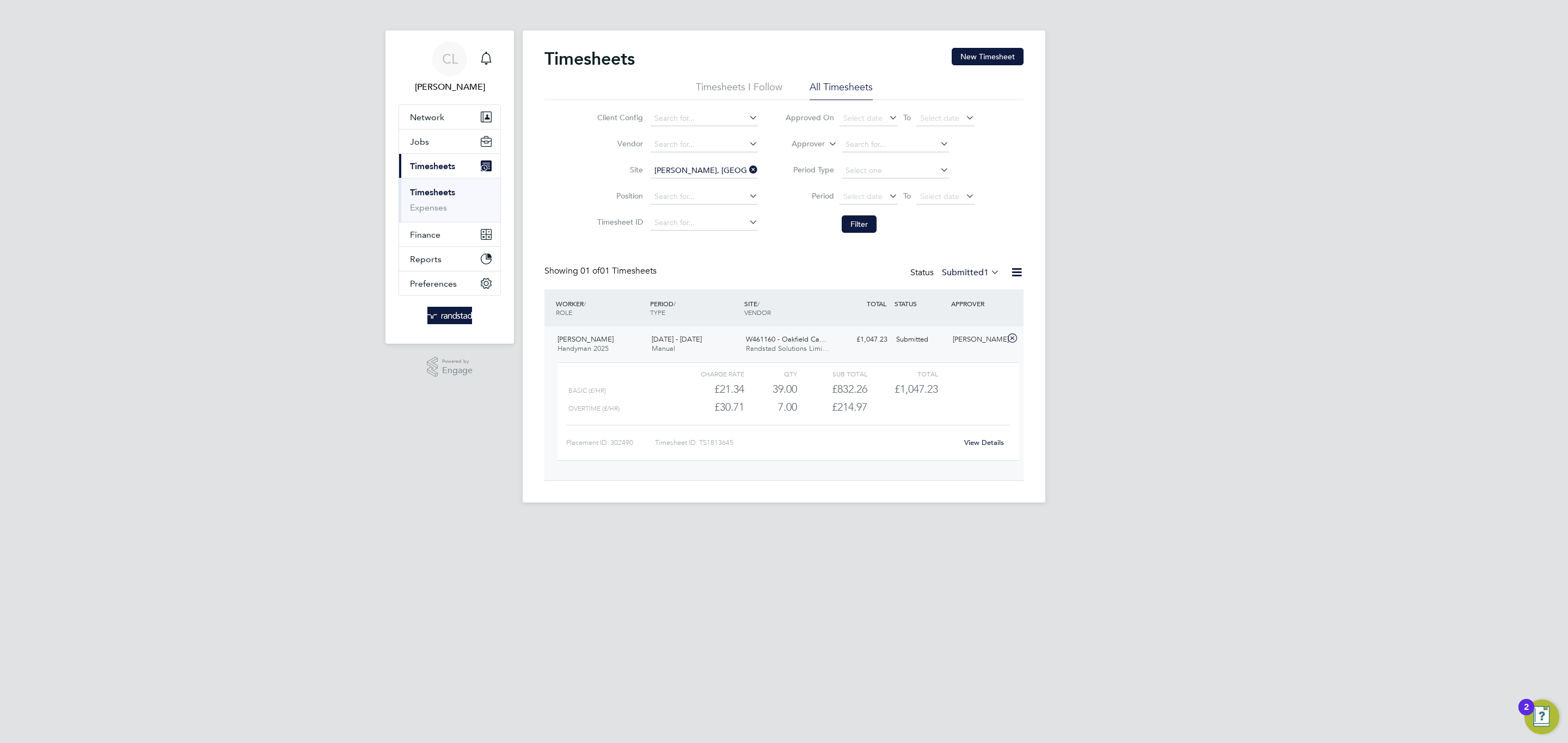
click at [961, 273] on label "Submitted 1" at bounding box center [971, 272] width 58 height 11
click at [968, 340] on li "Approved" at bounding box center [955, 340] width 50 height 16
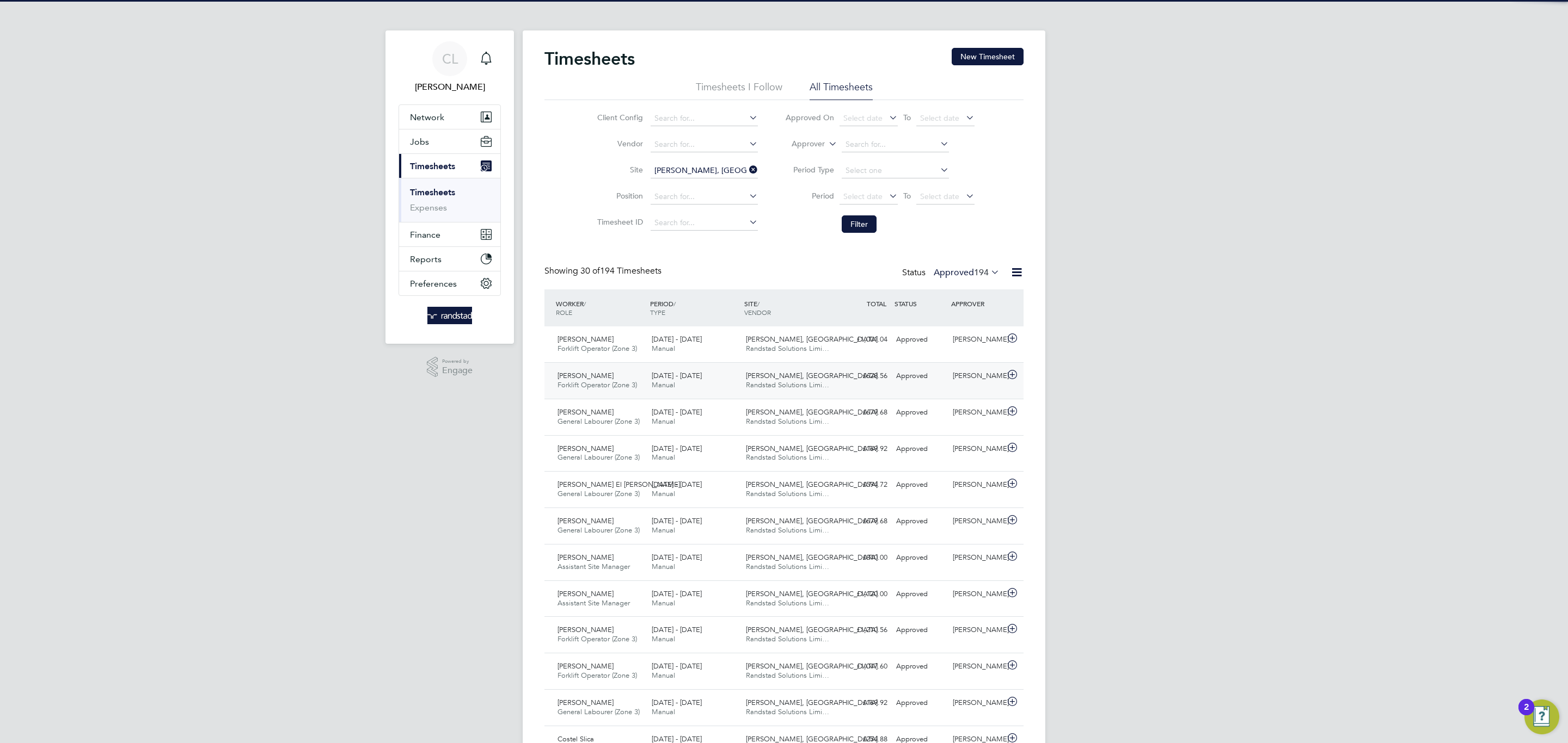
scroll to position [27, 94]
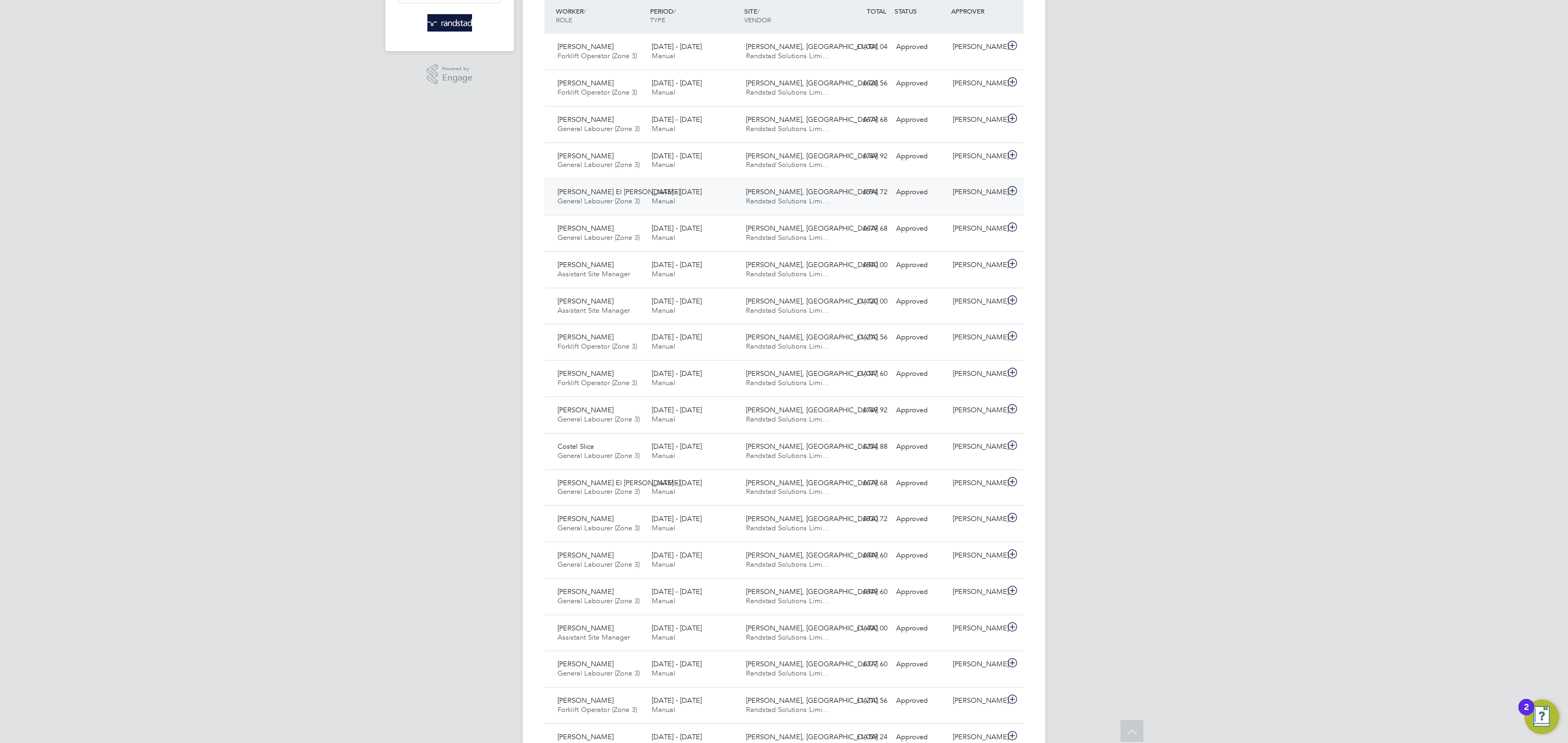
click at [599, 200] on span "General Labourer (Zone 3)" at bounding box center [599, 201] width 83 height 9
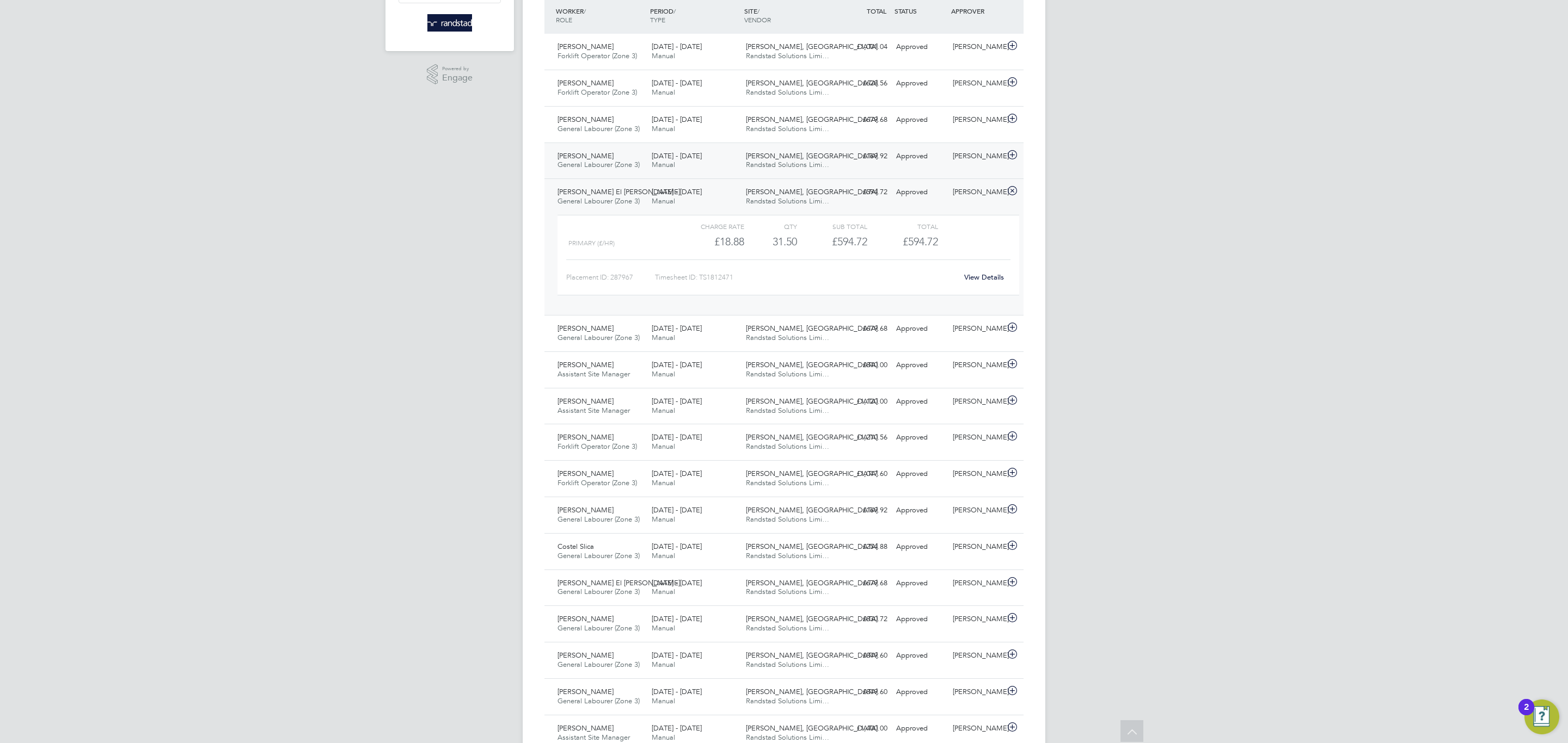
click at [657, 153] on span "25 - 31 Aug 2025" at bounding box center [676, 156] width 50 height 9
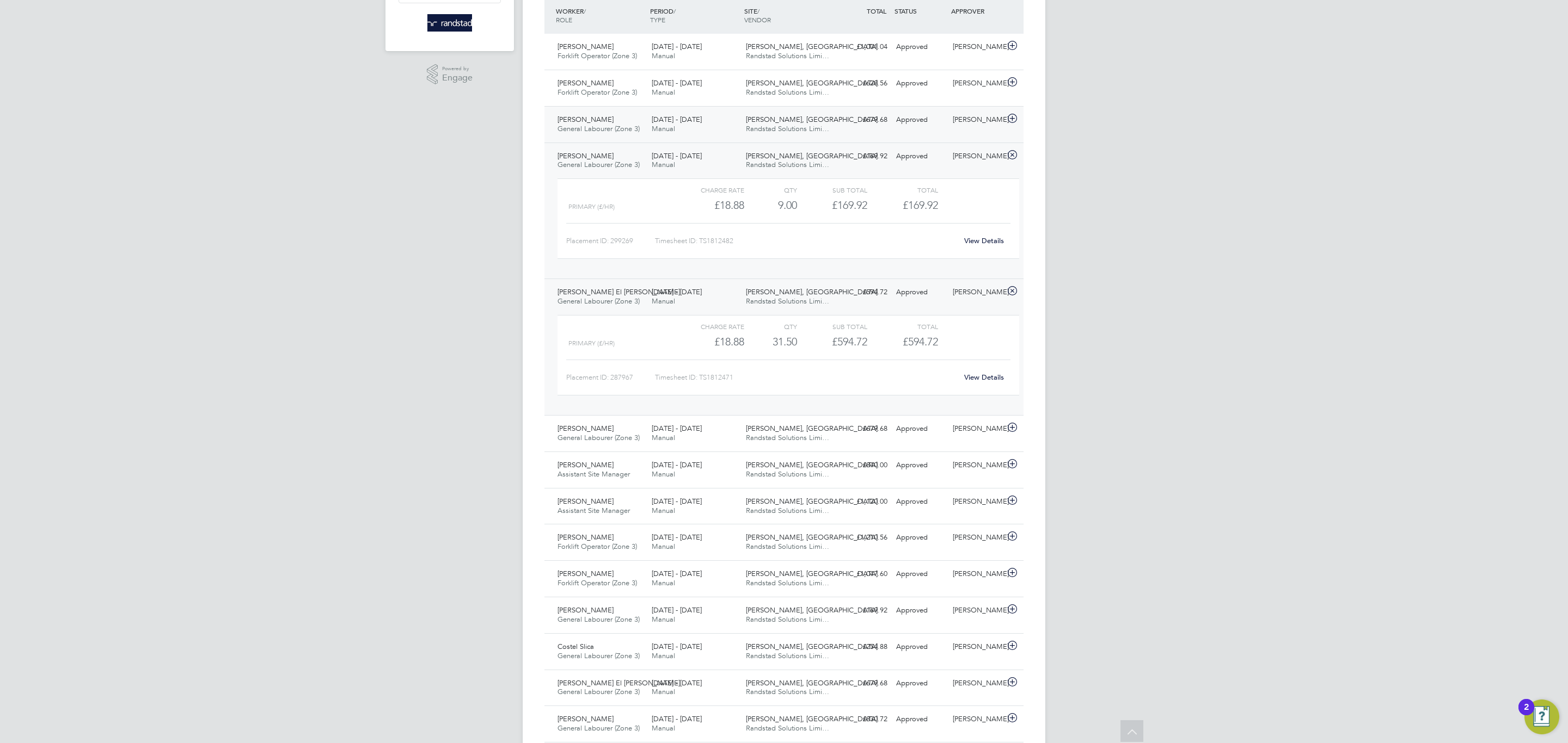
click at [687, 129] on div "25 - 31 Aug 2025 Manual" at bounding box center [694, 124] width 94 height 27
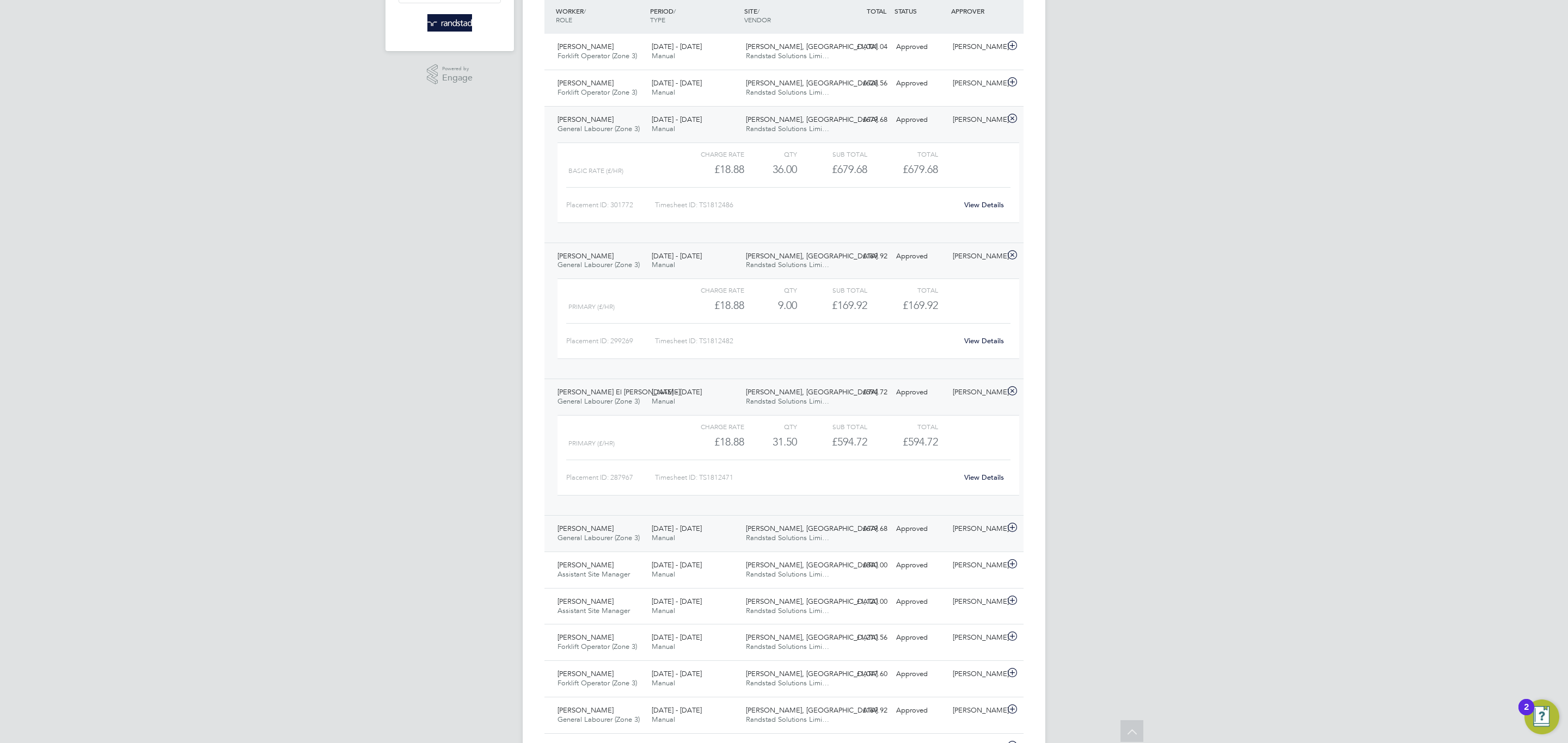
click at [635, 536] on div "Ionel Bratosin General Labourer (Zone 3) 25 - 31 Aug 2025" at bounding box center [600, 533] width 94 height 27
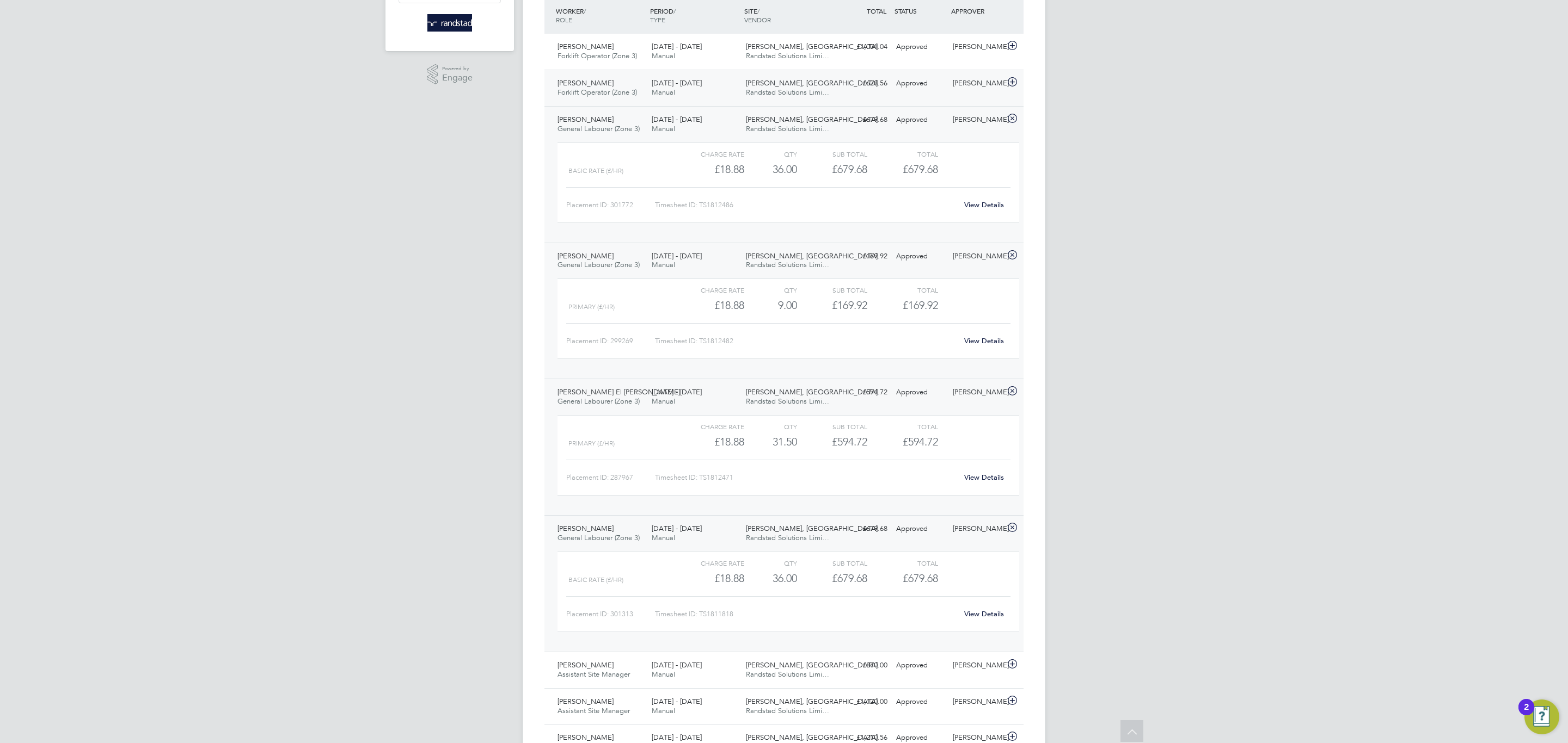
click at [717, 79] on div "25 - 31 Aug 2025 Manual" at bounding box center [694, 88] width 94 height 27
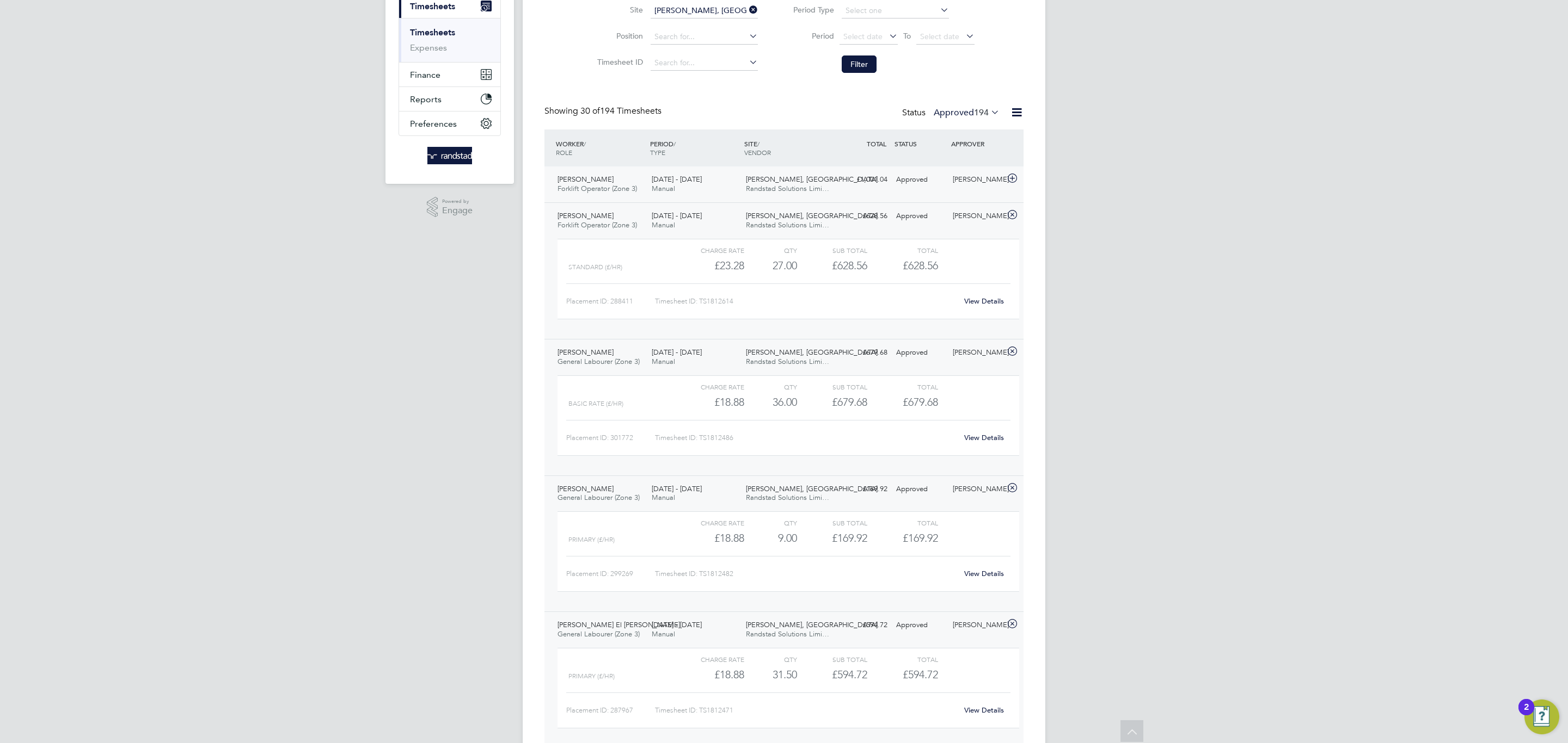
click at [659, 175] on div "25 - 31 Aug 2025 Manual" at bounding box center [694, 184] width 94 height 27
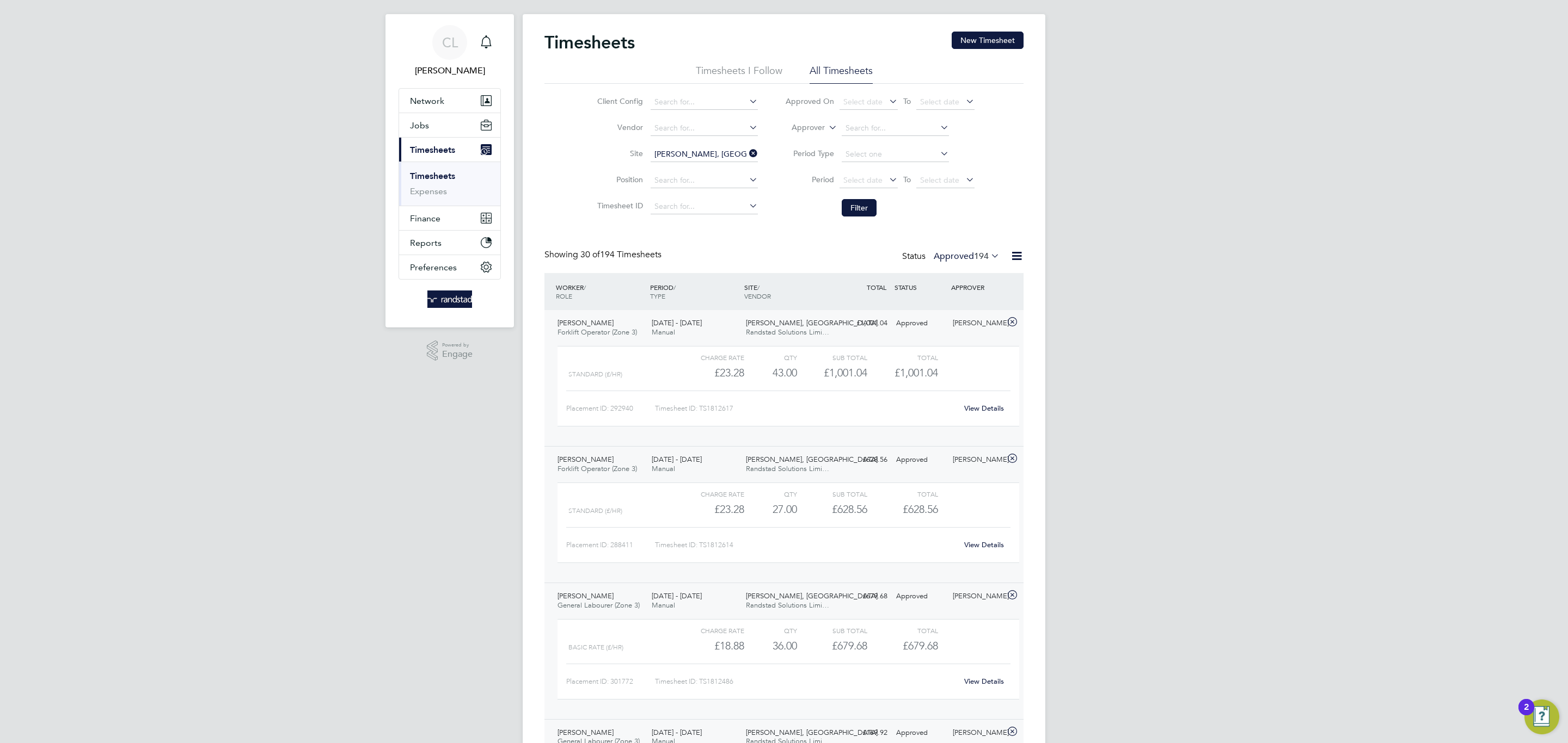
click at [712, 143] on li "Site Roman Fields, Banbury" at bounding box center [675, 154] width 191 height 26
click at [713, 152] on input at bounding box center [704, 155] width 107 height 16
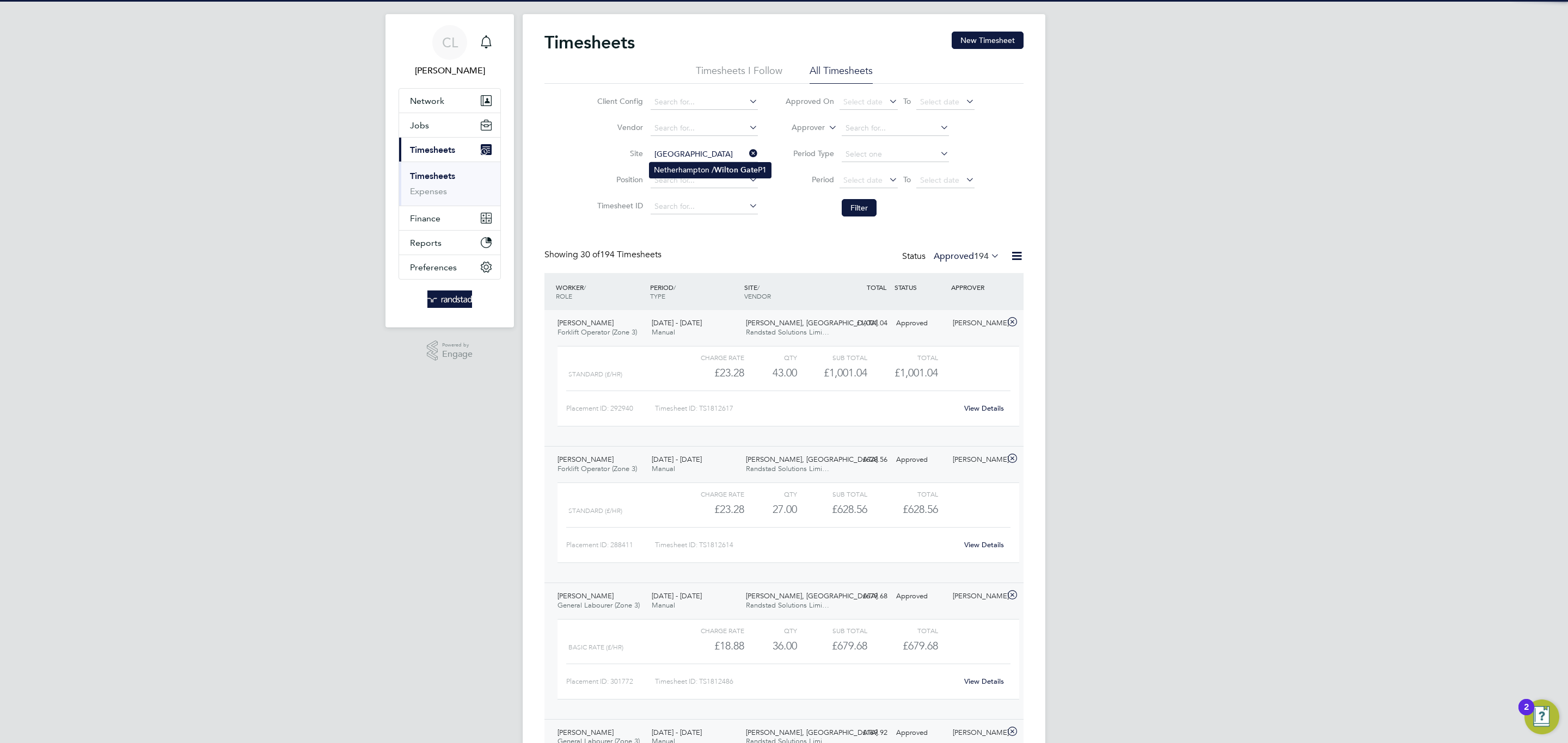
click at [707, 174] on li "Netherhampton / Wilton Gate P1" at bounding box center [709, 170] width 121 height 15
type input "Netherhampton / Wilton Gate P1"
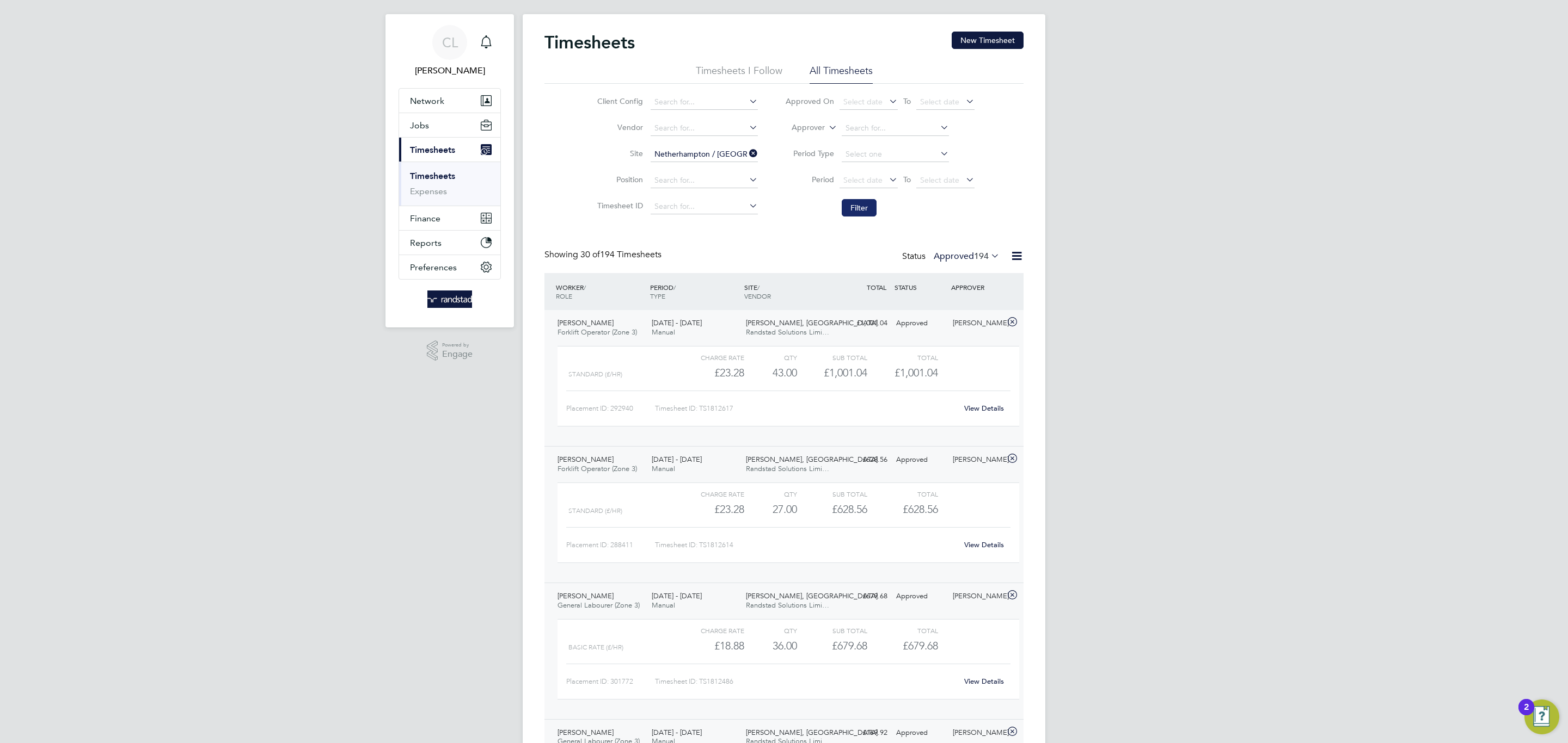
click at [871, 210] on button "Filter" at bounding box center [859, 207] width 35 height 17
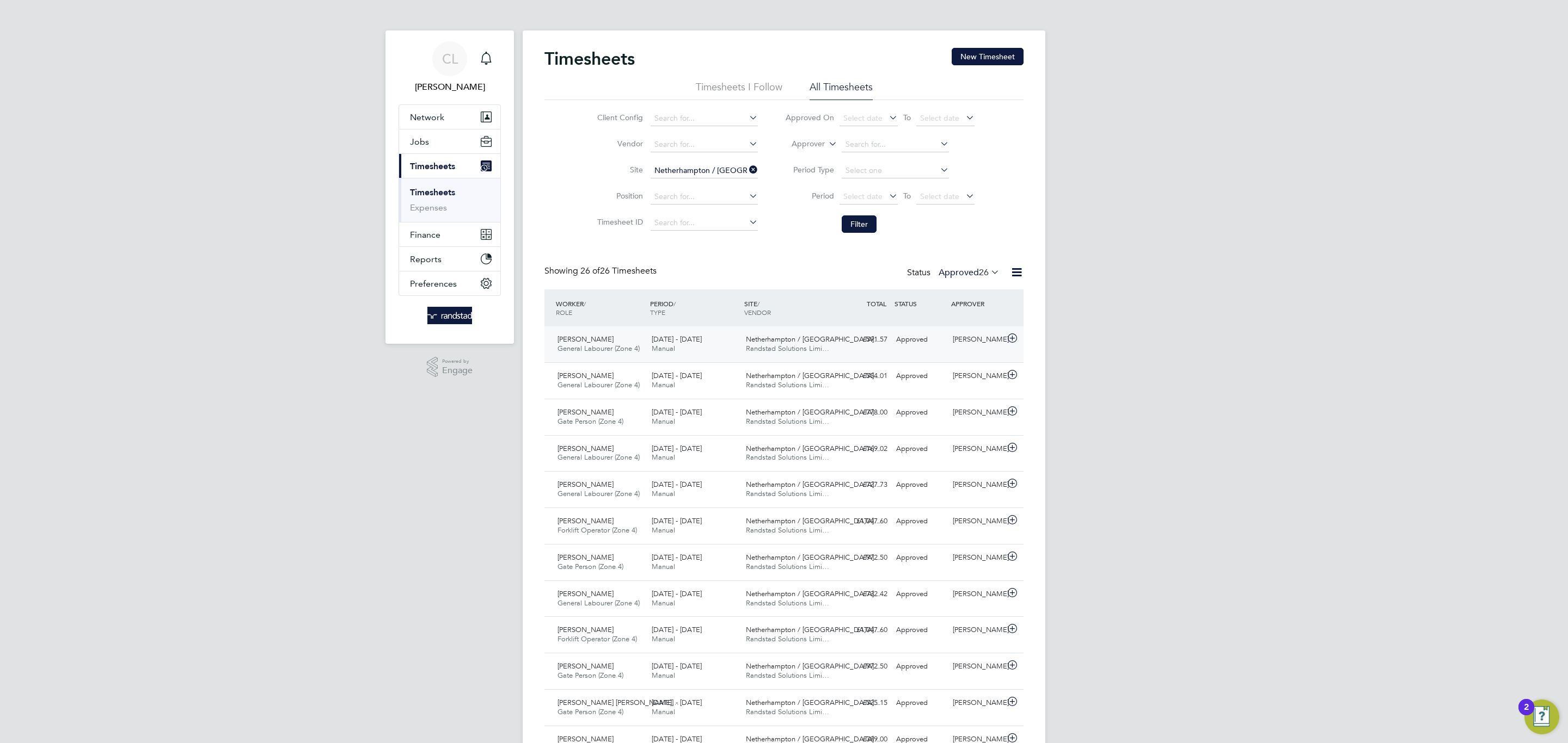
click at [706, 351] on div "25 - 31 Aug 2025 Manual" at bounding box center [694, 344] width 94 height 27
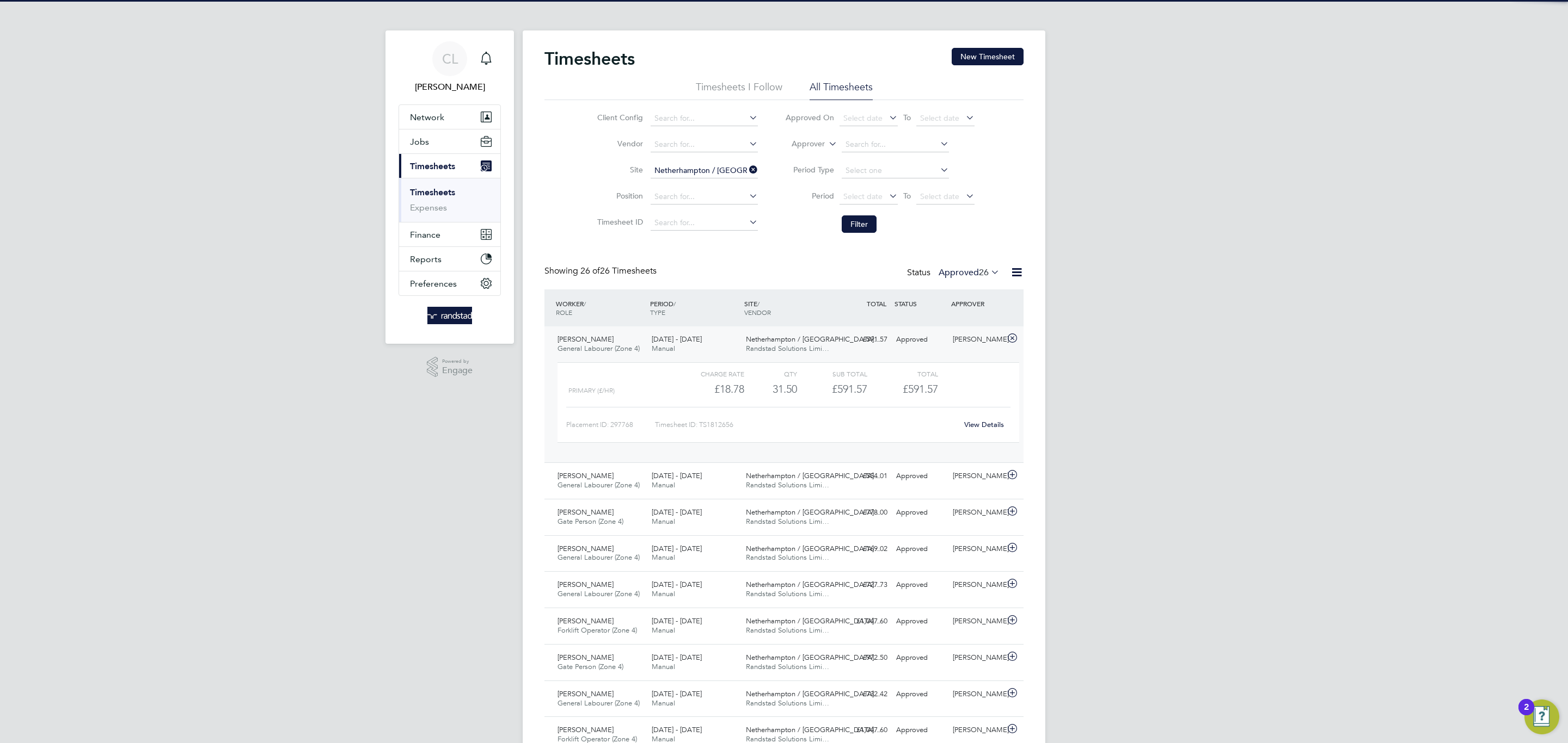
click at [731, 458] on div "Charge rate QTY Sub Total Total Primary (£/HR) £18.78 31.5 31.50 32 £591.57 £59…" at bounding box center [788, 408] width 471 height 100
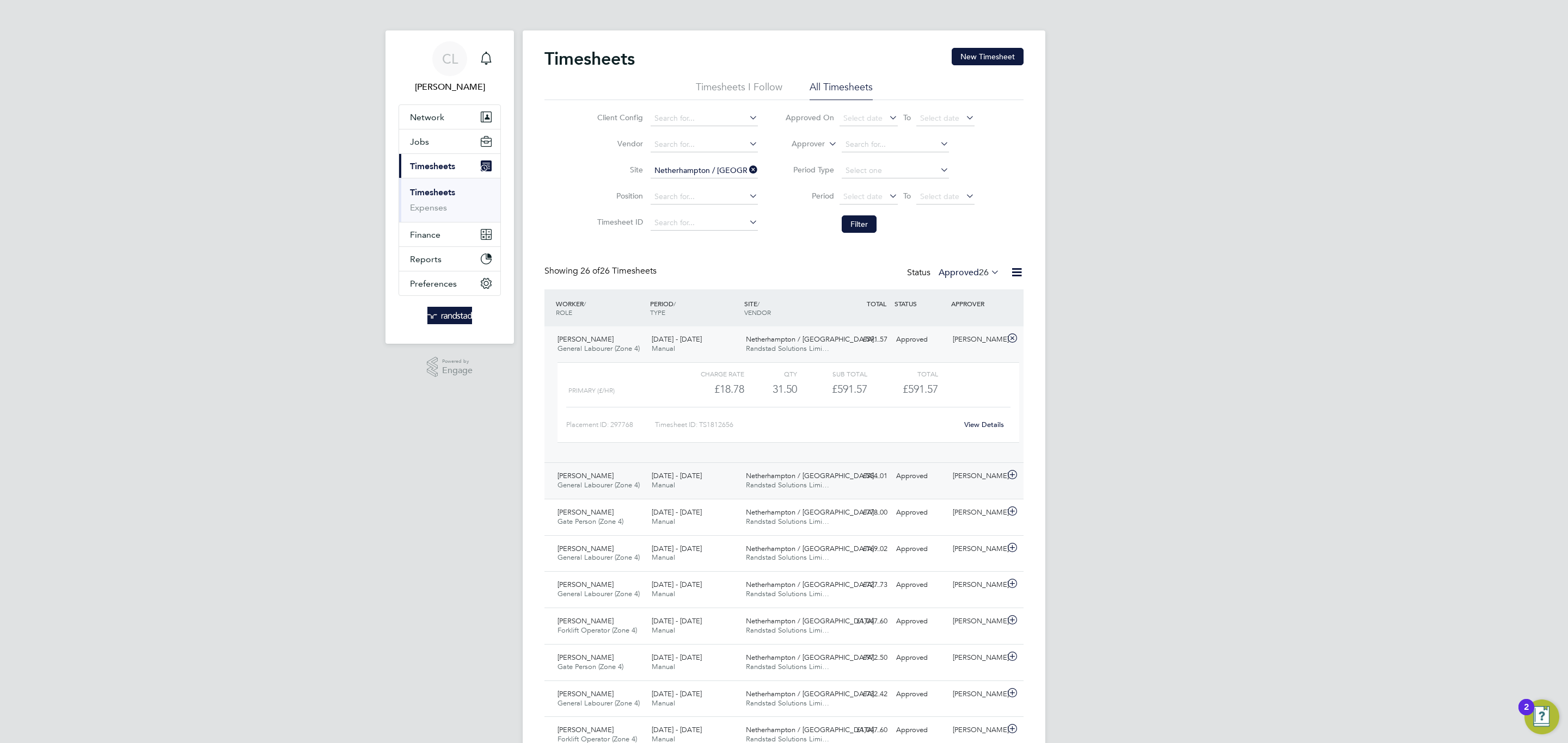
click at [731, 470] on div "25 - 31 Aug 2025 Manual" at bounding box center [694, 481] width 94 height 27
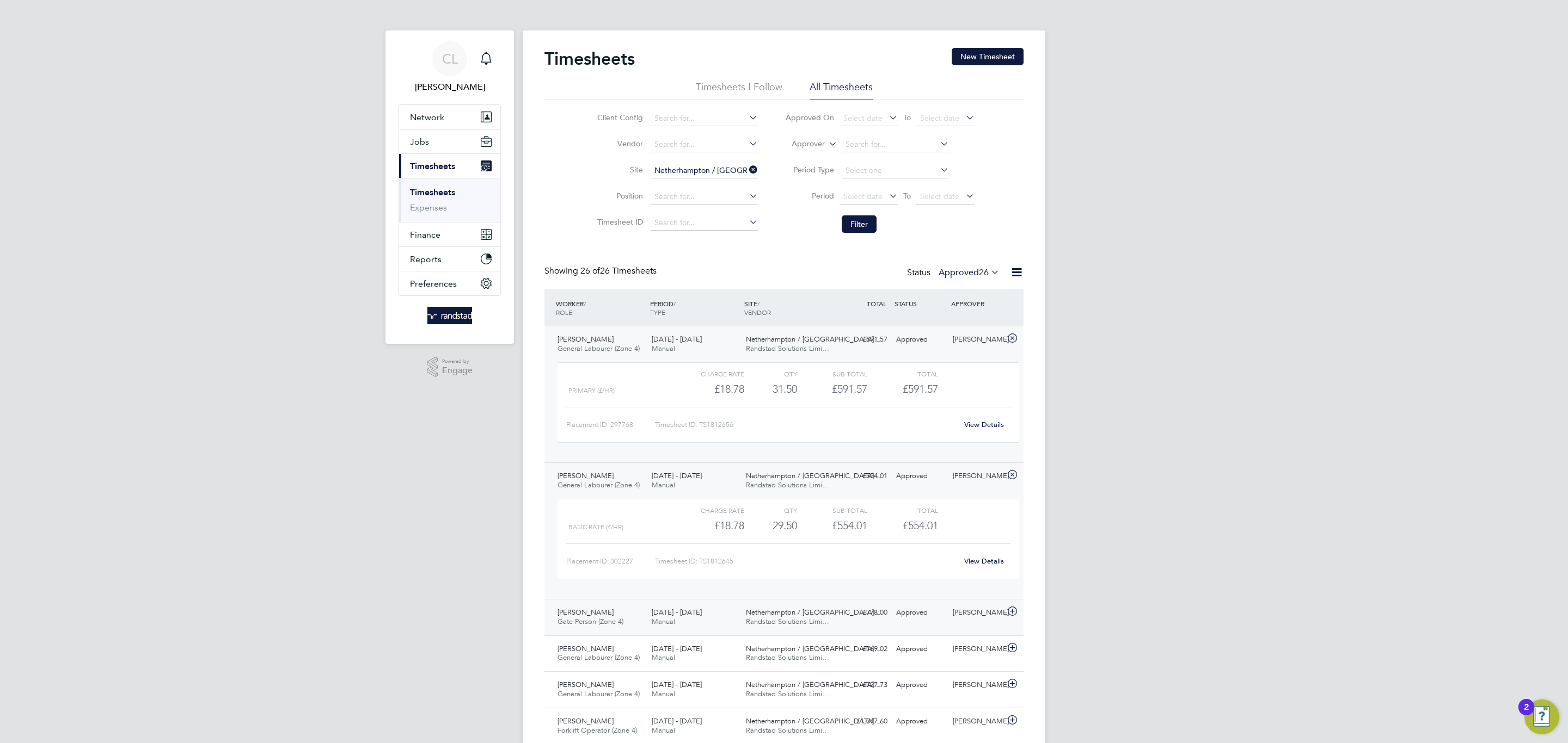
click at [683, 622] on div "25 - 31 Aug 2025 Manual" at bounding box center [694, 617] width 94 height 27
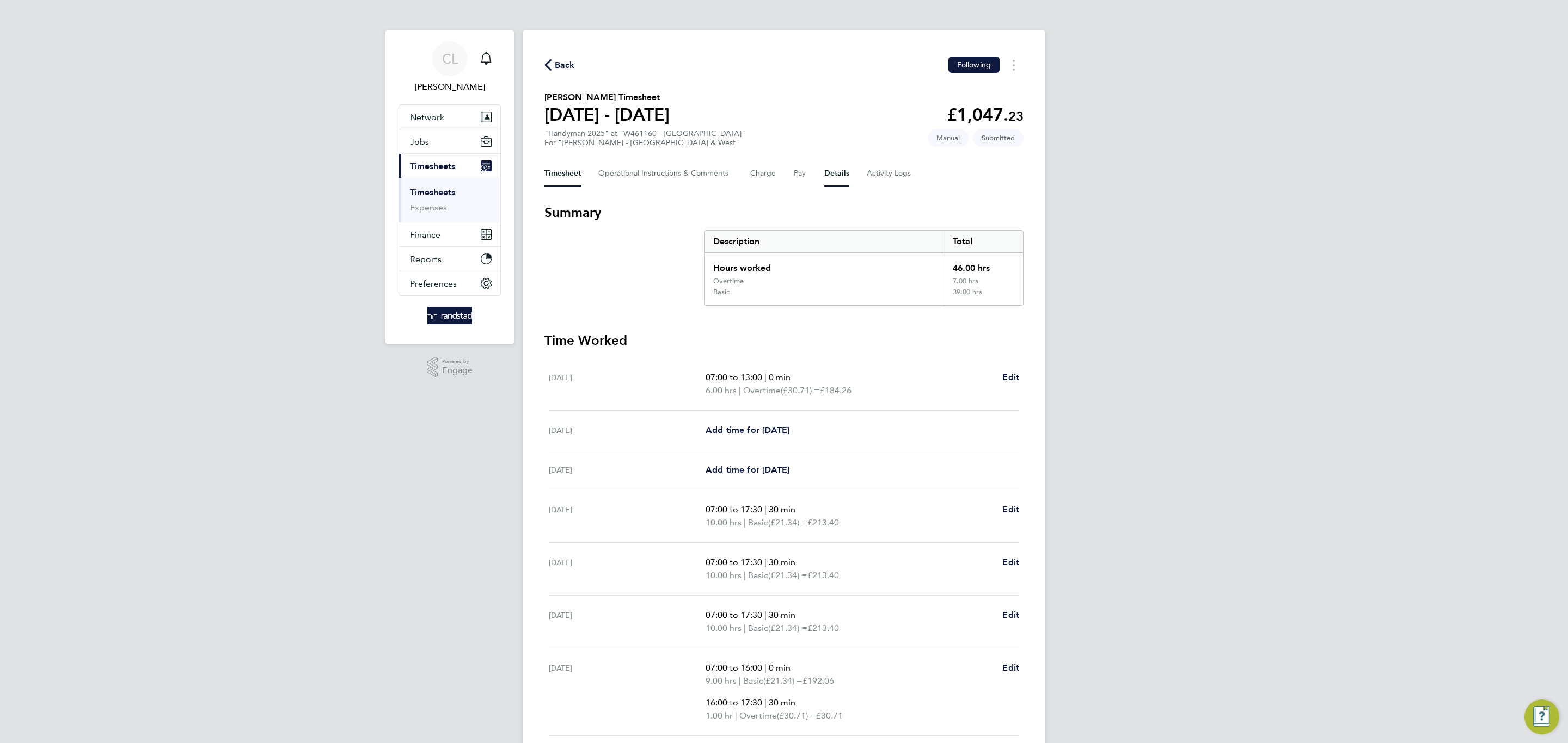
click at [841, 172] on button "Details" at bounding box center [836, 173] width 25 height 26
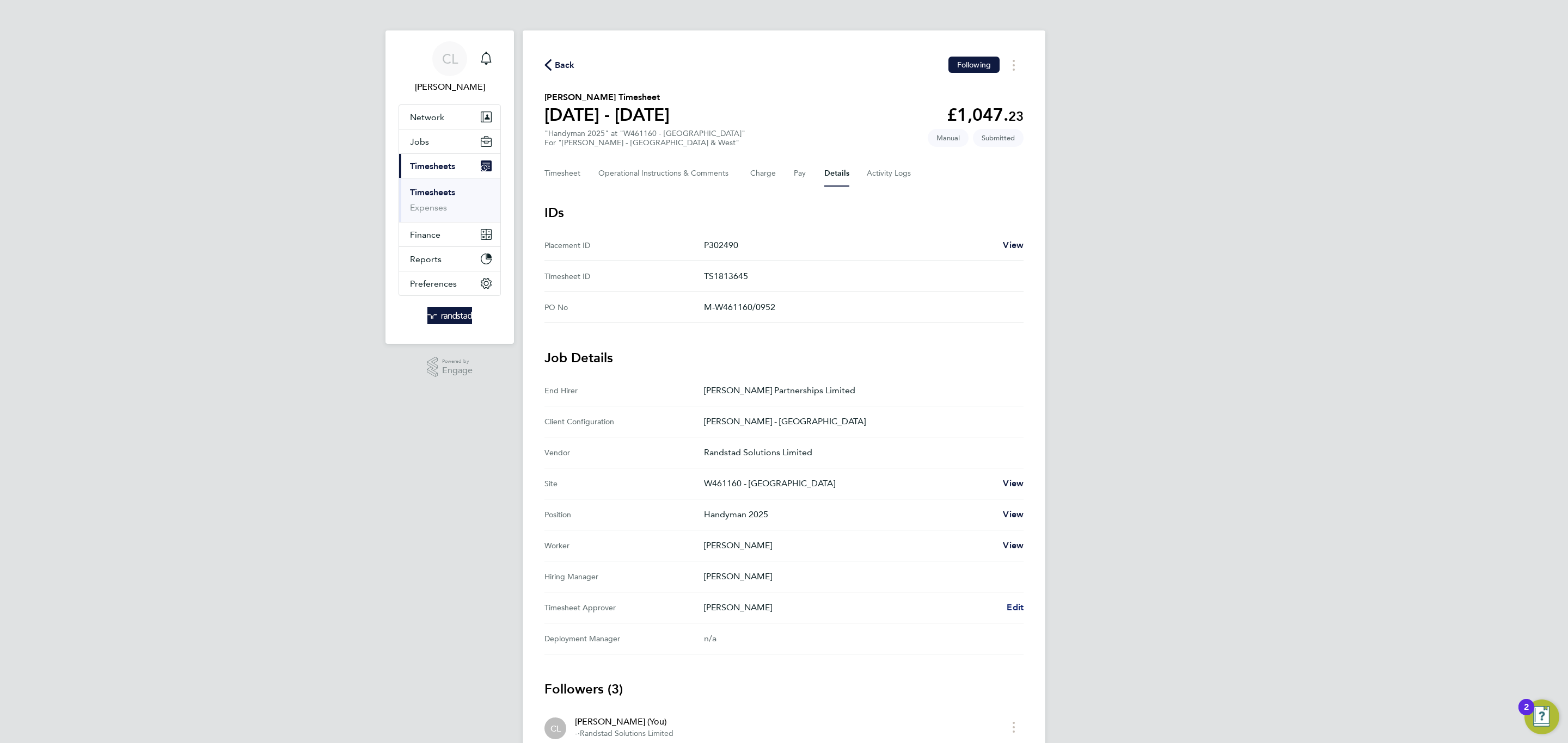
click at [1007, 611] on span "Edit" at bounding box center [1015, 608] width 17 height 10
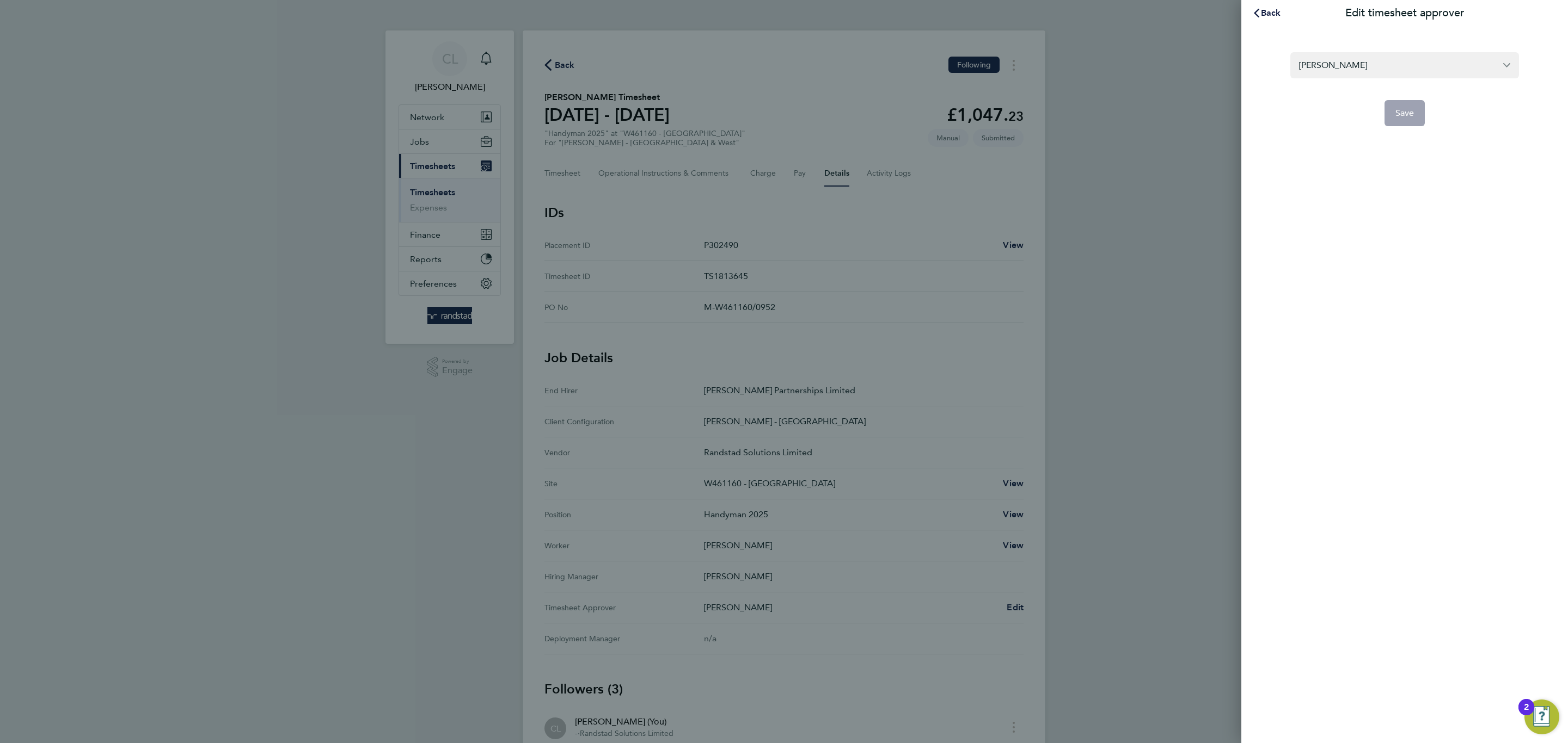
click at [1372, 78] on form "Benjamin Howell Save" at bounding box center [1404, 89] width 229 height 74
click at [1372, 74] on input "Benjamin Howell" at bounding box center [1404, 65] width 229 height 25
click at [1227, 134] on div "Back Edit timesheet approver Benjamin Howell Aaron Ward Adam Farbon Adam Hought…" at bounding box center [784, 372] width 1568 height 743
click at [1265, 12] on span "Back" at bounding box center [1271, 13] width 20 height 10
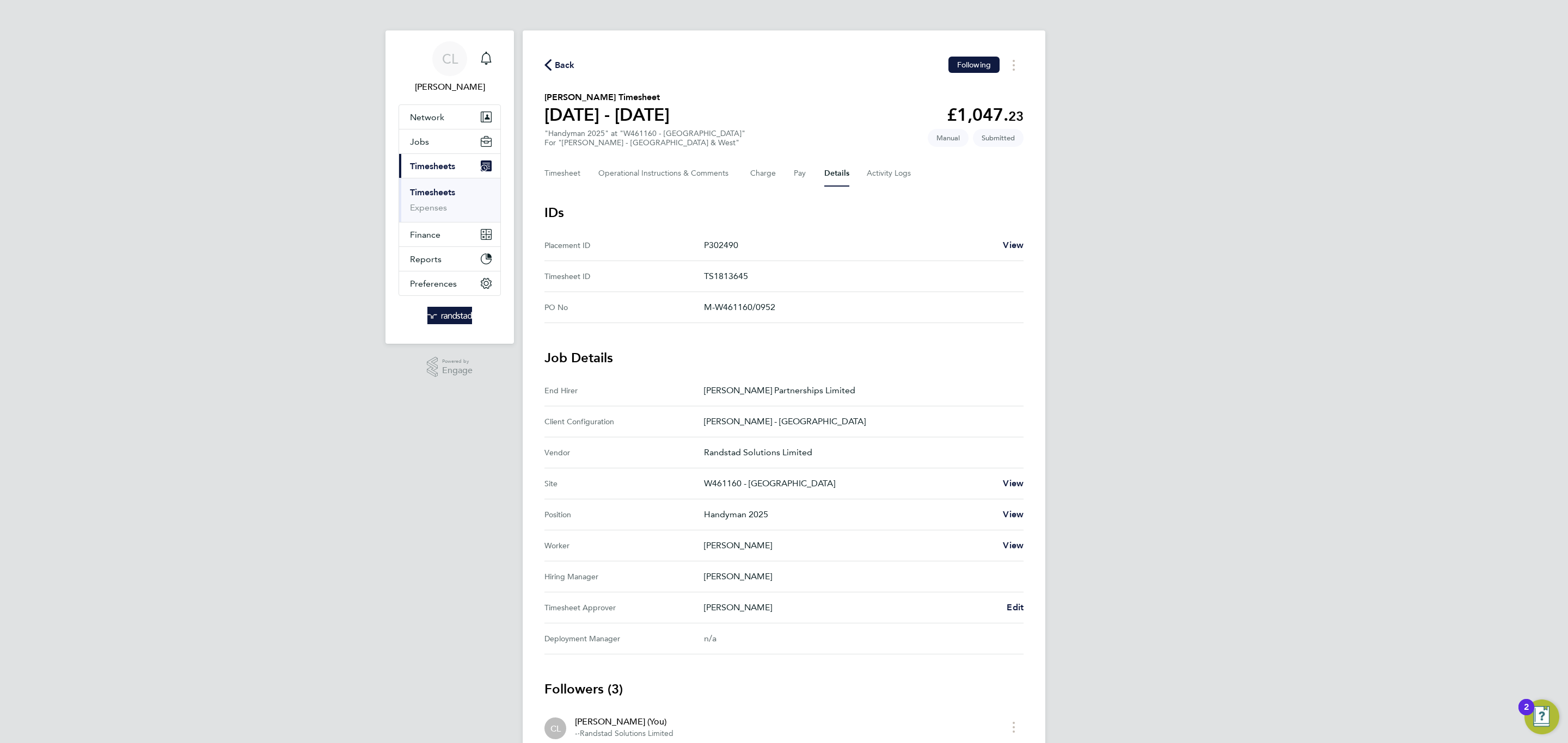
click at [857, 178] on div "Timesheet Operational Instructions & Comments Charge Pay Details Activity Logs" at bounding box center [784, 173] width 479 height 26
click at [879, 172] on Logs-tab "Activity Logs" at bounding box center [890, 173] width 46 height 26
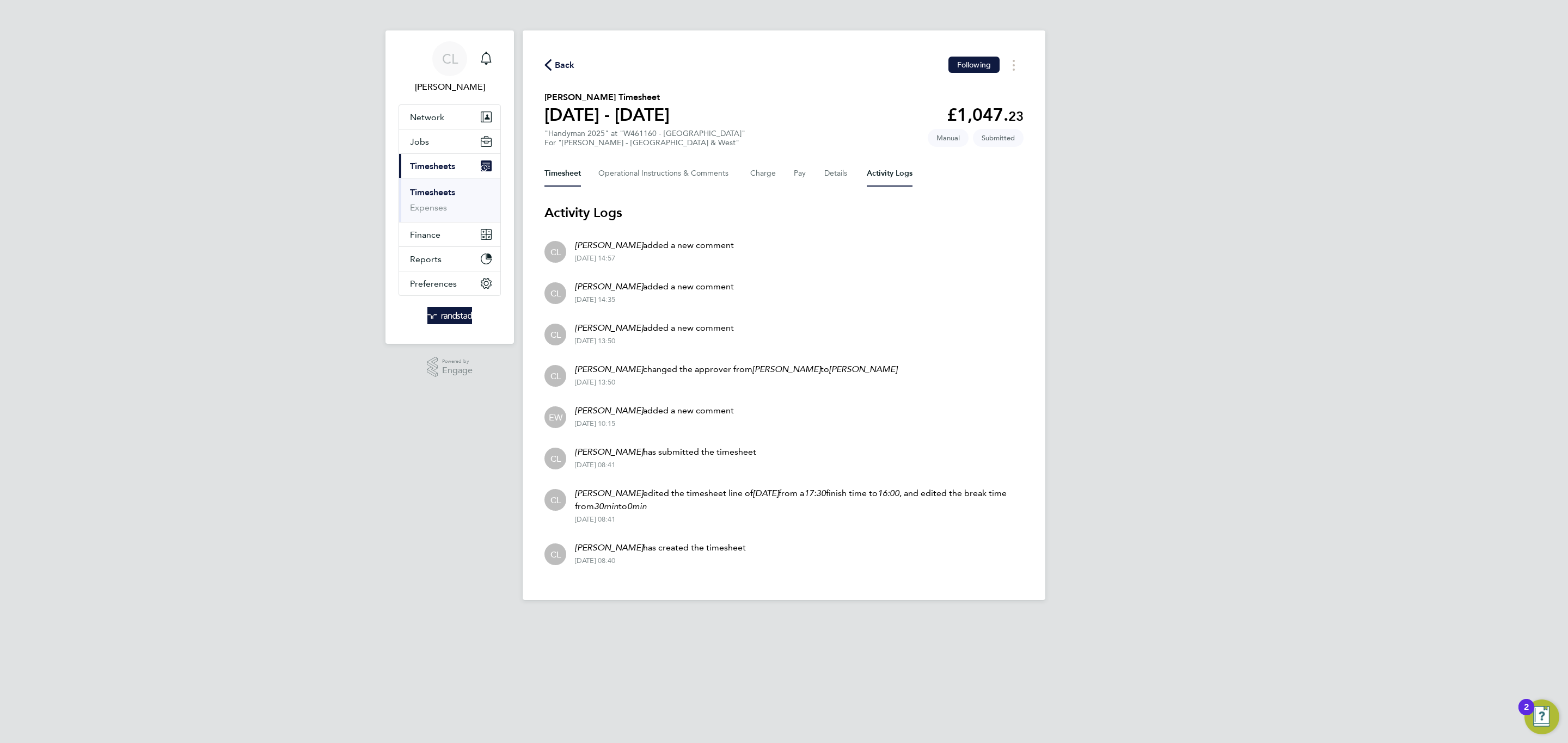
click at [559, 160] on button "Timesheet" at bounding box center [562, 173] width 36 height 26
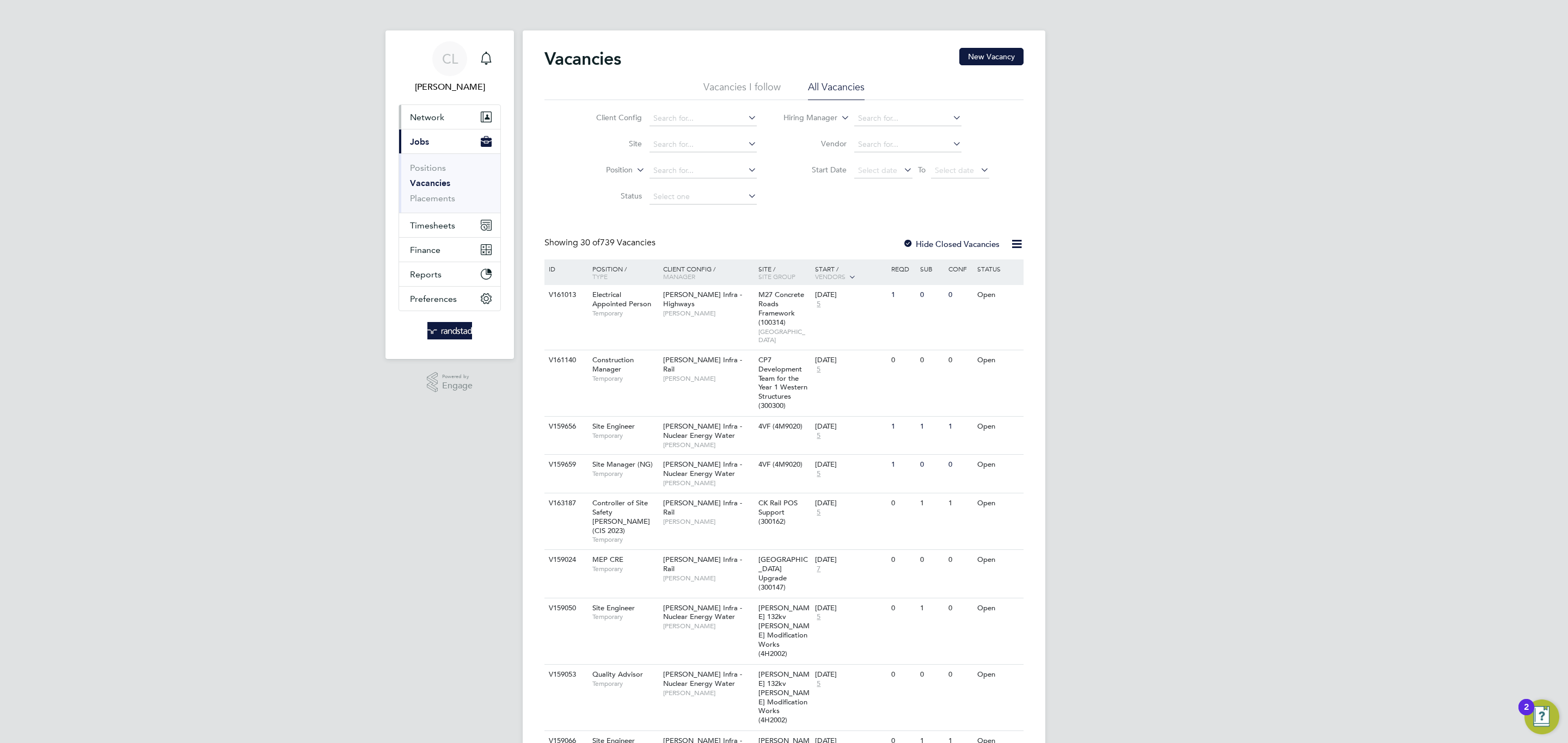
click at [449, 120] on button "Network" at bounding box center [450, 117] width 101 height 24
click at [432, 199] on link "Contacts" at bounding box center [428, 204] width 36 height 10
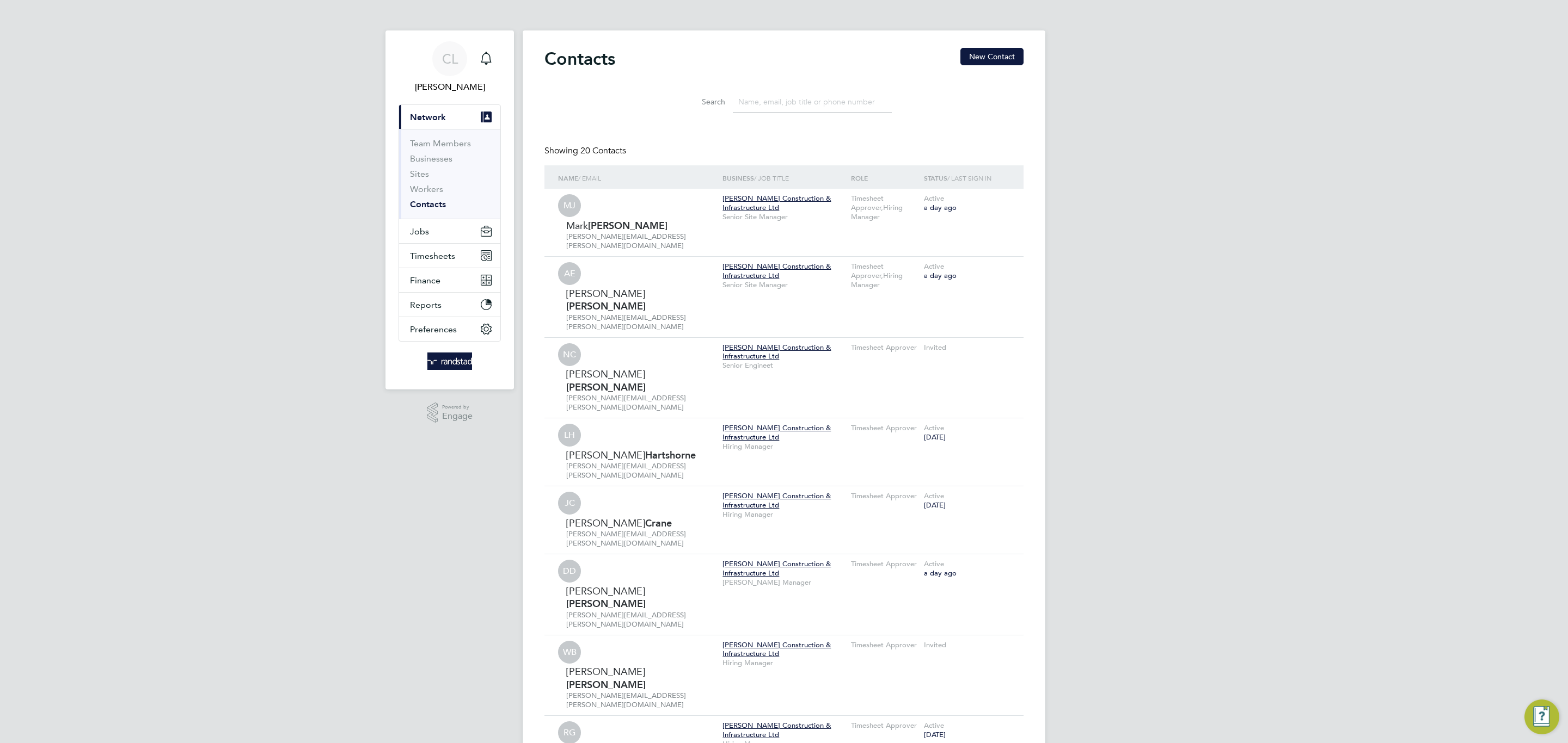
click at [781, 99] on input at bounding box center [812, 102] width 159 height 22
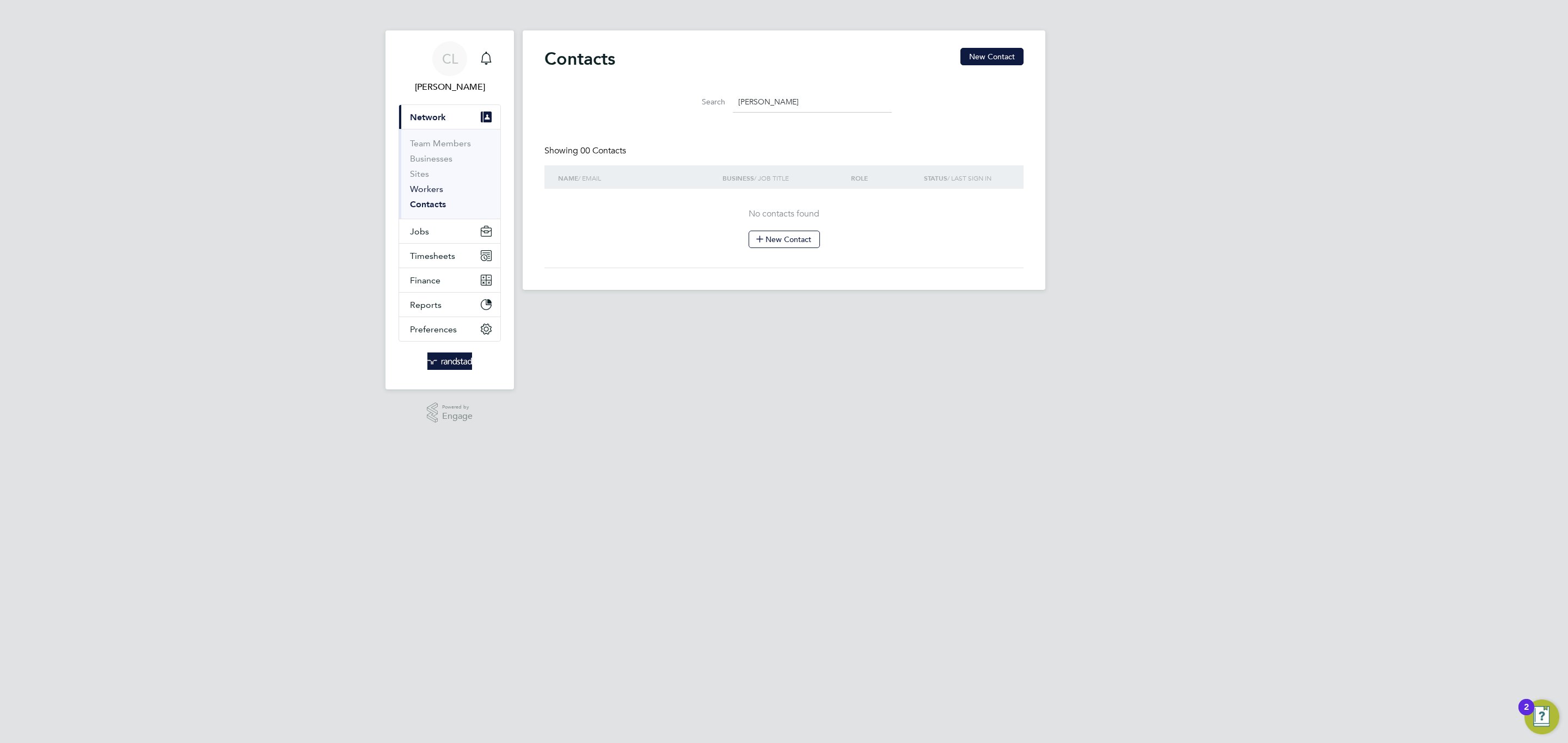
type input "[PERSON_NAME]"
click at [438, 190] on link "Workers" at bounding box center [426, 189] width 33 height 10
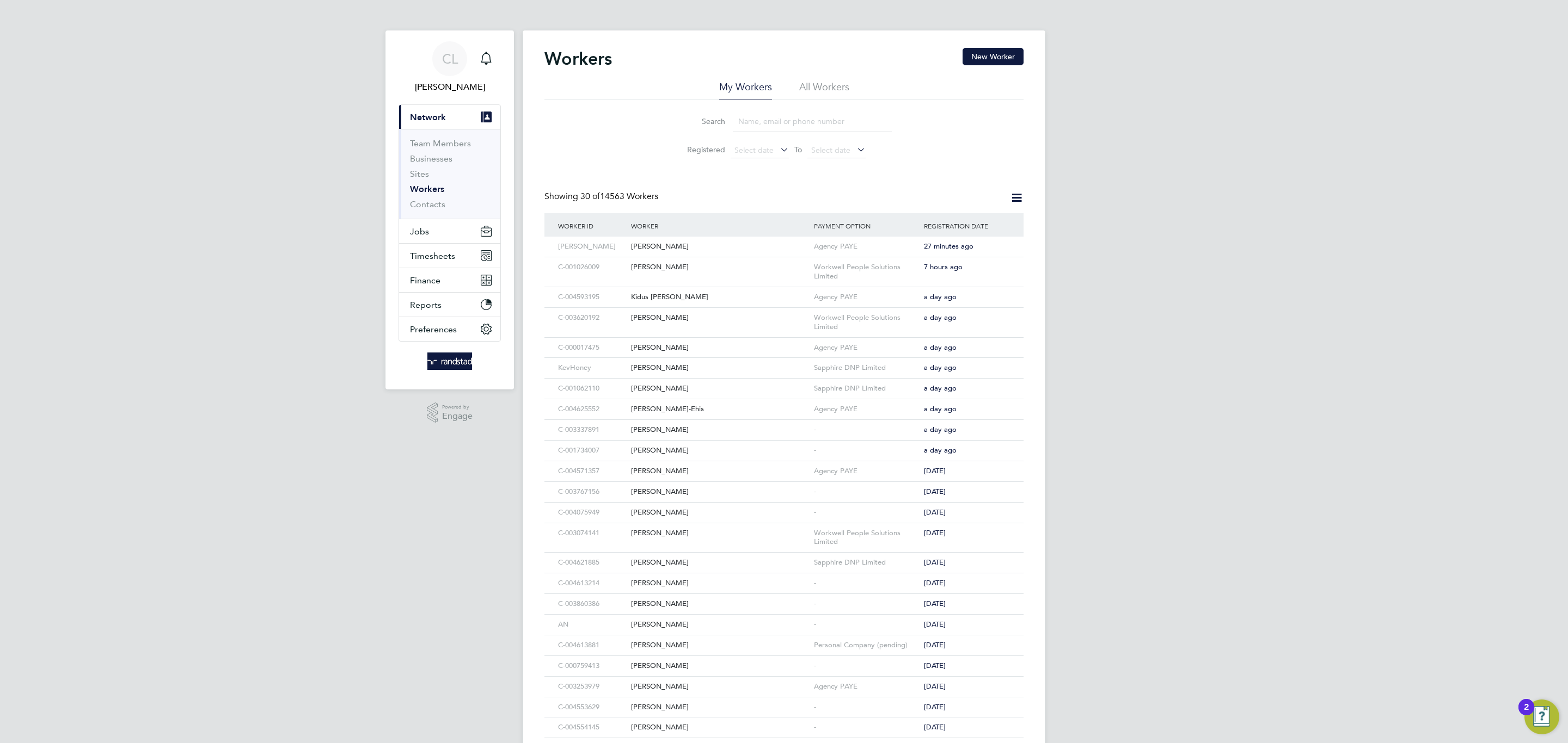
click at [796, 132] on input at bounding box center [812, 121] width 159 height 22
type input "[PERSON_NAME]"
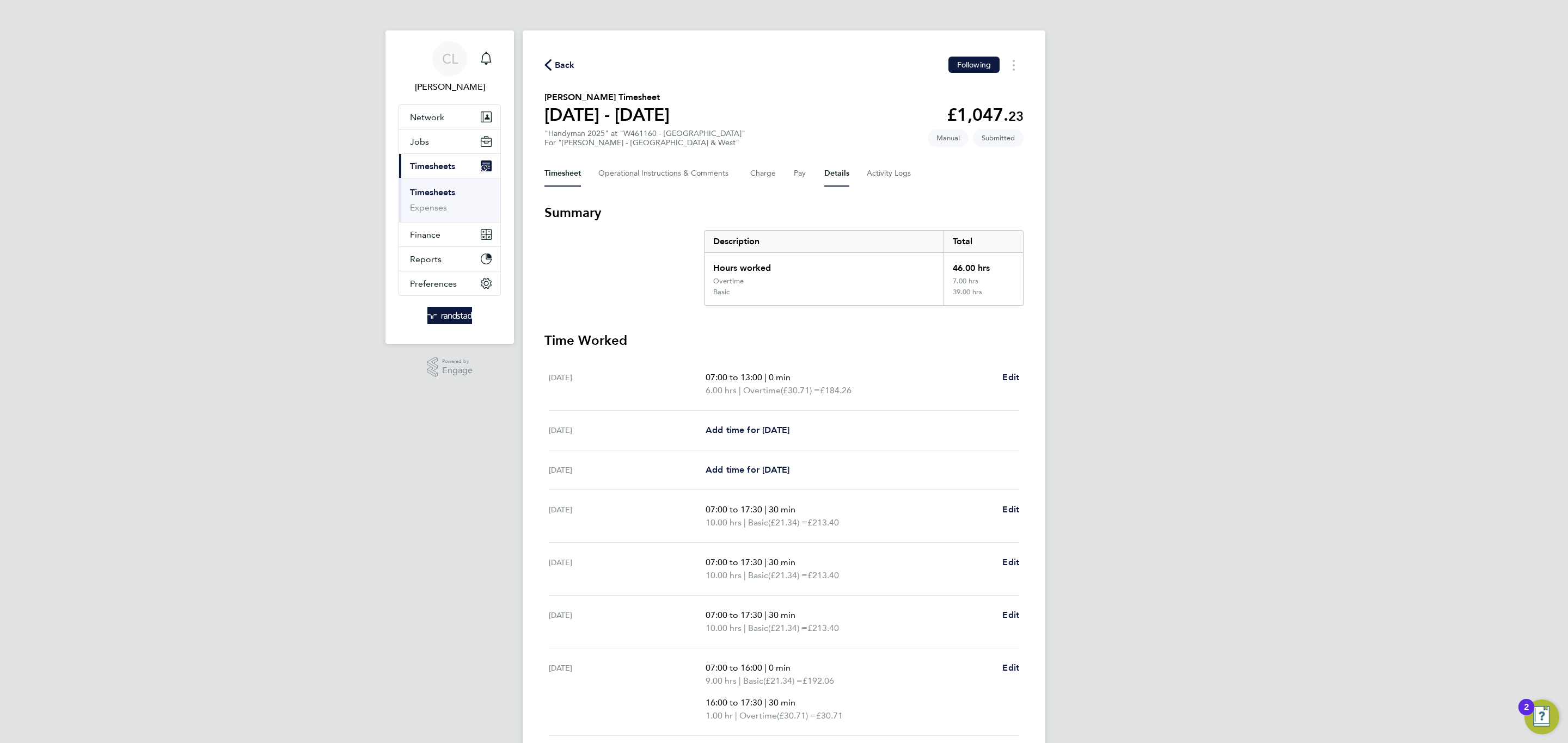
click at [829, 172] on button "Details" at bounding box center [836, 173] width 25 height 26
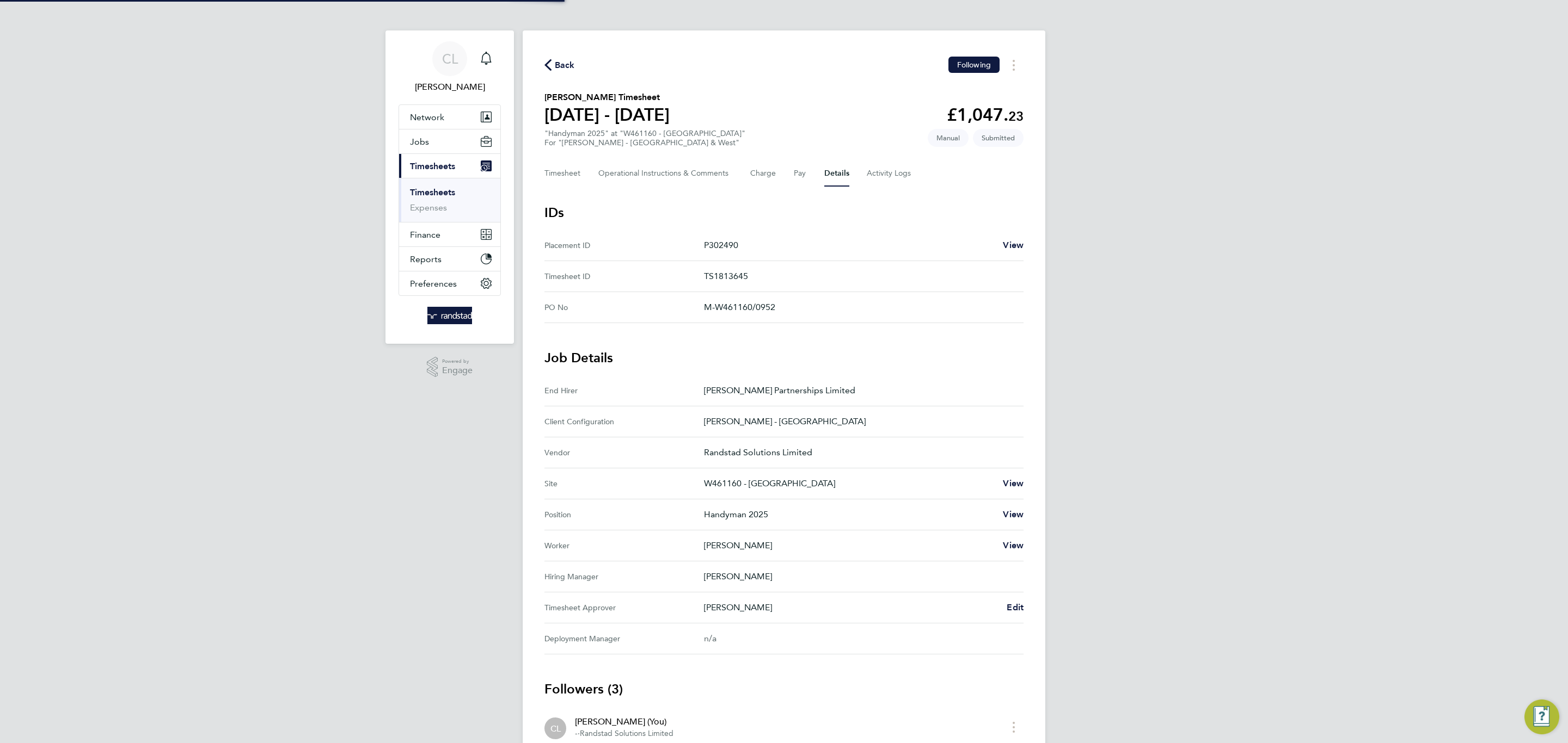
click at [862, 178] on div "Timesheet Operational Instructions & Comments Charge Pay Details Activity Logs" at bounding box center [784, 173] width 479 height 26
click at [867, 178] on Logs-tab "Activity Logs" at bounding box center [890, 173] width 46 height 26
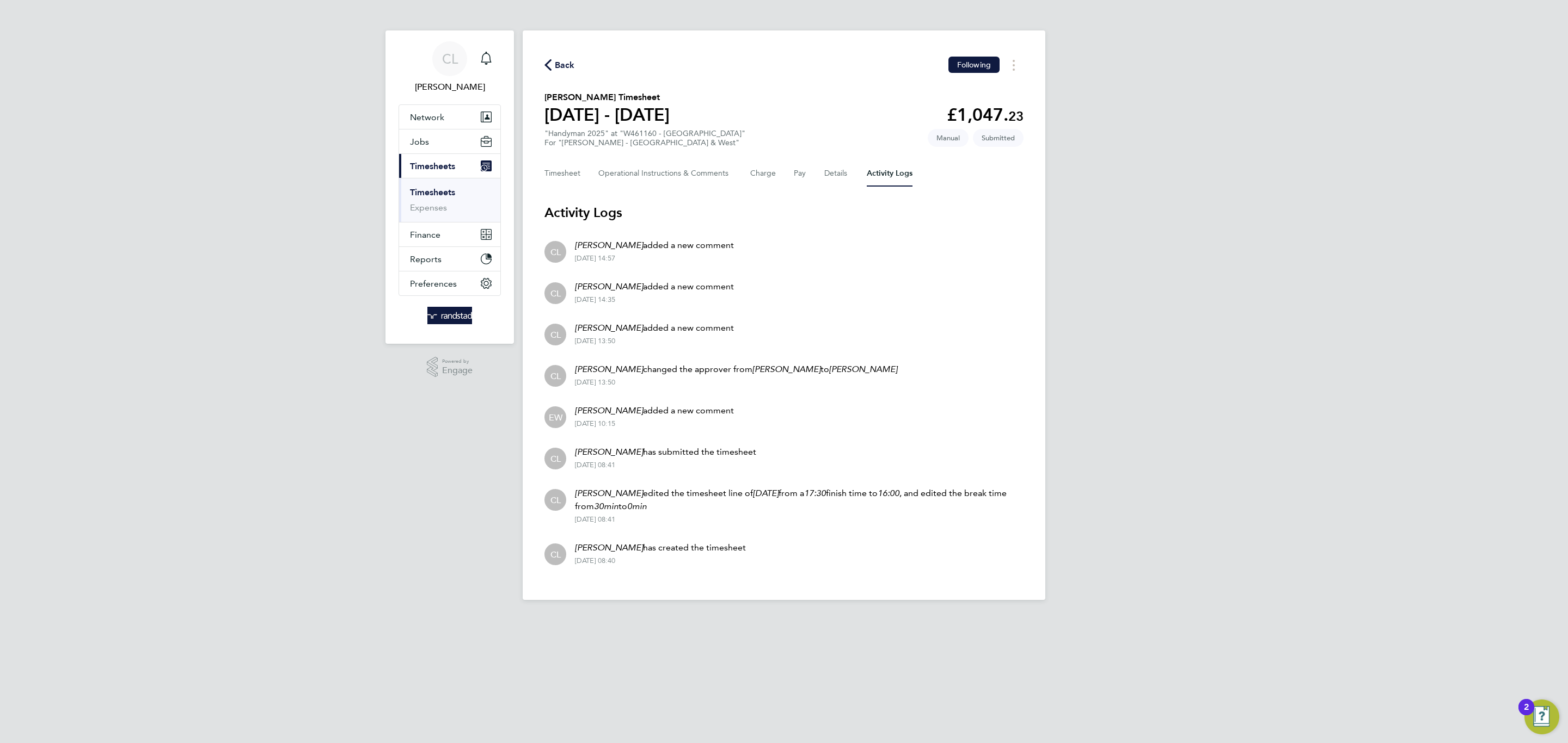
drag, startPoint x: 638, startPoint y: 138, endPoint x: 642, endPoint y: 145, distance: 8.1
click at [641, 141] on div "For "[PERSON_NAME] - [GEOGRAPHIC_DATA] & West"" at bounding box center [645, 143] width 201 height 9
click at [645, 152] on div "Back Following [PERSON_NAME] Timesheet [DATE] - [DATE] £1,047. 23 "Handyman 202…" at bounding box center [784, 315] width 523 height 570
drag, startPoint x: 647, startPoint y: 153, endPoint x: 643, endPoint y: 163, distance: 10.8
click at [645, 161] on div "Back Following [PERSON_NAME] Timesheet [DATE] - [DATE] £1,047. 23 "Handyman 202…" at bounding box center [784, 315] width 523 height 570
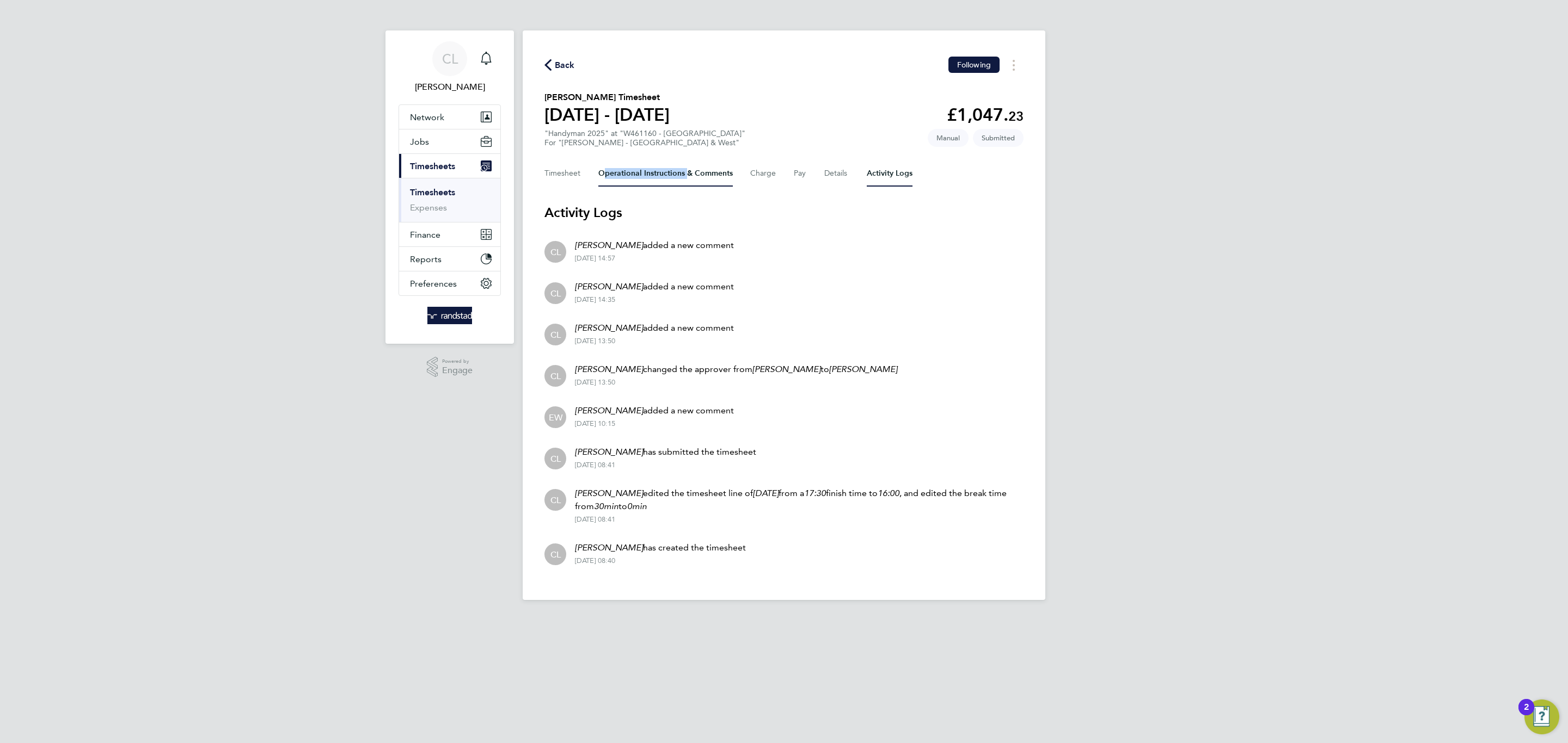
click at [643, 163] on Comments-tab "Operational Instructions & Comments" at bounding box center [665, 173] width 135 height 26
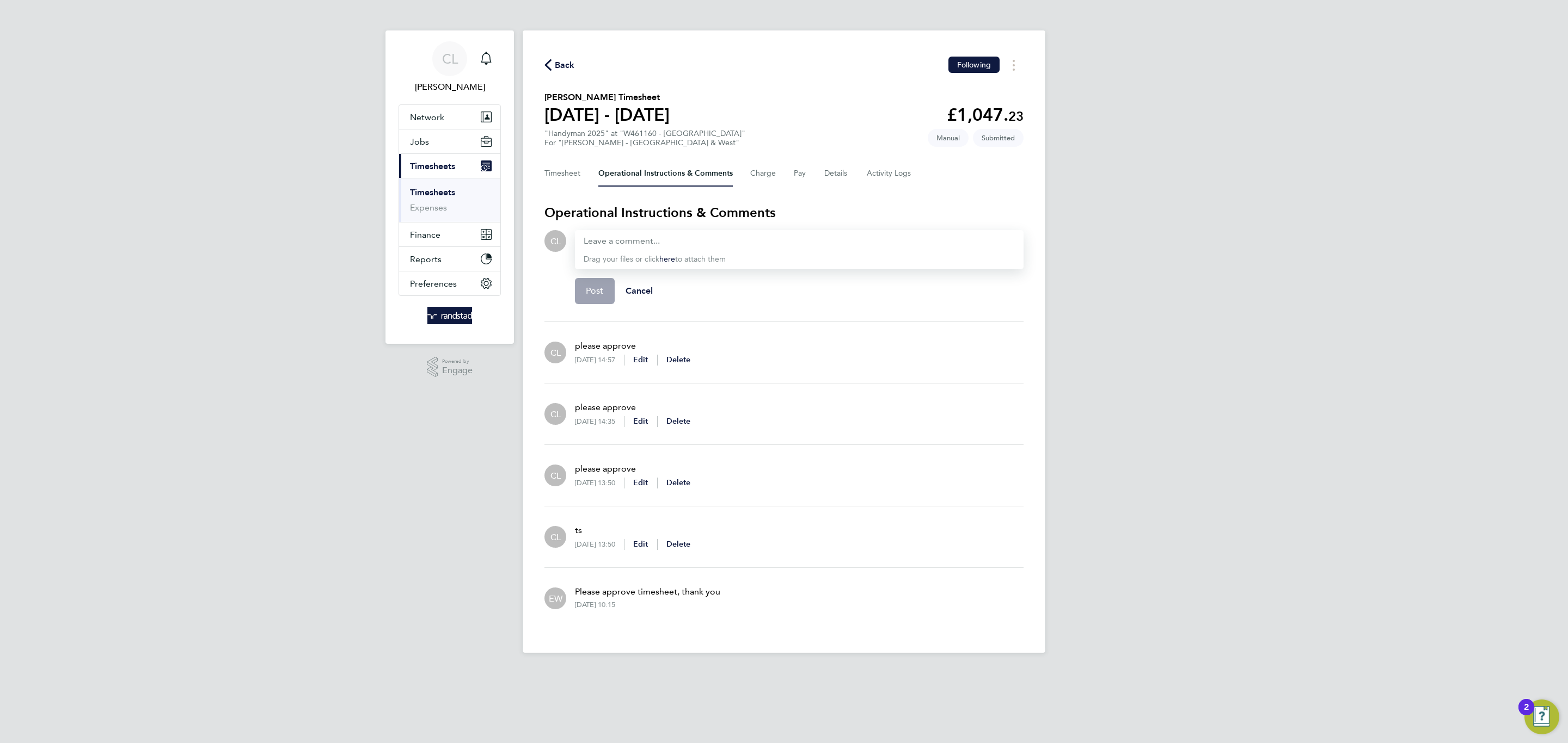
drag, startPoint x: 674, startPoint y: 334, endPoint x: 659, endPoint y: 337, distance: 15.3
click at [659, 337] on div "please approve [DATE] 14:57 Edit Delete" at bounding box center [627, 352] width 124 height 44
drag, startPoint x: 641, startPoint y: 344, endPoint x: 572, endPoint y: 346, distance: 69.0
click at [572, 346] on div "please approve [DATE] 14:57 Edit Delete" at bounding box center [627, 352] width 124 height 44
copy p "please approve"
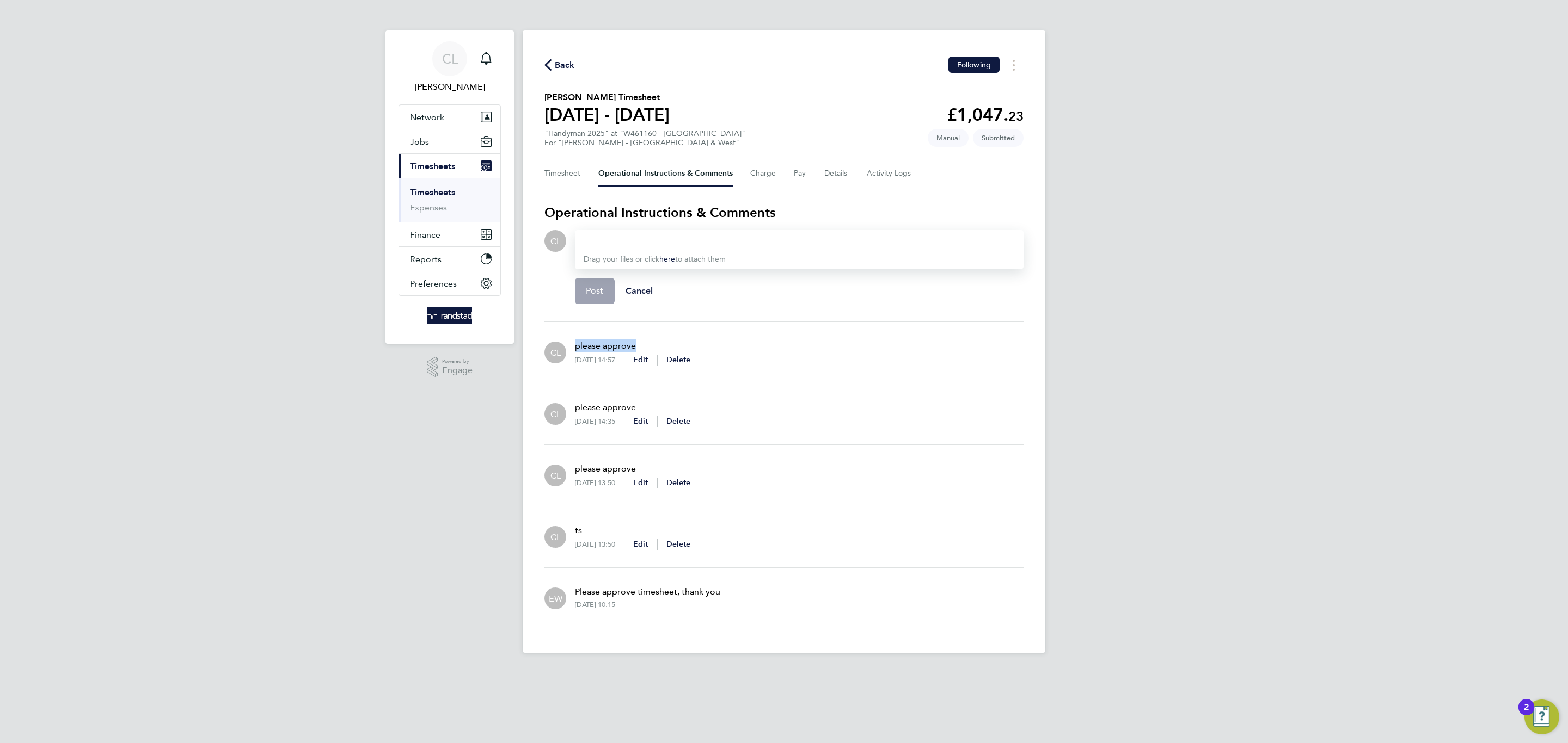
click at [619, 245] on app-editor at bounding box center [799, 241] width 431 height 13
click at [619, 241] on div at bounding box center [799, 241] width 431 height 13
paste div
click at [581, 285] on button "Post" at bounding box center [594, 291] width 39 height 26
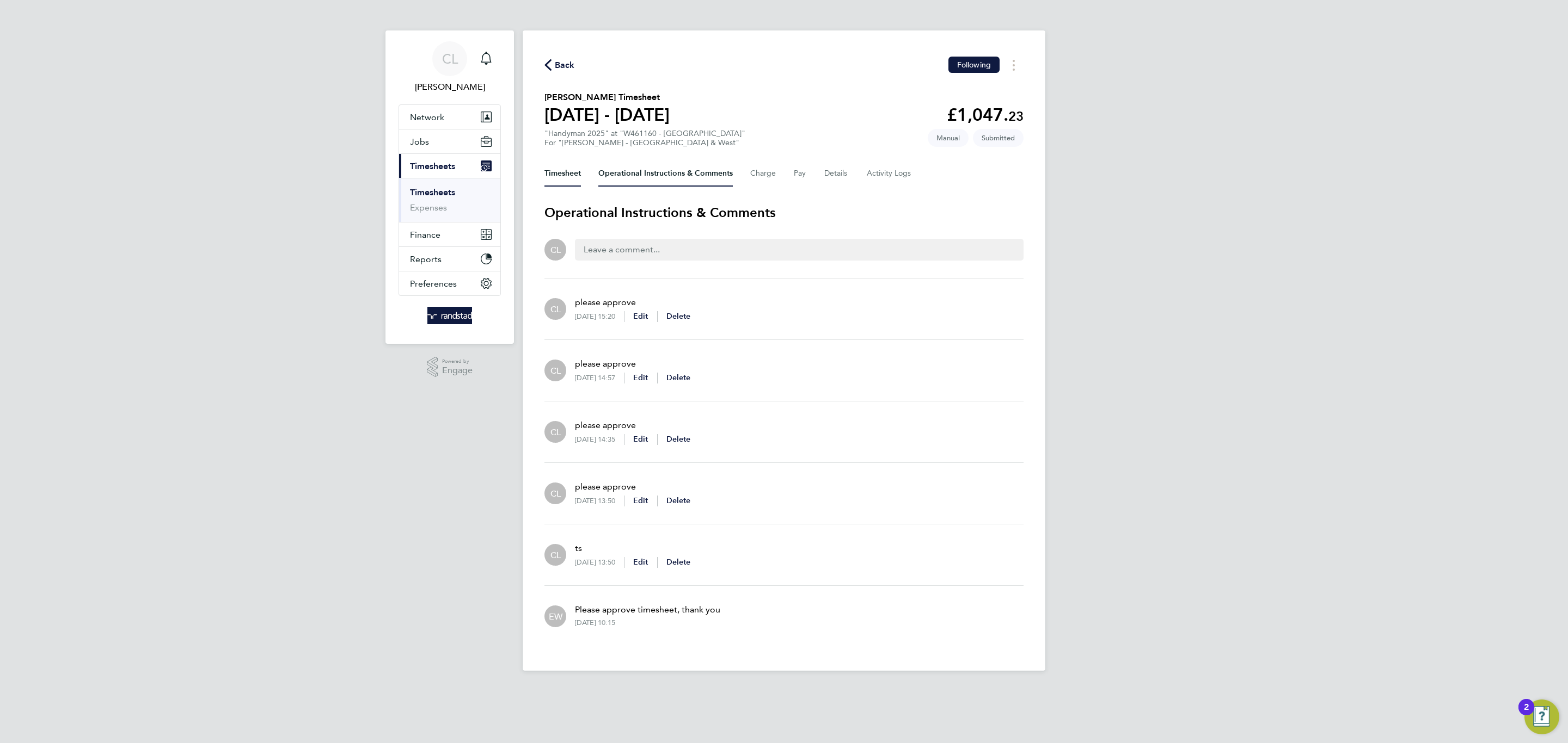
drag, startPoint x: 570, startPoint y: 163, endPoint x: 601, endPoint y: 161, distance: 31.1
click at [570, 163] on button "Timesheet" at bounding box center [562, 173] width 36 height 26
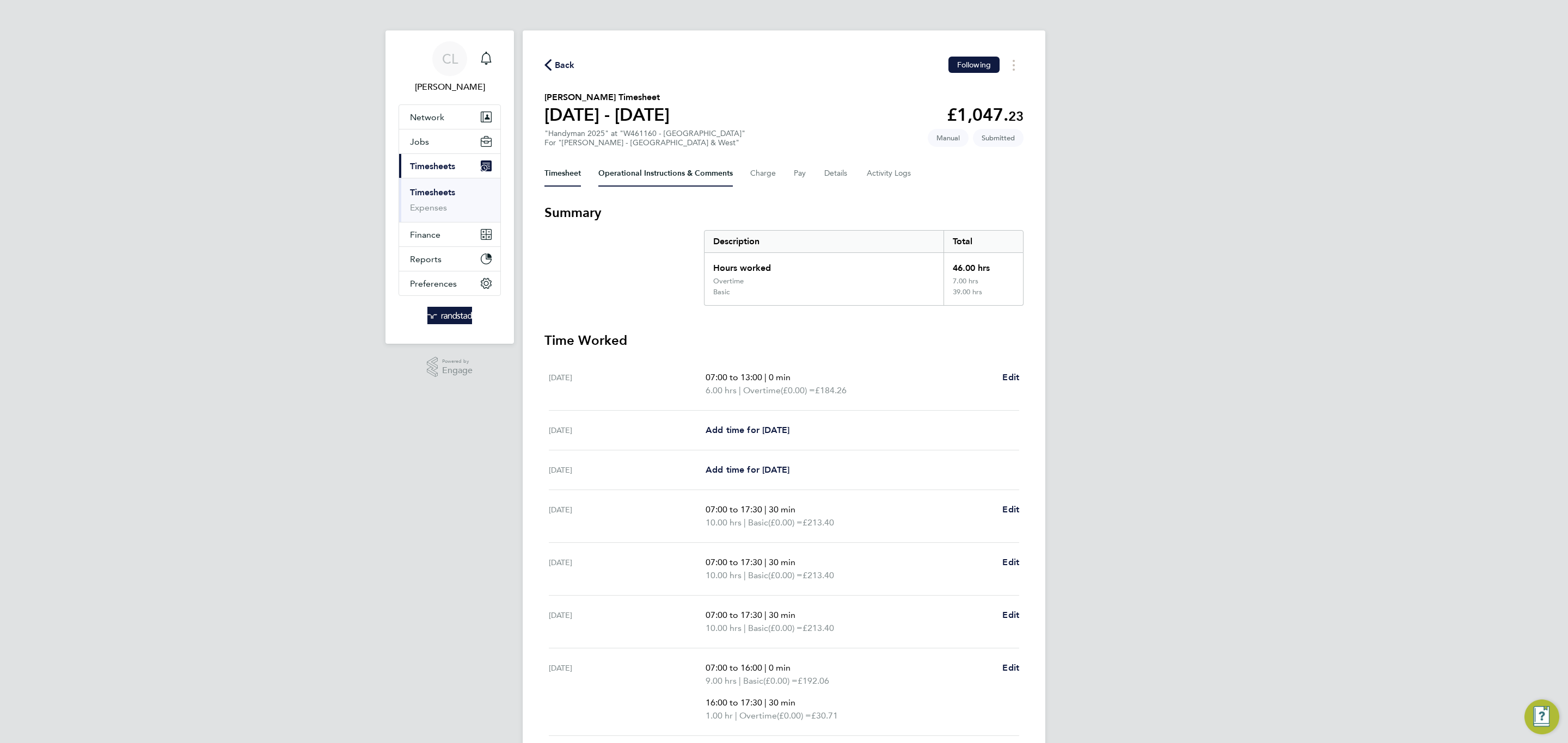
click at [645, 175] on Comments-tab "Operational Instructions & Comments" at bounding box center [665, 173] width 135 height 26
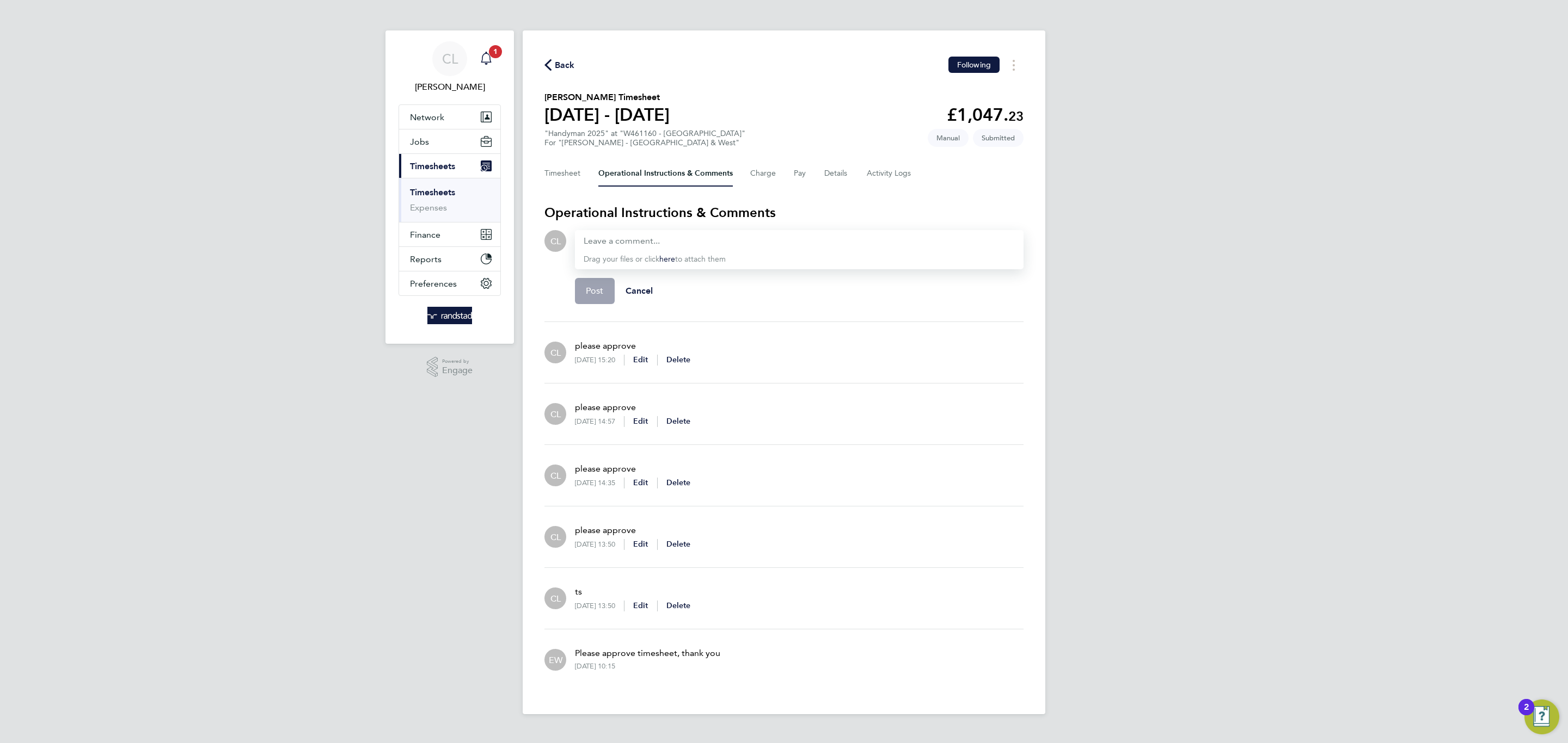
click at [485, 53] on icon "Main navigation" at bounding box center [486, 59] width 13 height 13
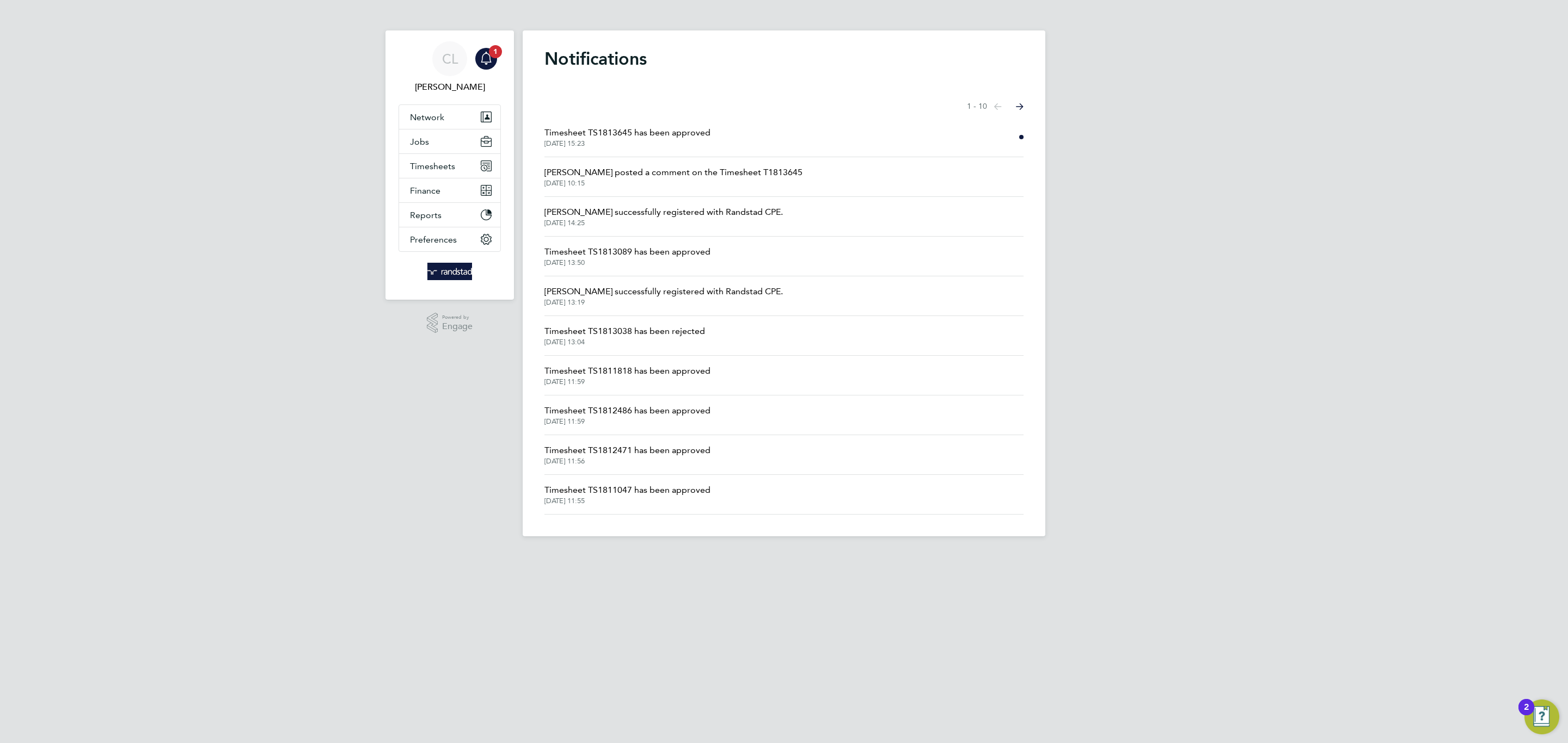
click at [698, 141] on span "[DATE] 15:23" at bounding box center [627, 143] width 166 height 9
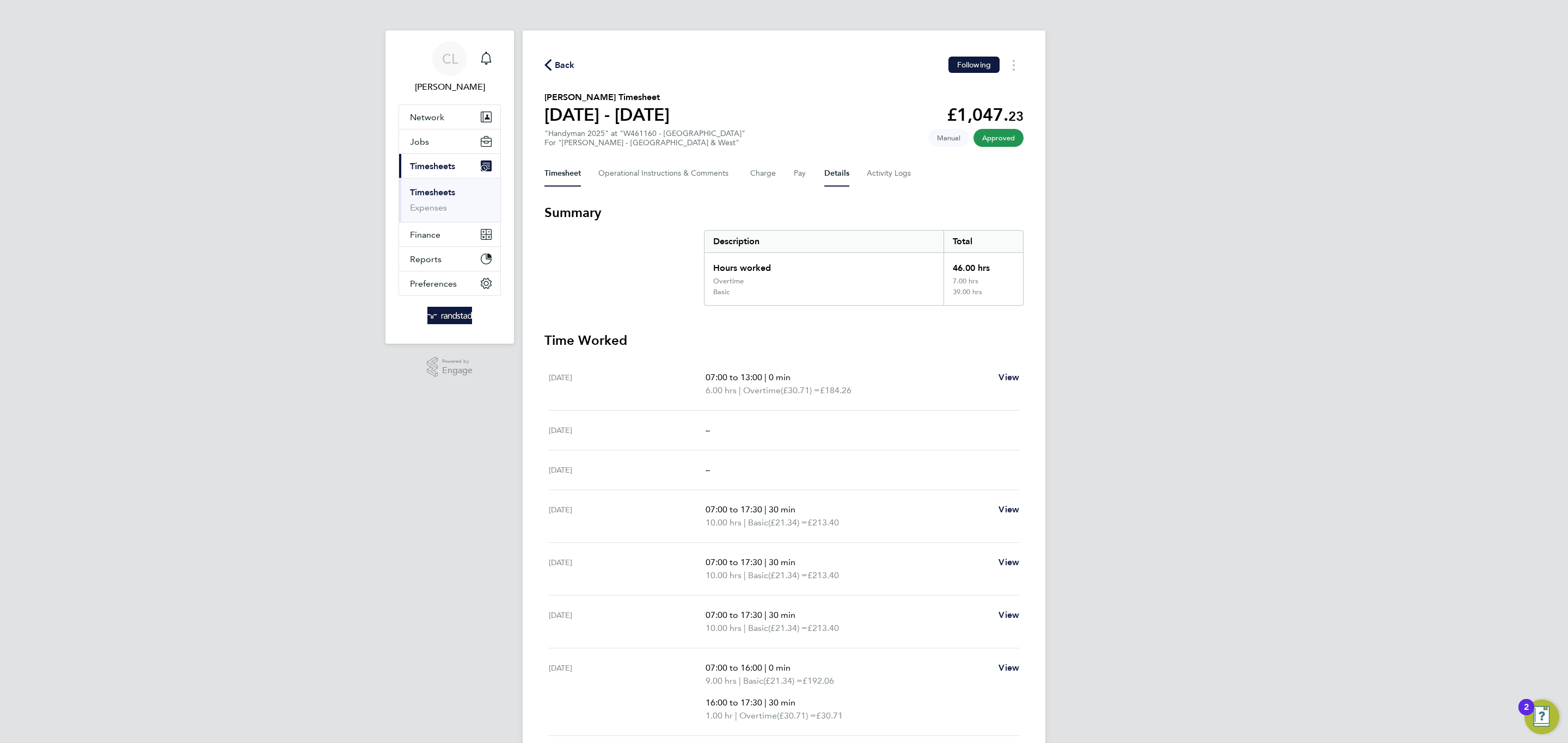
click at [839, 168] on button "Details" at bounding box center [836, 173] width 25 height 26
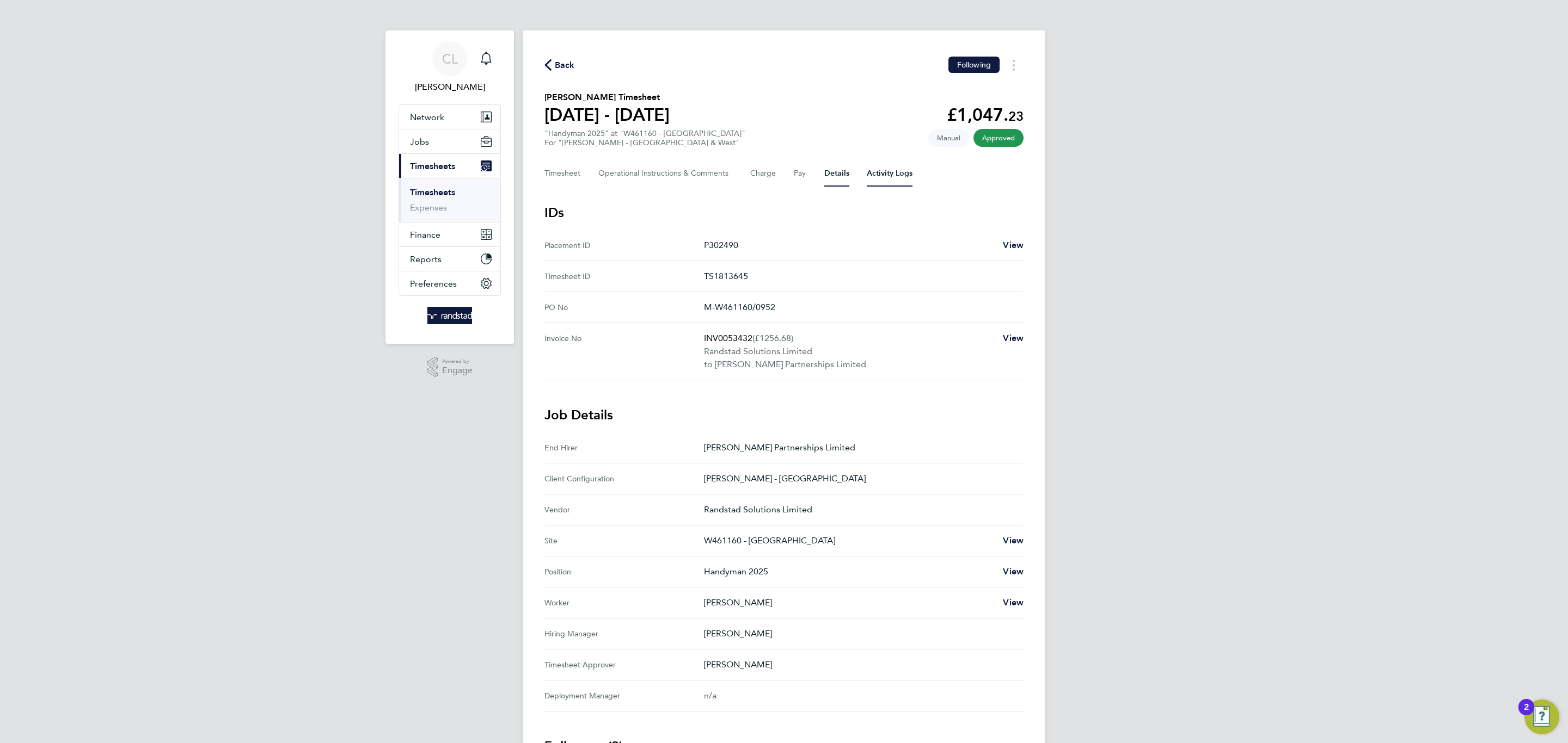
click at [894, 182] on Logs-tab "Activity Logs" at bounding box center [890, 173] width 46 height 26
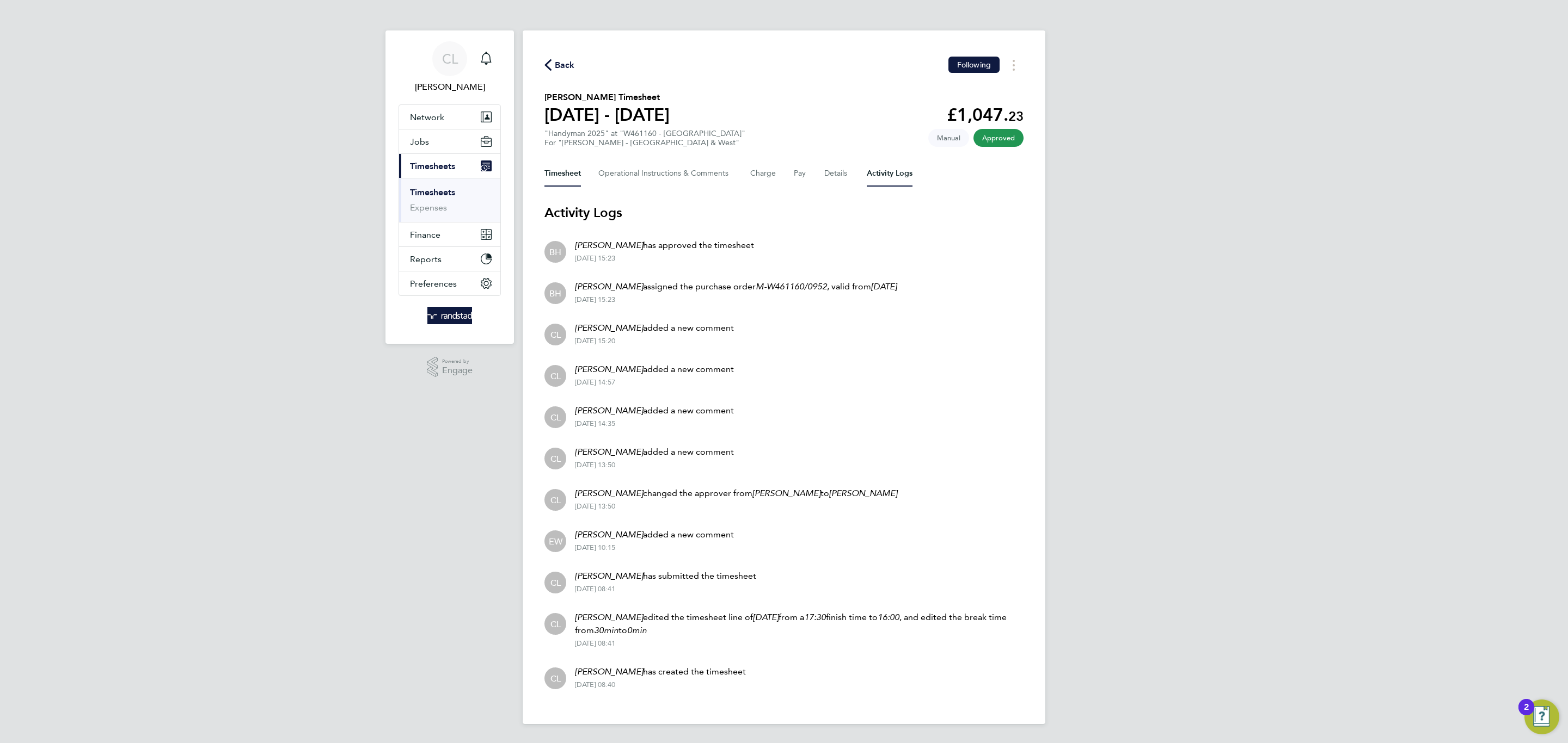
click at [562, 168] on button "Timesheet" at bounding box center [562, 173] width 36 height 26
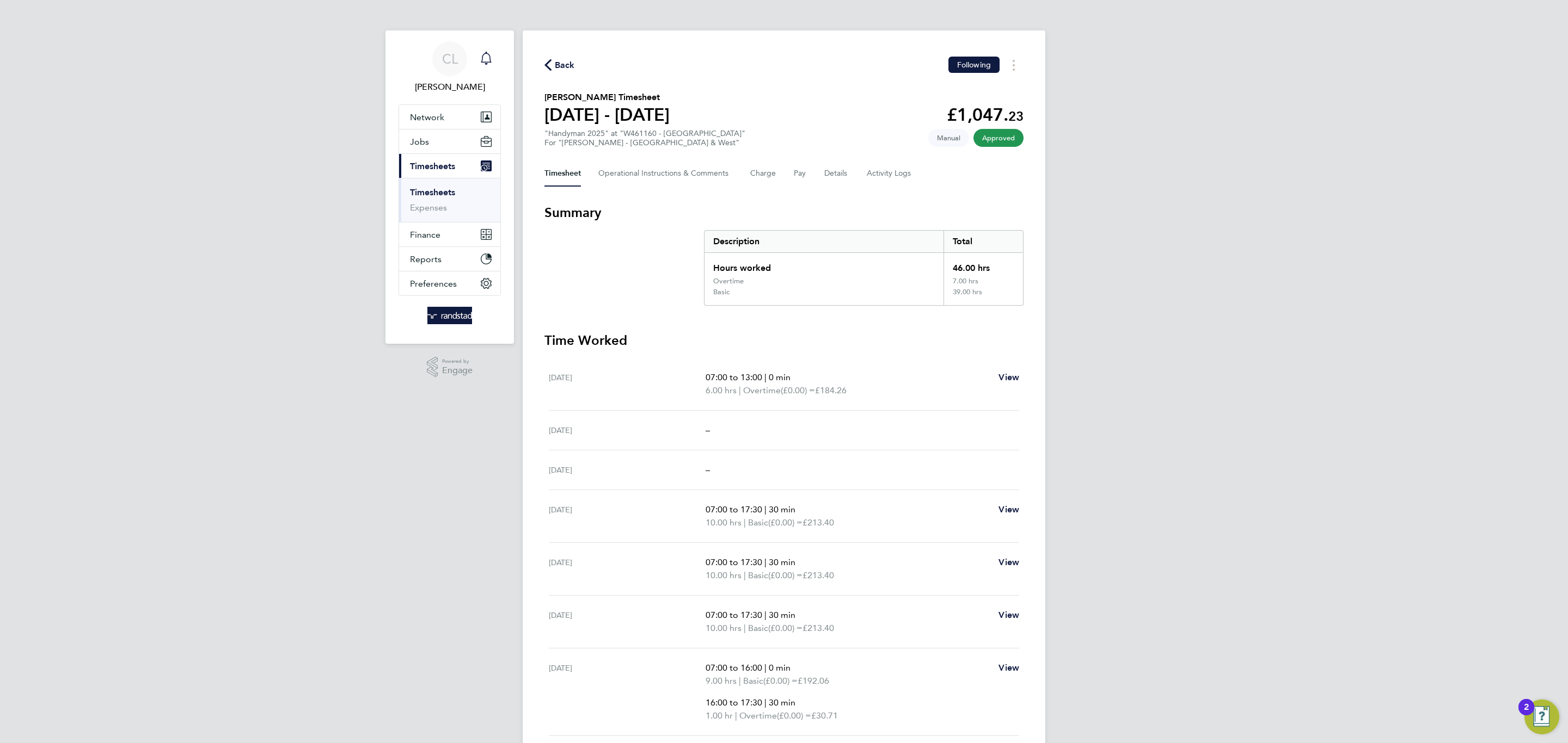
click at [485, 42] on link "Notifications" at bounding box center [485, 59] width 22 height 35
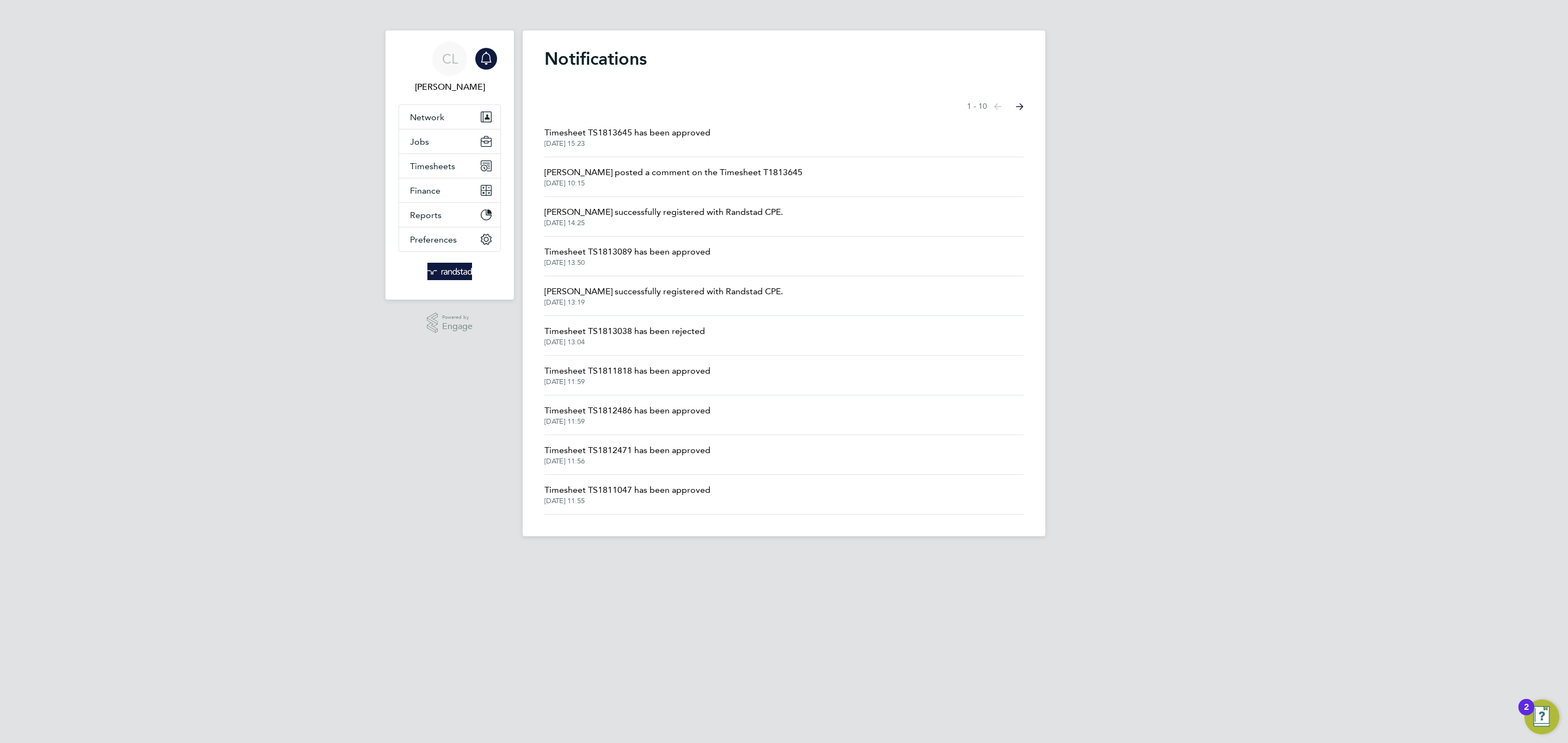
click at [622, 137] on span "Timesheet TS1813645 has been approved" at bounding box center [627, 133] width 166 height 13
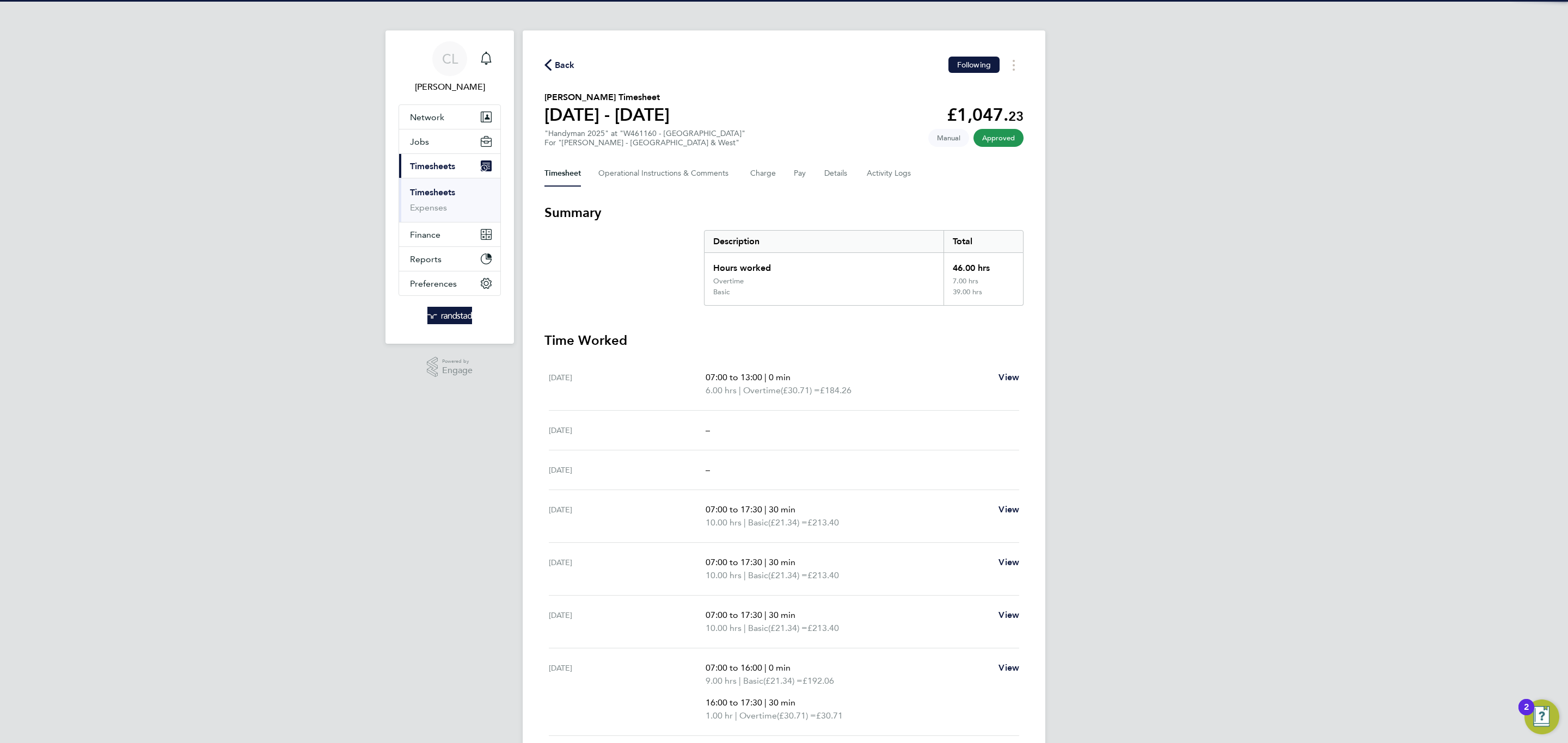
click at [687, 186] on div "Back Following [PERSON_NAME] Timesheet [DATE] - [DATE] £1,047. 23 "Handyman 202…" at bounding box center [784, 422] width 523 height 784
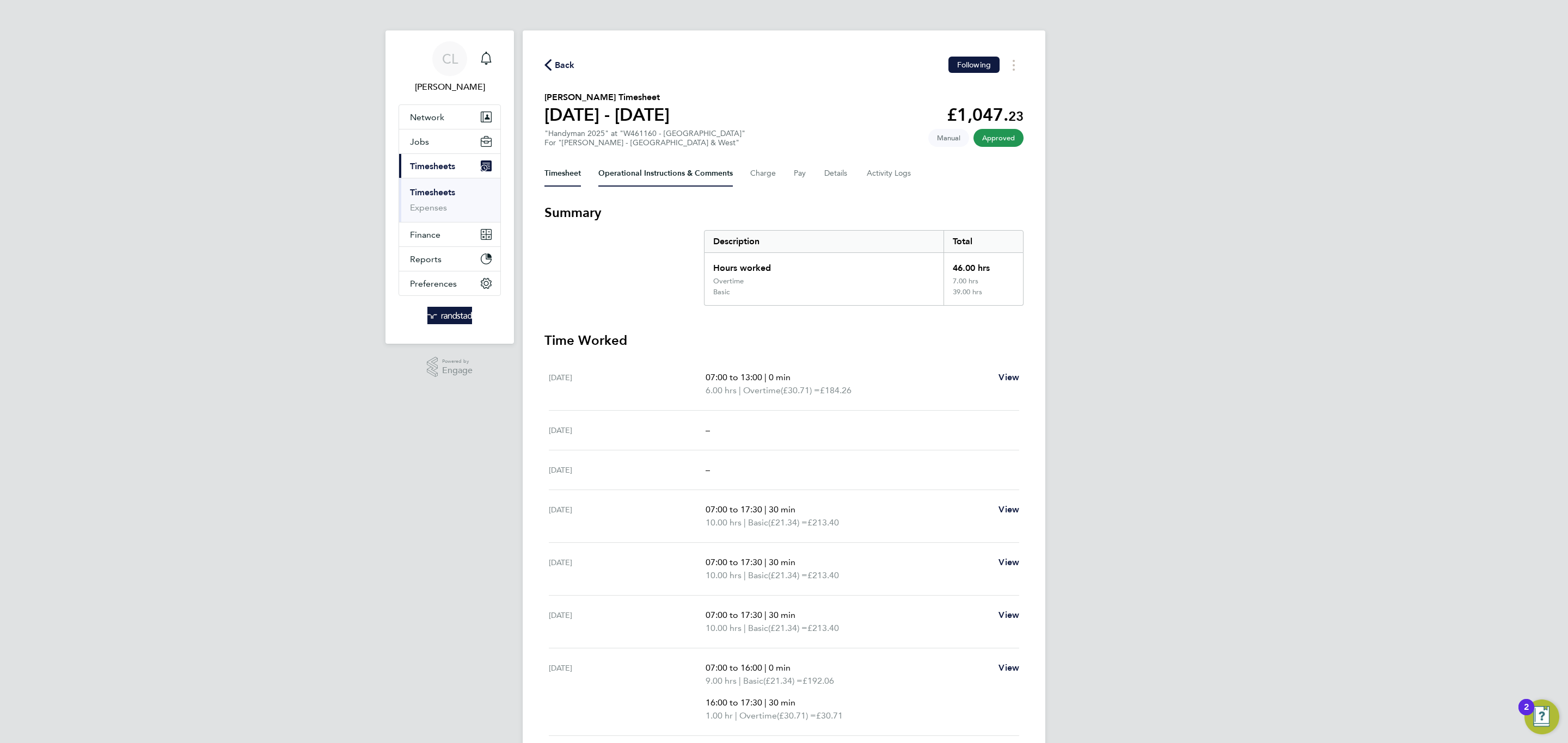
click at [685, 184] on Comments-tab "Operational Instructions & Comments" at bounding box center [665, 173] width 135 height 26
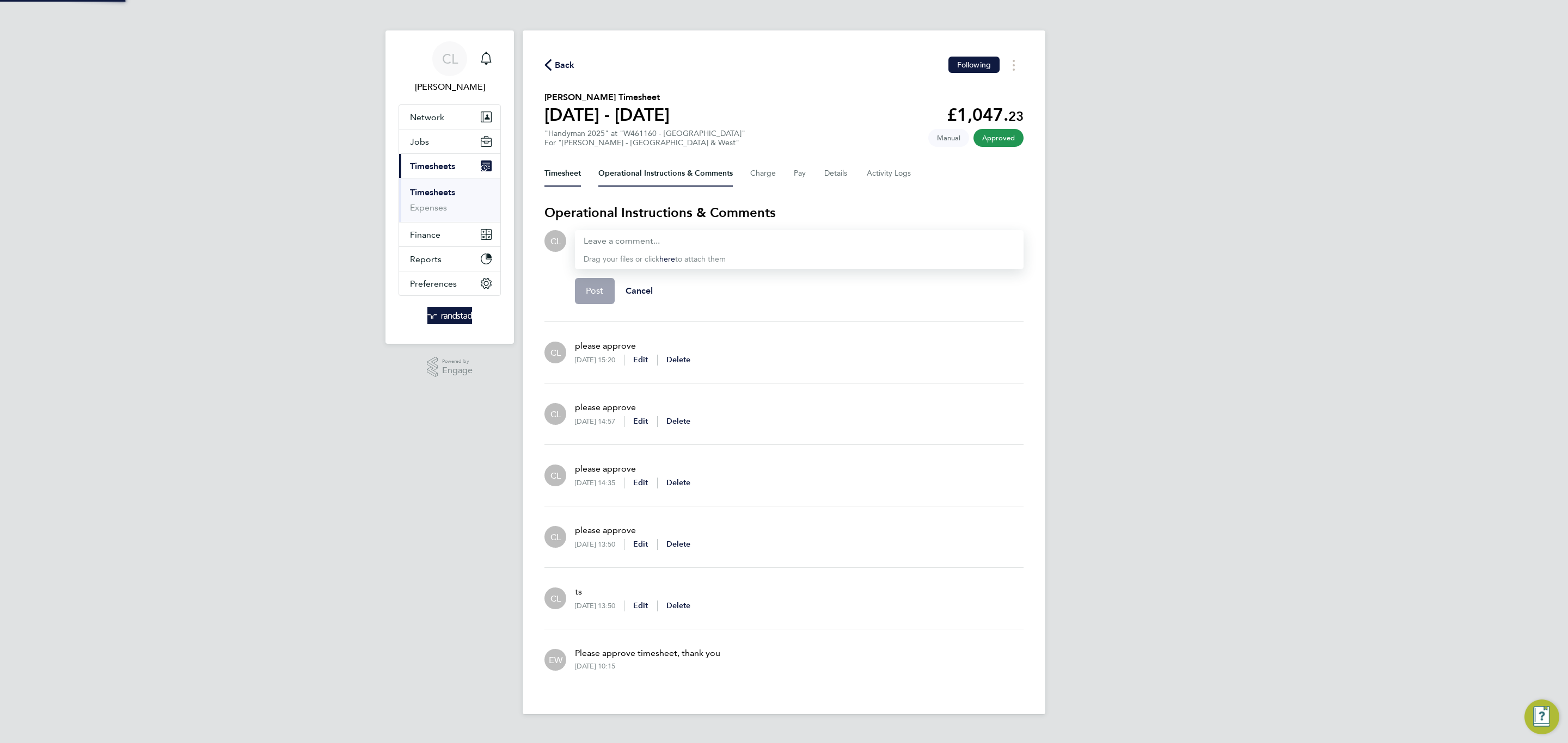
click at [554, 175] on button "Timesheet" at bounding box center [562, 173] width 36 height 26
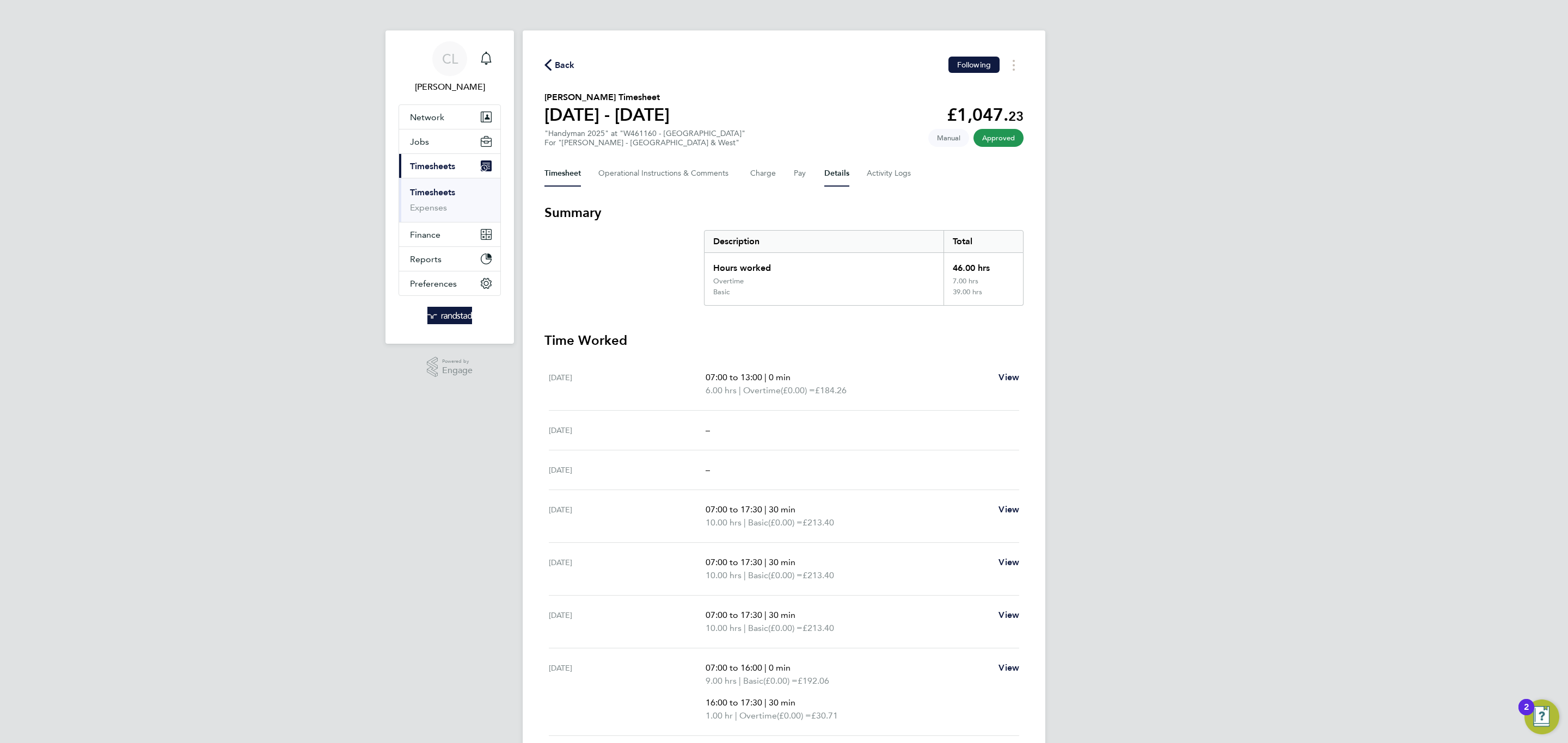
drag, startPoint x: 842, startPoint y: 166, endPoint x: 852, endPoint y: 174, distance: 12.8
click at [842, 167] on button "Details" at bounding box center [836, 173] width 25 height 26
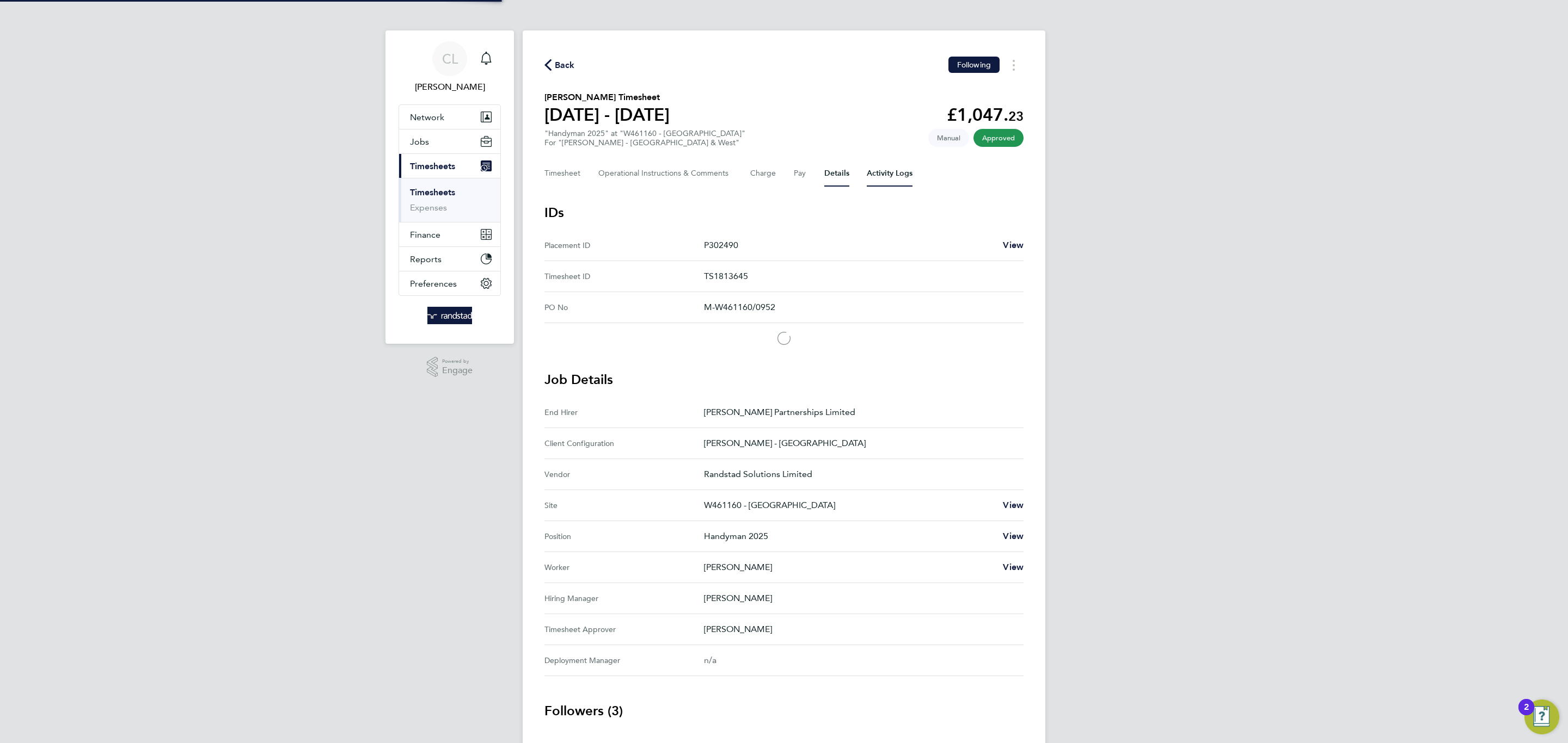
click at [872, 177] on Logs-tab "Activity Logs" at bounding box center [890, 173] width 46 height 26
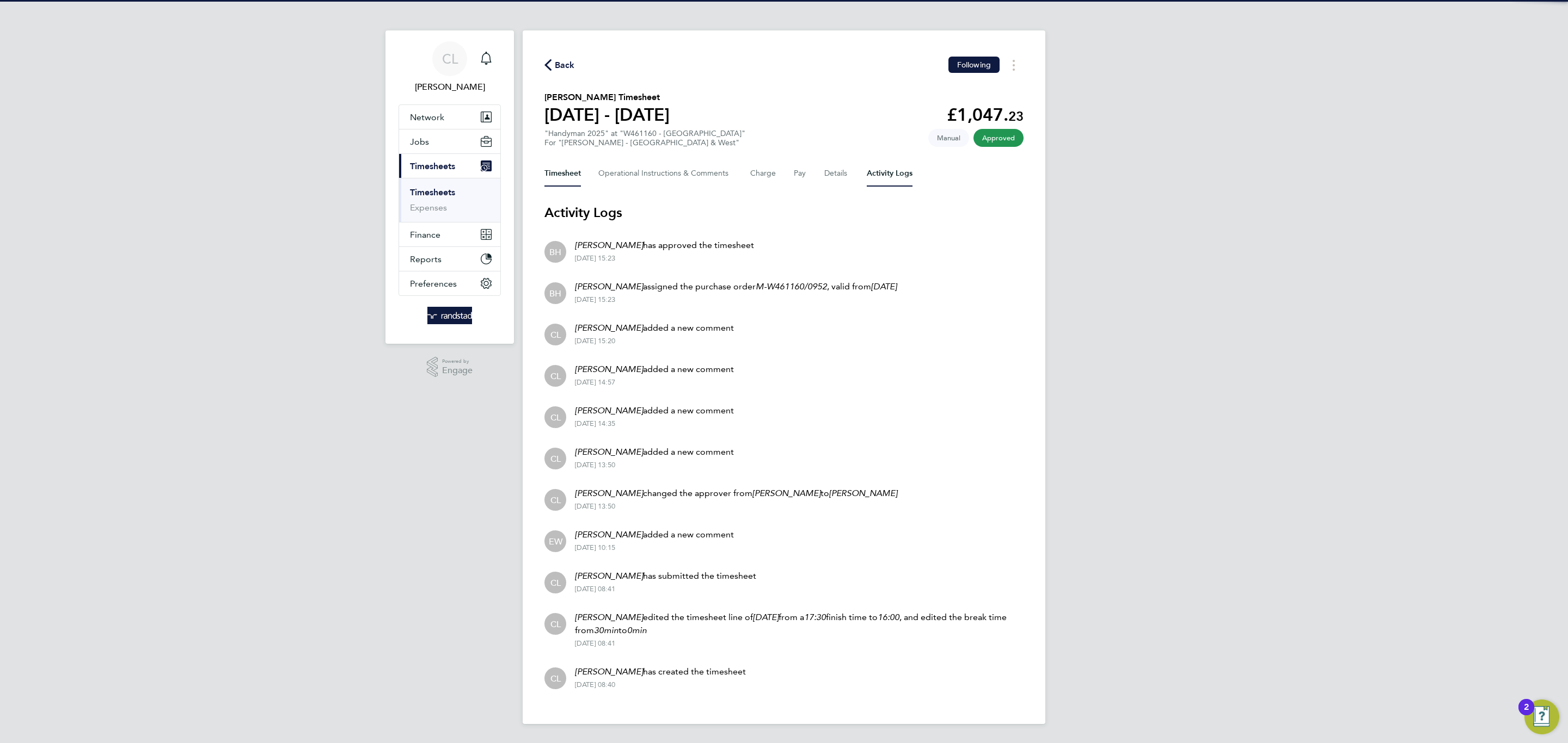
click at [576, 178] on button "Timesheet" at bounding box center [562, 173] width 36 height 26
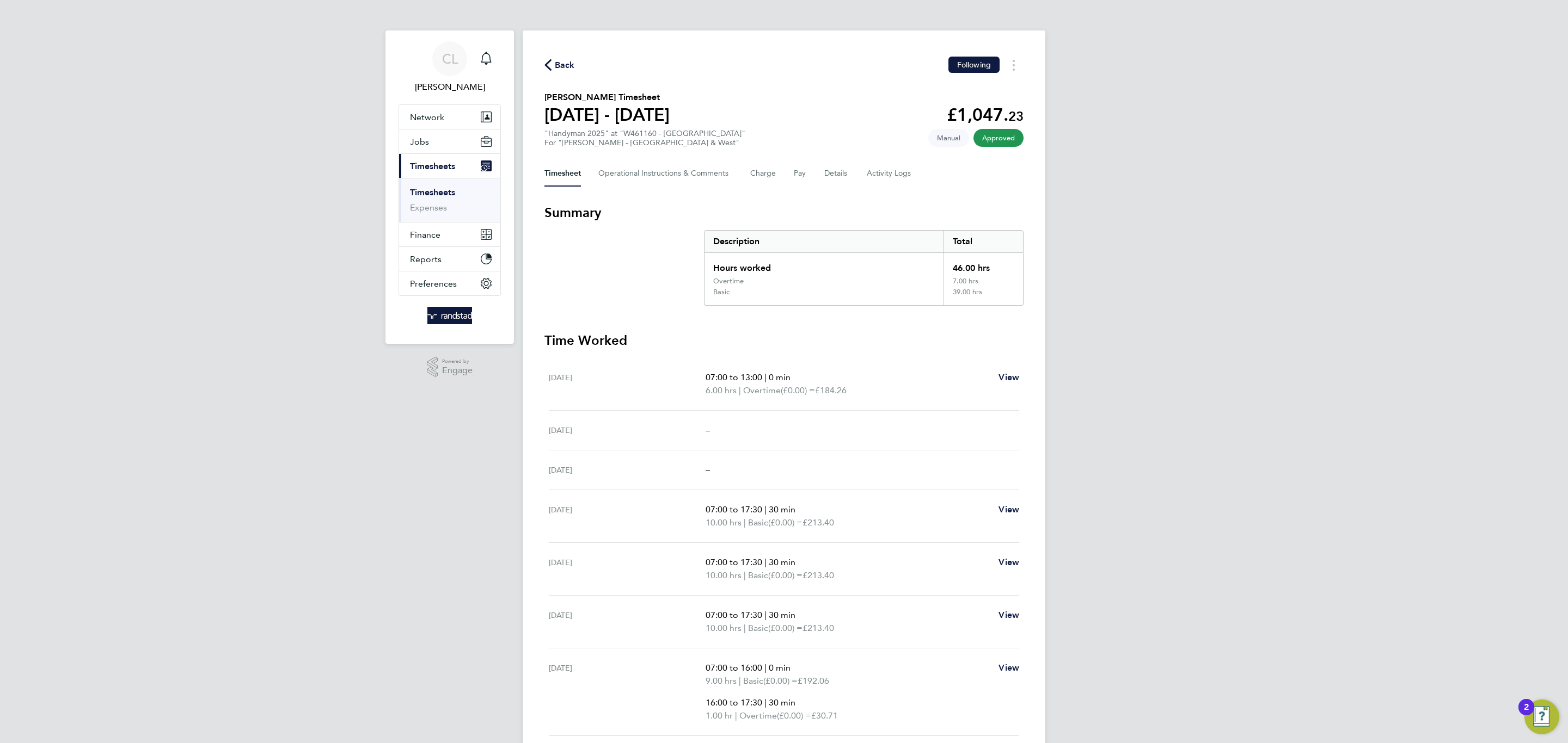
drag, startPoint x: 771, startPoint y: 193, endPoint x: 789, endPoint y: 160, distance: 37.6
click at [771, 186] on div "Back Following [PERSON_NAME] Timesheet [DATE] - [DATE] £1,047. 23 "Handyman 202…" at bounding box center [784, 422] width 523 height 784
click at [789, 160] on div "Timesheet Operational Instructions & Comments Charge Pay Details Activity Logs" at bounding box center [784, 173] width 479 height 26
click at [794, 165] on button "Pay" at bounding box center [800, 173] width 13 height 26
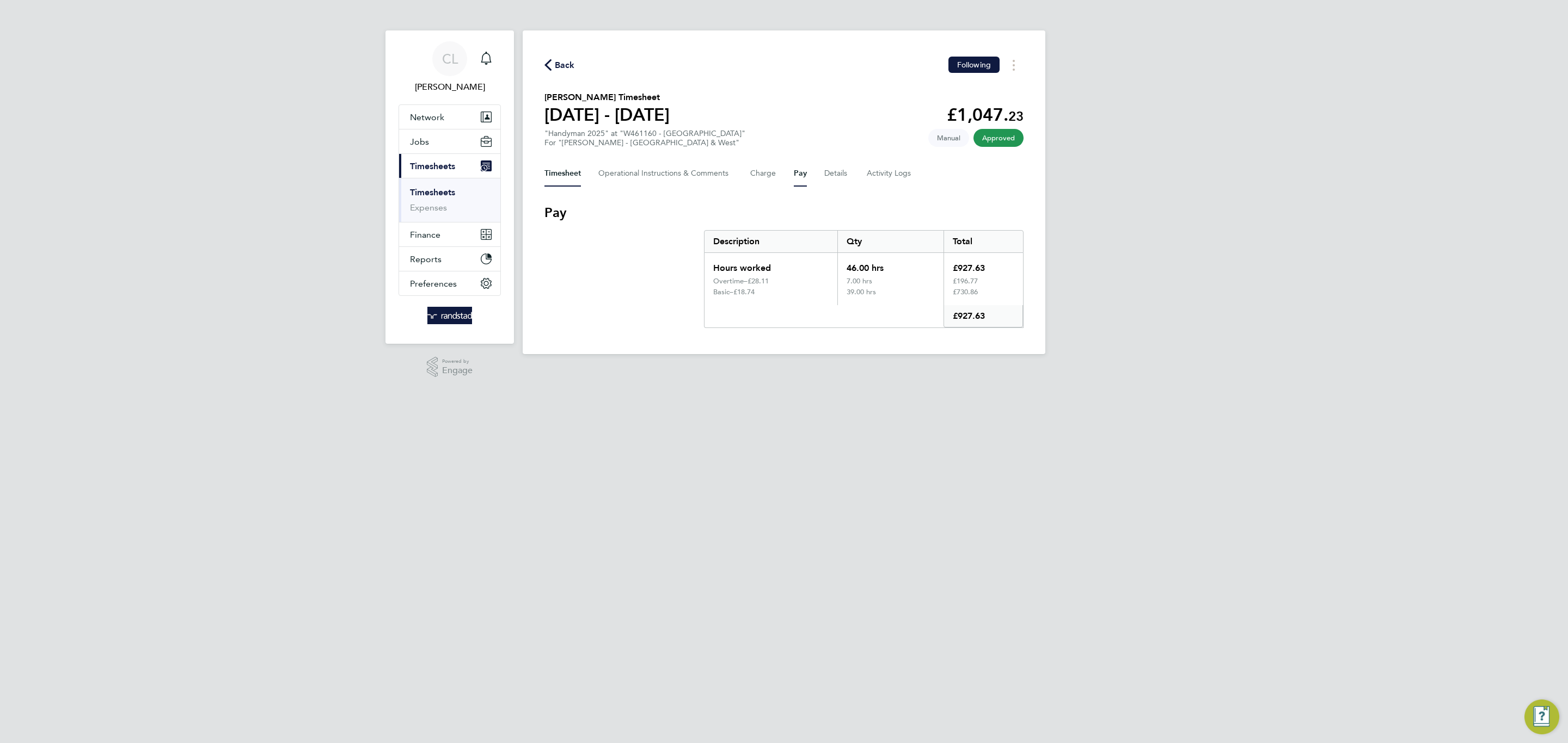
drag, startPoint x: 480, startPoint y: 175, endPoint x: 564, endPoint y: 166, distance: 84.5
click at [492, 175] on button "Current page: Timesheets" at bounding box center [450, 166] width 101 height 24
click at [566, 166] on button "Timesheet" at bounding box center [562, 173] width 36 height 26
